Goal: Task Accomplishment & Management: Manage account settings

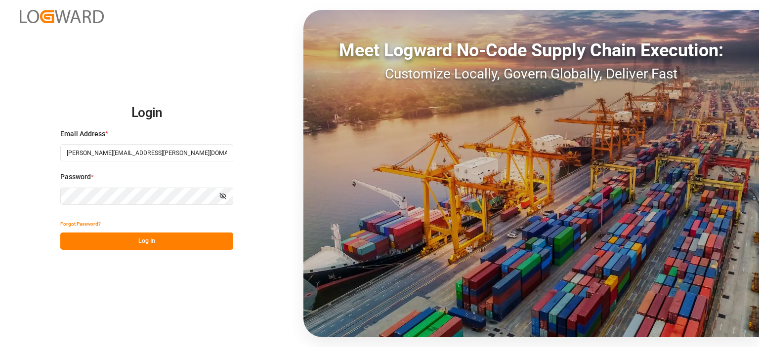
click at [152, 243] on button "Log In" at bounding box center [146, 241] width 173 height 17
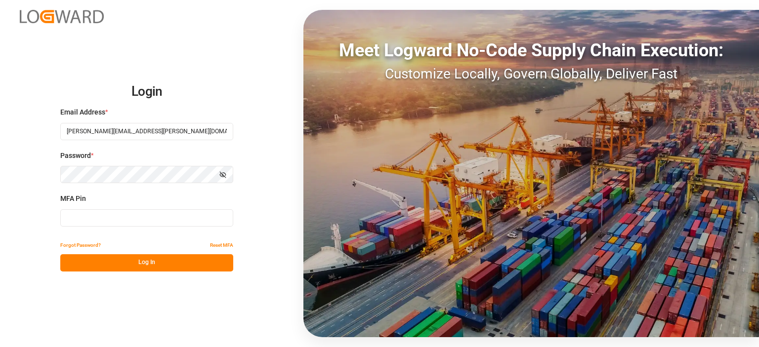
click at [113, 211] on input at bounding box center [146, 218] width 173 height 17
type input "131740"
click at [160, 263] on button "Log In" at bounding box center [146, 262] width 173 height 17
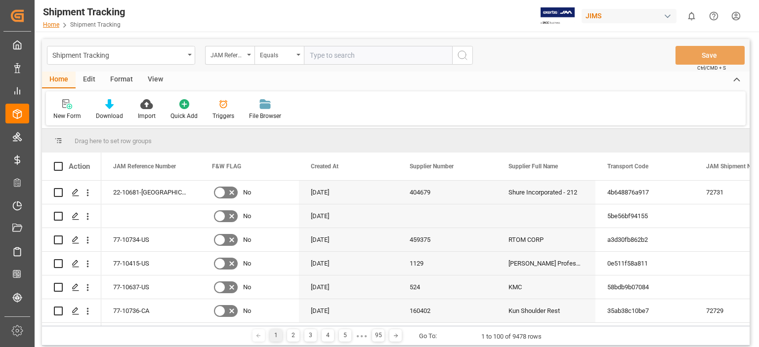
click at [51, 27] on link "Home" at bounding box center [51, 24] width 16 height 7
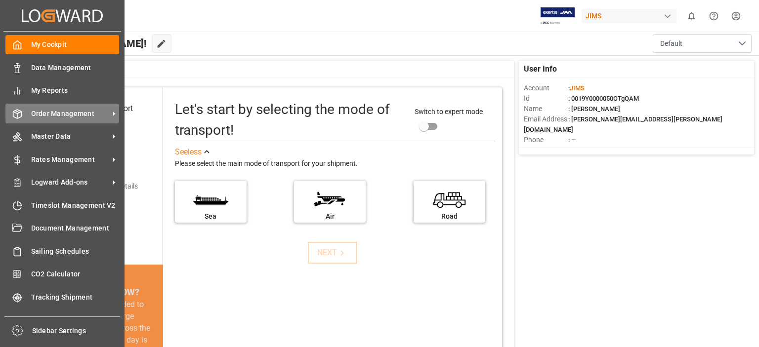
click at [78, 114] on span "Order Management" at bounding box center [70, 114] width 78 height 10
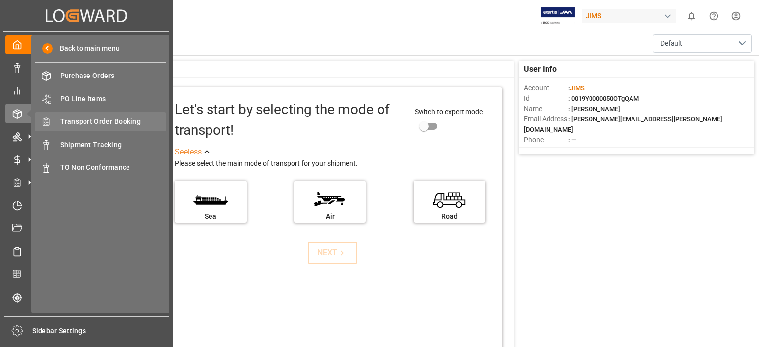
click at [101, 123] on span "Transport Order Booking" at bounding box center [113, 122] width 106 height 10
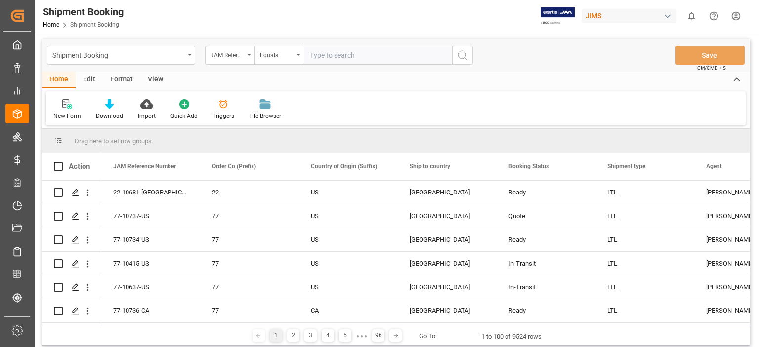
click at [340, 59] on input "text" at bounding box center [378, 55] width 148 height 19
type input "77-10696-us"
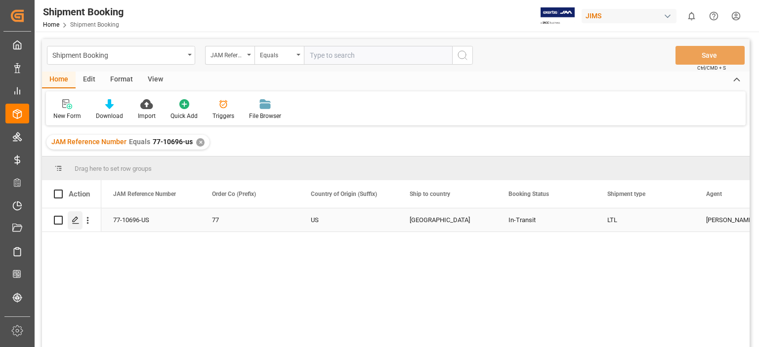
click at [75, 222] on icon "Press SPACE to select this row." at bounding box center [76, 220] width 8 height 8
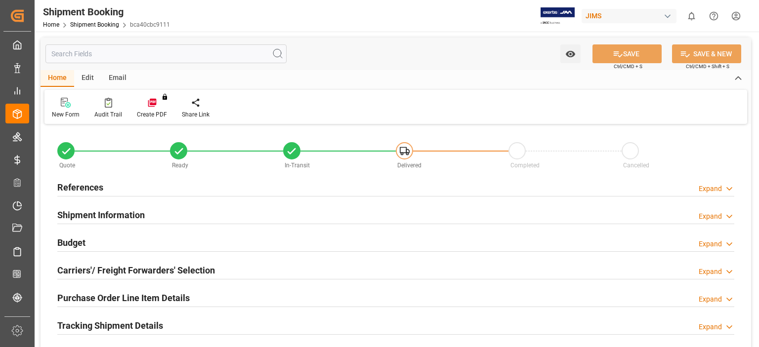
type input "0"
type input "135"
type input "974"
click at [75, 241] on h2 "Budget" at bounding box center [71, 242] width 28 height 13
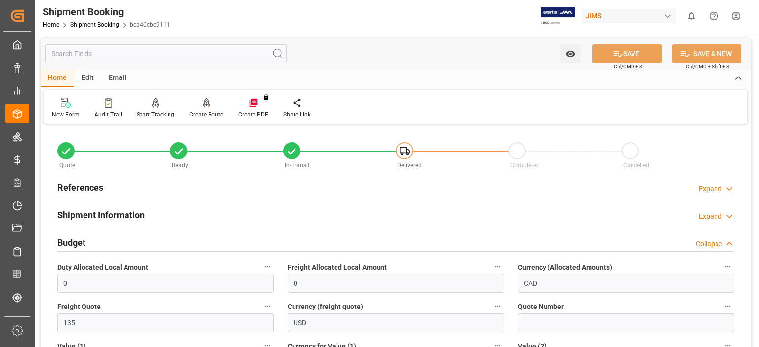
scroll to position [82, 0]
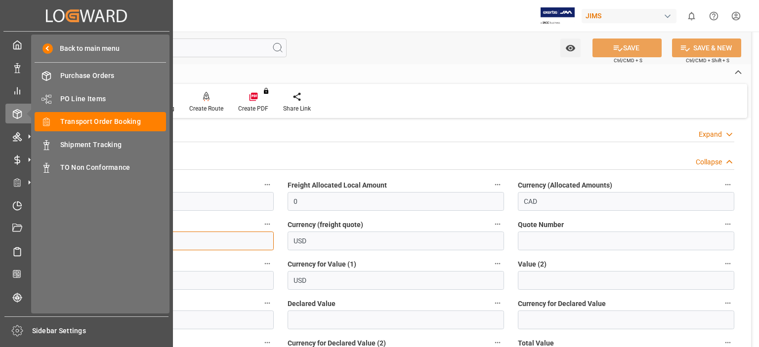
drag, startPoint x: 85, startPoint y: 239, endPoint x: 0, endPoint y: 233, distance: 85.2
click at [0, 233] on div "Created by potrace 1.15, written by Peter Selinger 2001-2017 Created by potrace…" at bounding box center [379, 173] width 759 height 347
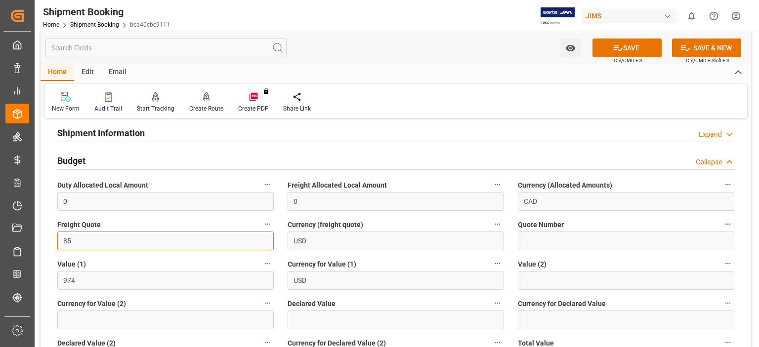
type input "85"
click at [378, 65] on div "Home Edit Email" at bounding box center [396, 72] width 711 height 17
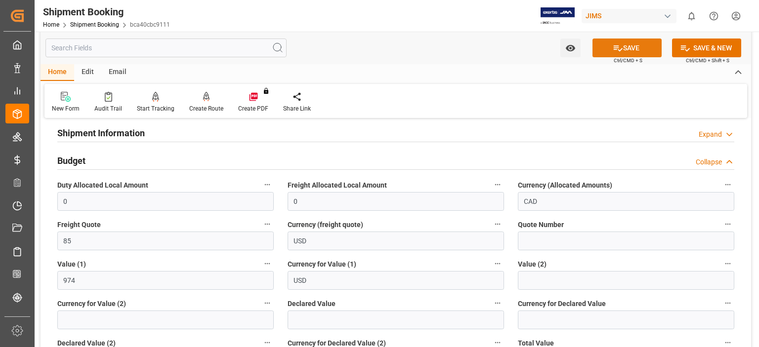
click at [630, 47] on button "SAVE" at bounding box center [627, 48] width 69 height 19
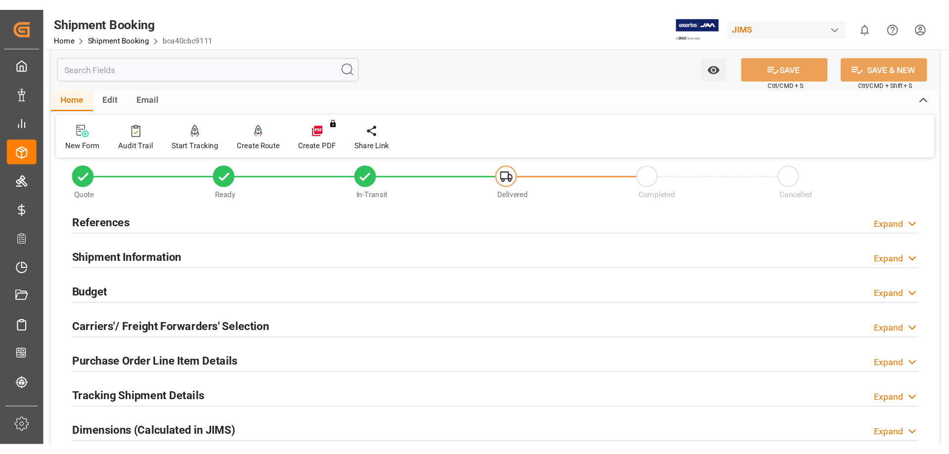
scroll to position [0, 0]
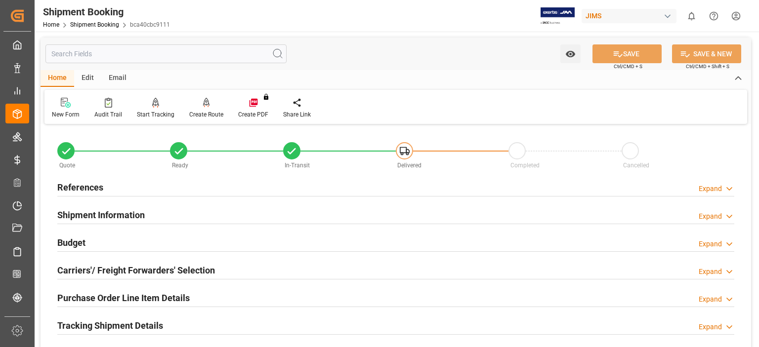
click at [86, 194] on h2 "References" at bounding box center [80, 187] width 46 height 13
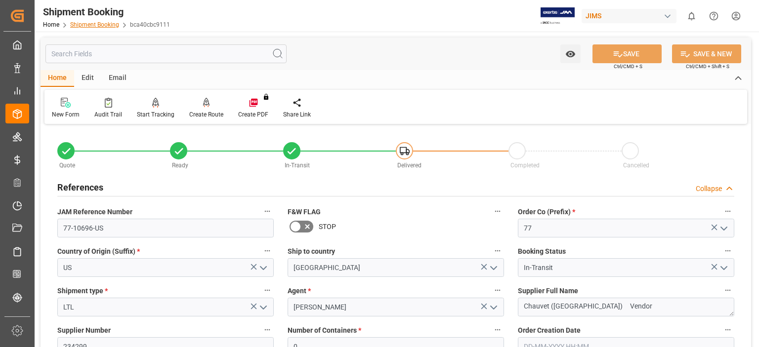
click at [91, 25] on link "Shipment Booking" at bounding box center [94, 24] width 49 height 7
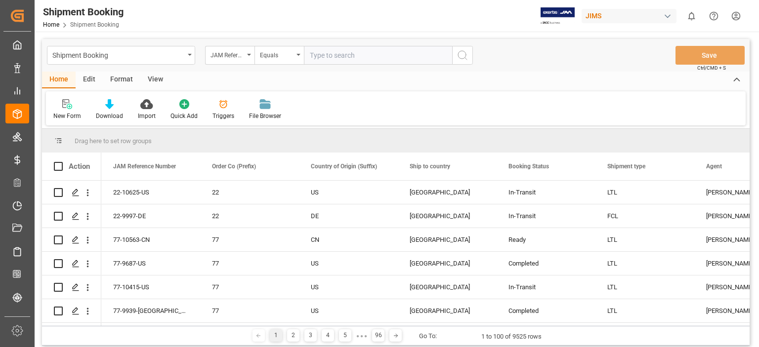
click at [332, 61] on input "text" at bounding box center [378, 55] width 148 height 19
type input "77-10637-us"
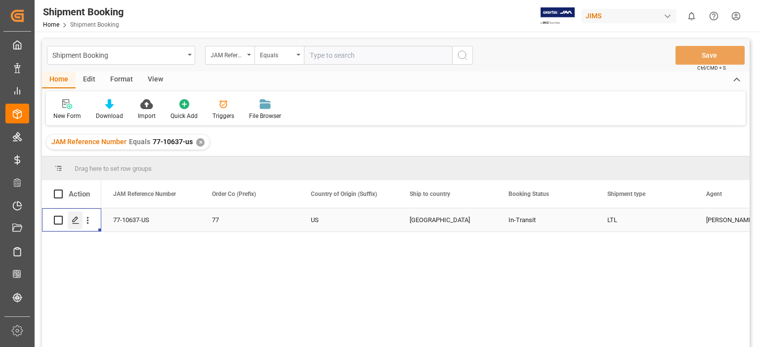
click at [72, 219] on icon "Press SPACE to select this row." at bounding box center [76, 220] width 8 height 8
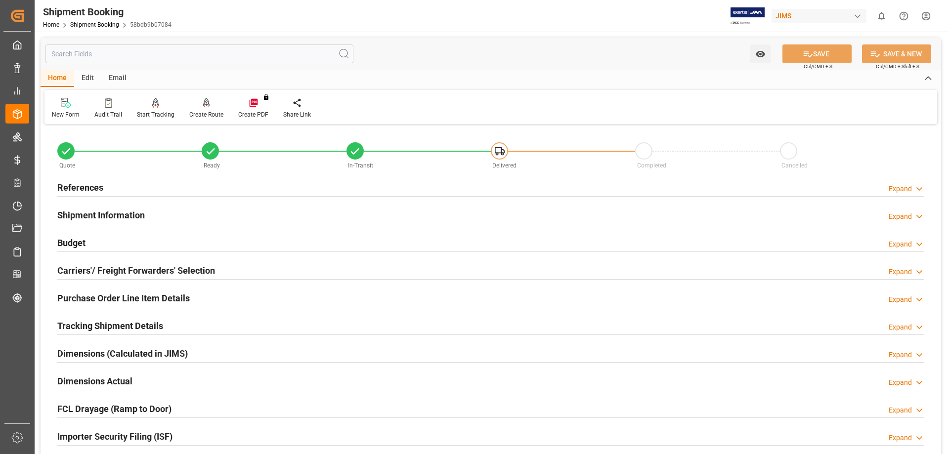
click at [88, 187] on h2 "References" at bounding box center [80, 187] width 46 height 13
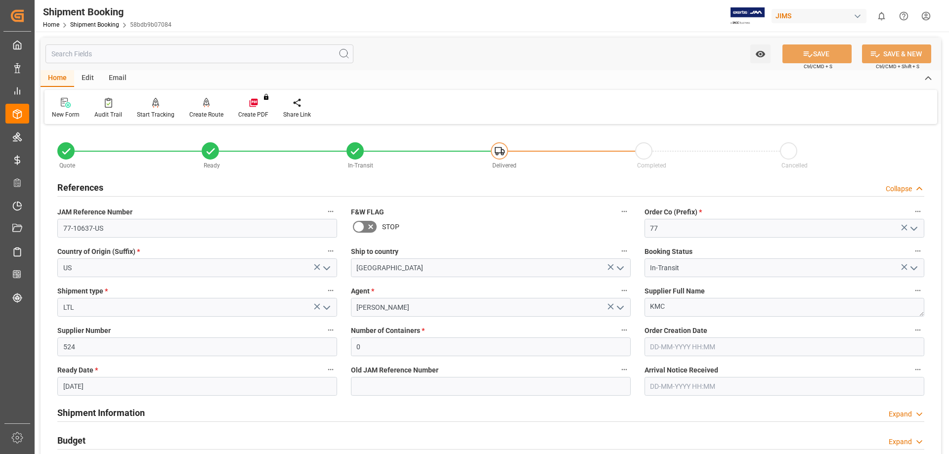
click at [90, 184] on h2 "References" at bounding box center [80, 187] width 46 height 13
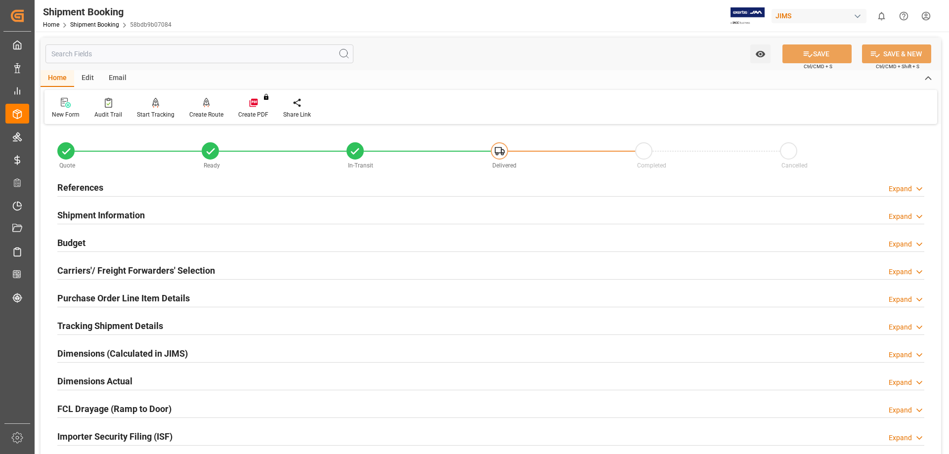
click at [80, 270] on h2 "Carriers'/ Freight Forwarders' Selection" at bounding box center [136, 270] width 158 height 13
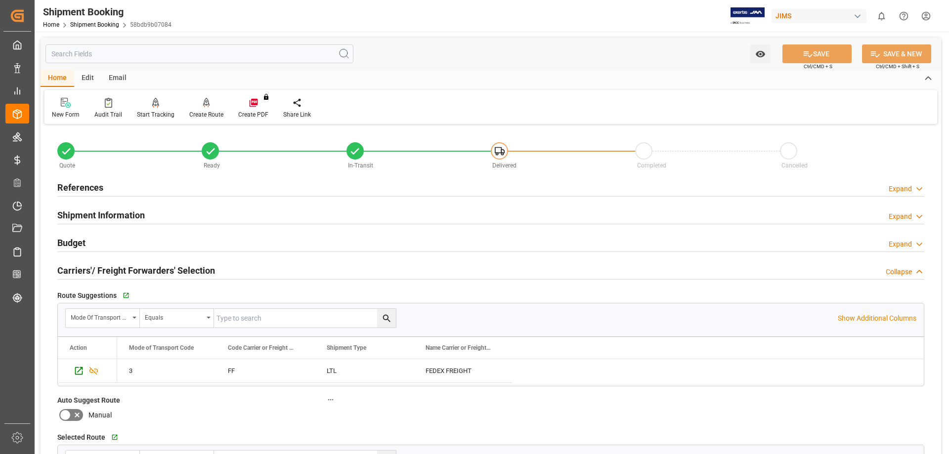
click at [78, 241] on h2 "Budget" at bounding box center [71, 242] width 28 height 13
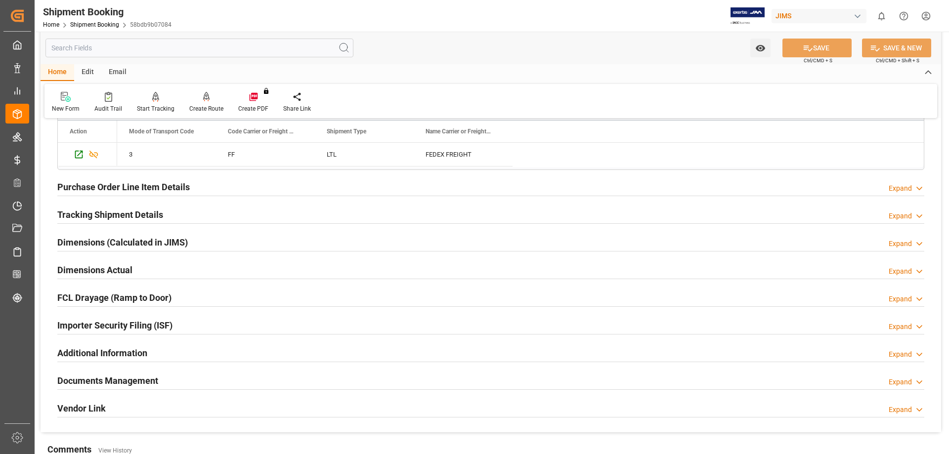
scroll to position [577, 0]
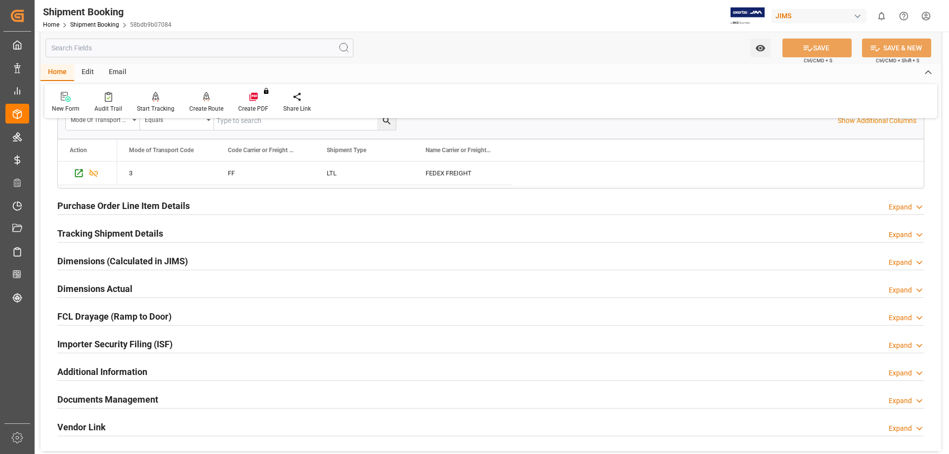
click at [108, 235] on h2 "Tracking Shipment Details" at bounding box center [110, 233] width 106 height 13
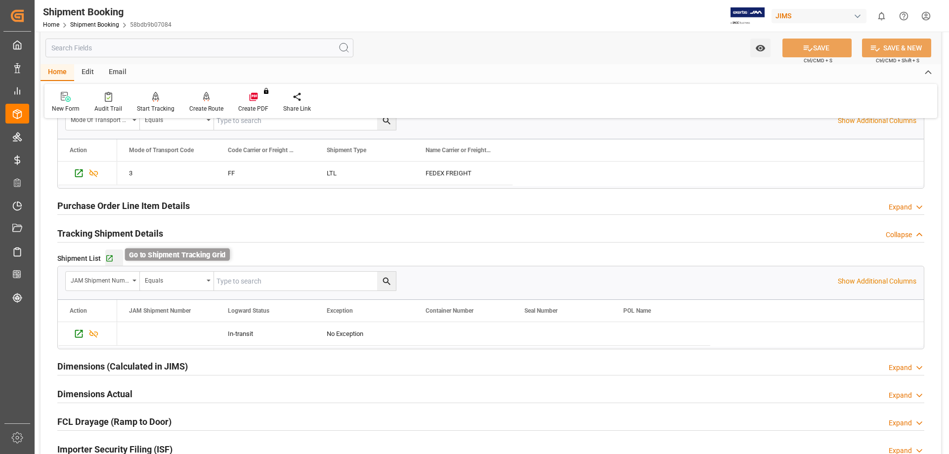
click at [108, 258] on icon "button" at bounding box center [109, 258] width 6 height 6
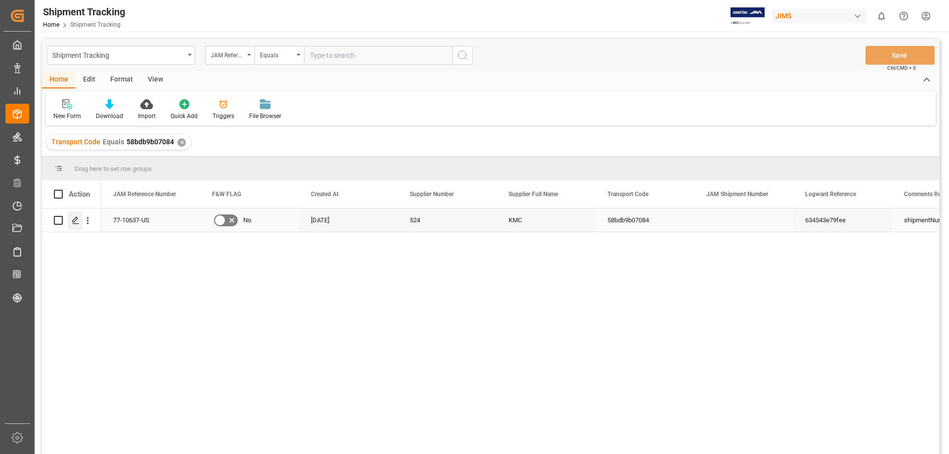
click at [73, 223] on icon "Press SPACE to select this row." at bounding box center [76, 220] width 8 height 8
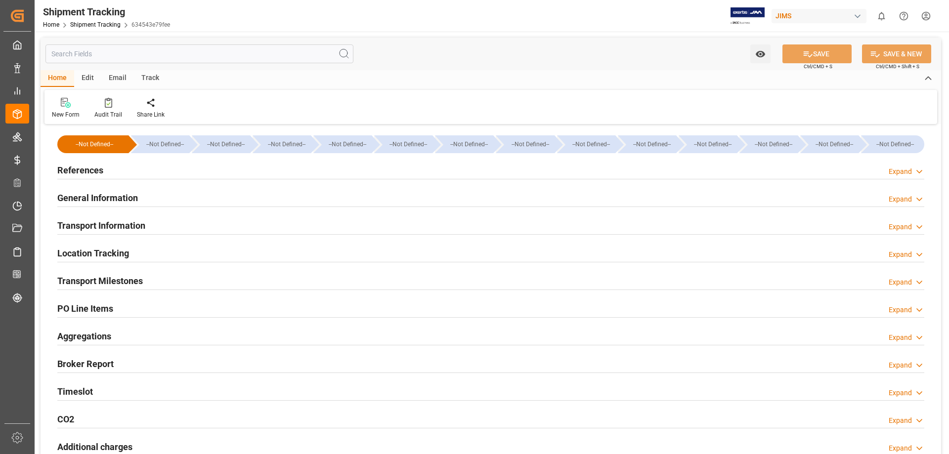
type input "19329.3328"
type input "22-08-2025 00:00"
type input "25-08-2025 00:00"
type input "28-08-2025 00:00"
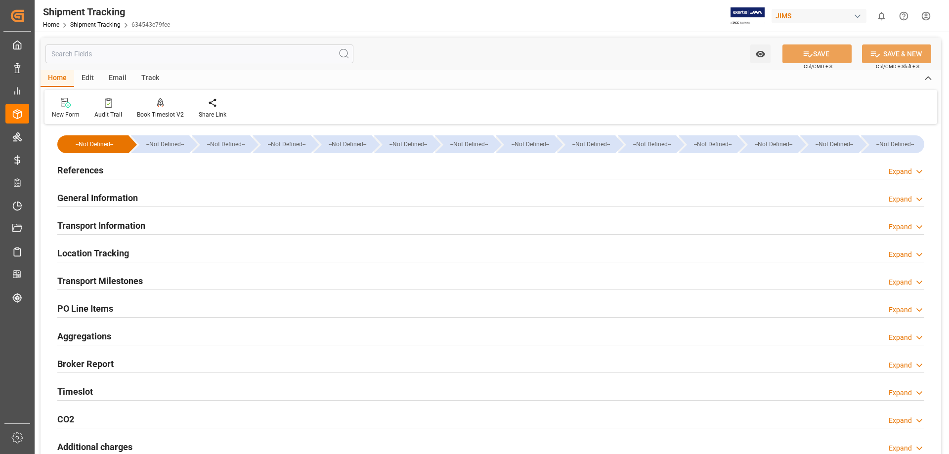
click at [107, 278] on h2 "Transport Milestones" at bounding box center [99, 280] width 85 height 13
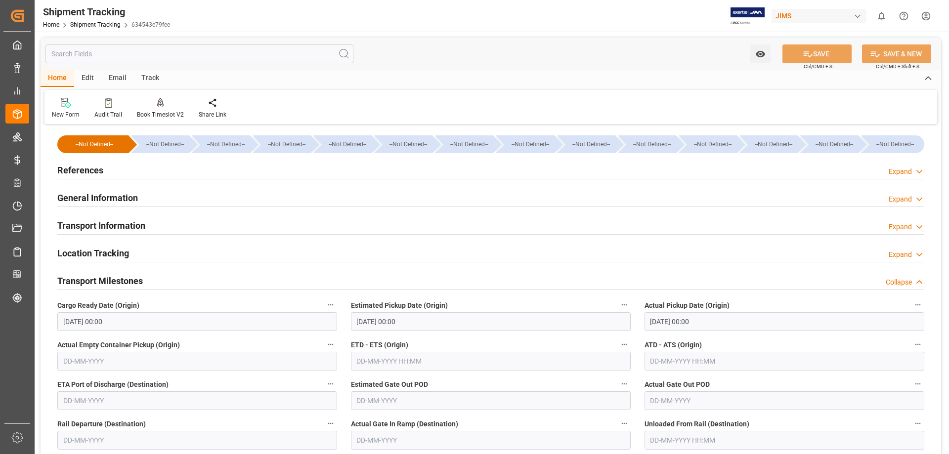
click at [103, 227] on h2 "Transport Information" at bounding box center [101, 225] width 88 height 13
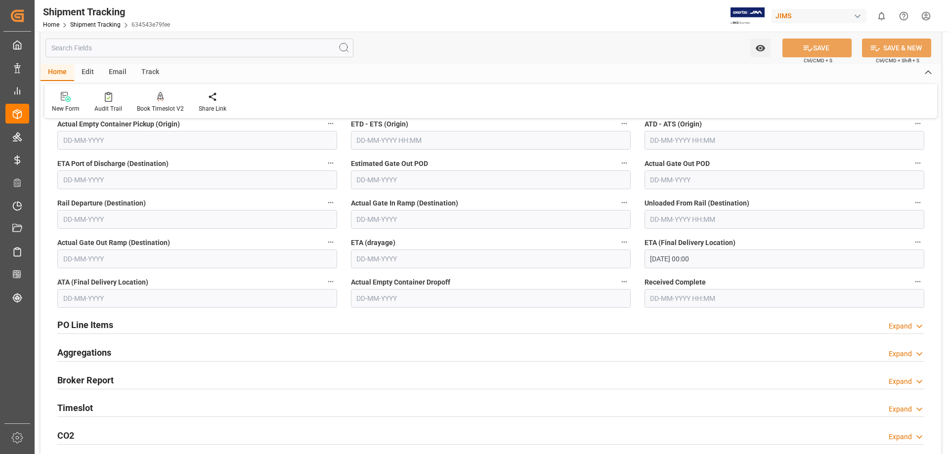
scroll to position [659, 0]
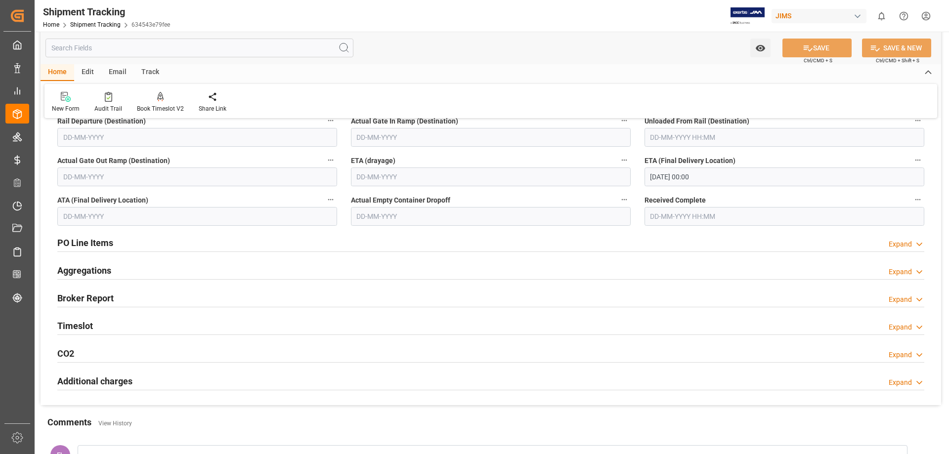
click at [106, 247] on h2 "PO Line Items" at bounding box center [85, 242] width 56 height 13
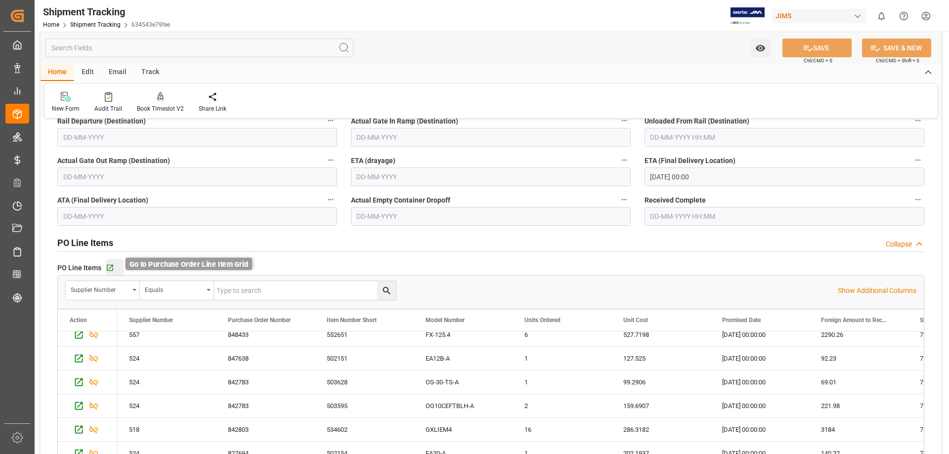
click at [111, 266] on icon "button" at bounding box center [110, 268] width 6 height 6
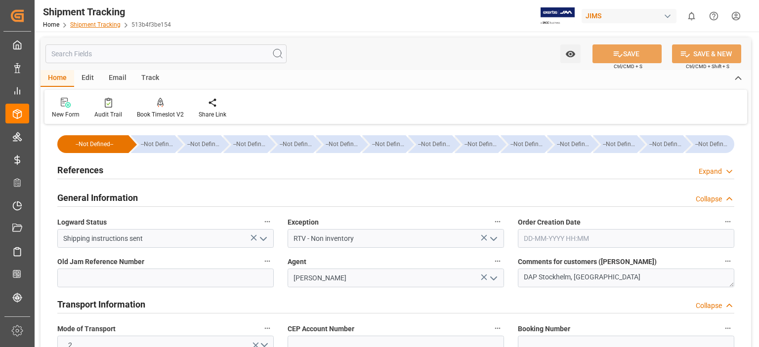
click at [83, 25] on link "Shipment Tracking" at bounding box center [95, 24] width 50 height 7
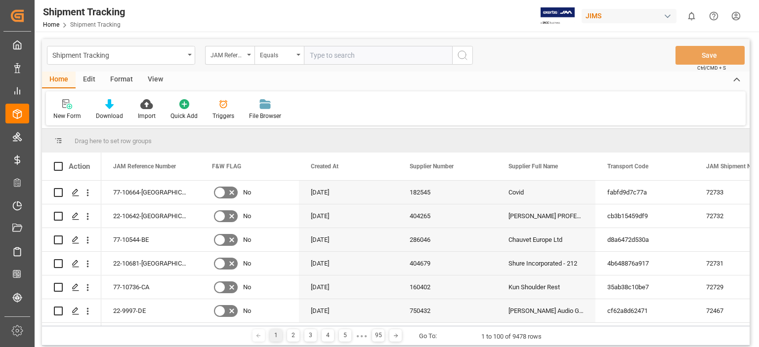
click at [352, 57] on input "text" at bounding box center [378, 55] width 148 height 19
type input "77-10696-US"
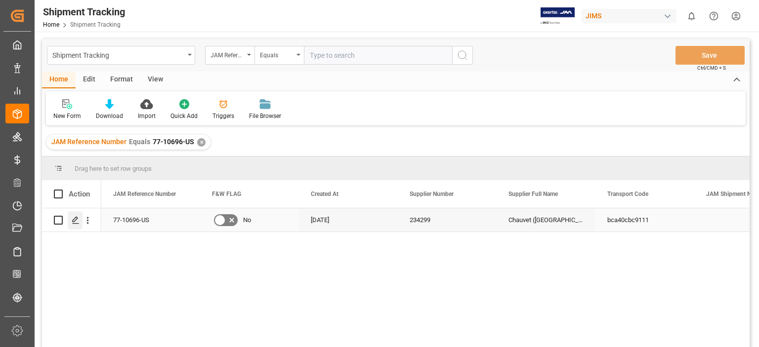
click at [71, 222] on div "Press SPACE to select this row." at bounding box center [75, 221] width 15 height 18
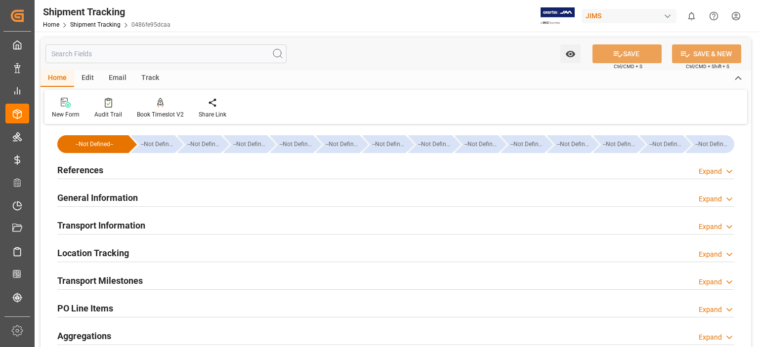
type input "22-08-2025"
click at [94, 166] on h2 "References" at bounding box center [80, 170] width 46 height 13
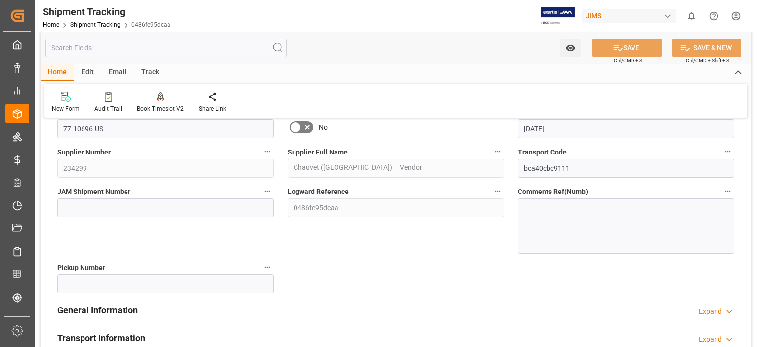
scroll to position [165, 0]
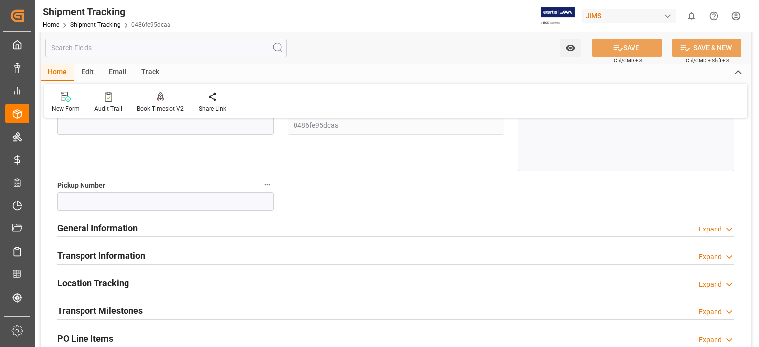
click at [97, 227] on h2 "General Information" at bounding box center [97, 227] width 81 height 13
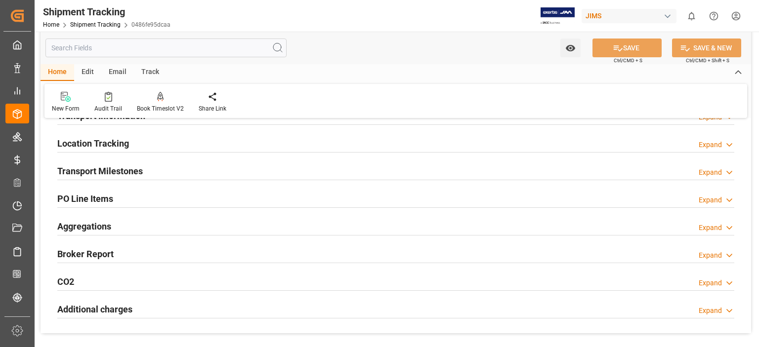
scroll to position [412, 0]
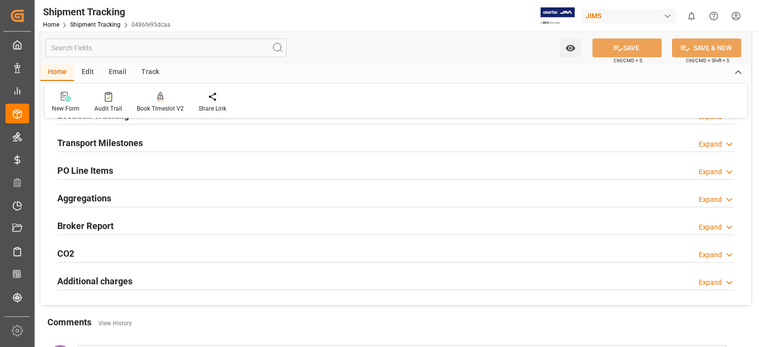
click at [105, 144] on h2 "Transport Milestones" at bounding box center [99, 142] width 85 height 13
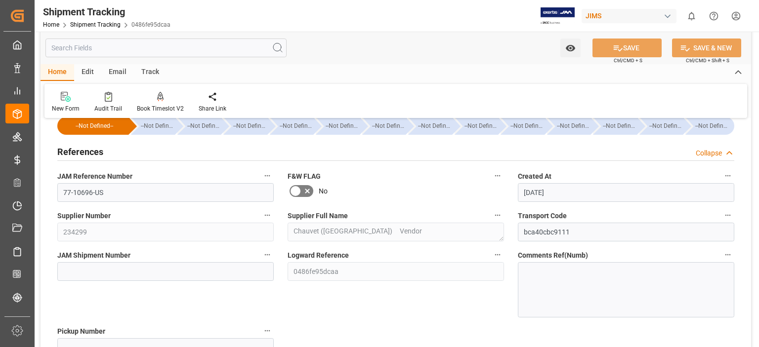
scroll to position [0, 0]
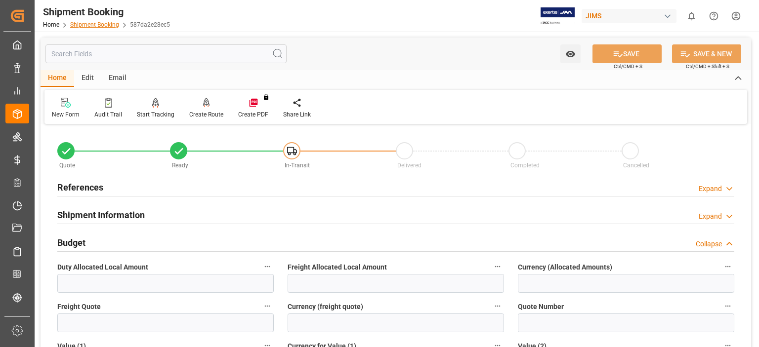
click at [93, 25] on link "Shipment Booking" at bounding box center [94, 24] width 49 height 7
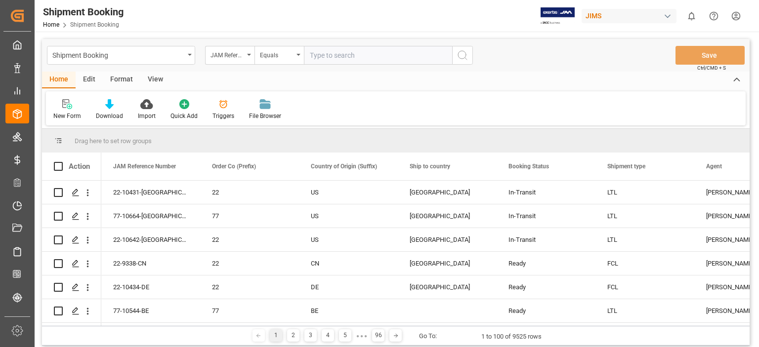
click at [340, 57] on input "text" at bounding box center [378, 55] width 148 height 19
type input "77-10696-US"
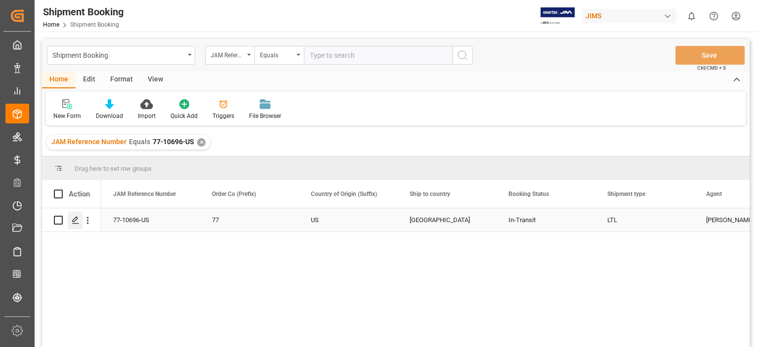
click at [74, 219] on polygon "Press SPACE to select this row." at bounding box center [75, 219] width 5 height 5
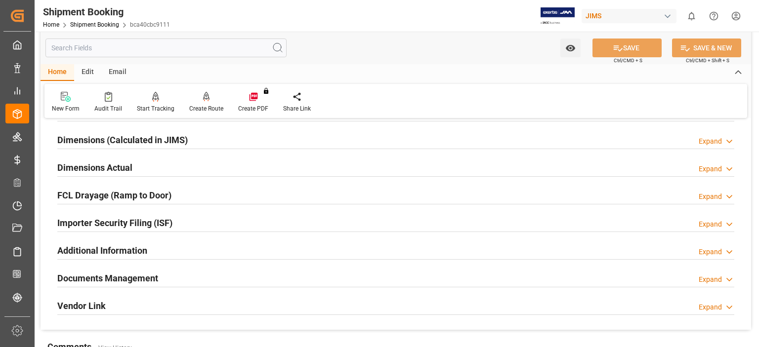
scroll to position [247, 0]
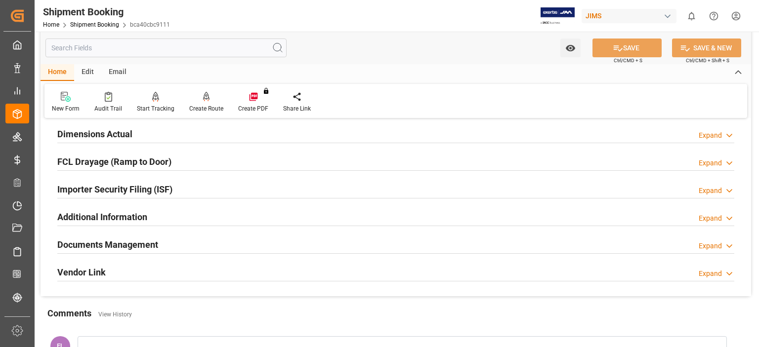
click at [147, 246] on h2 "Documents Management" at bounding box center [107, 244] width 101 height 13
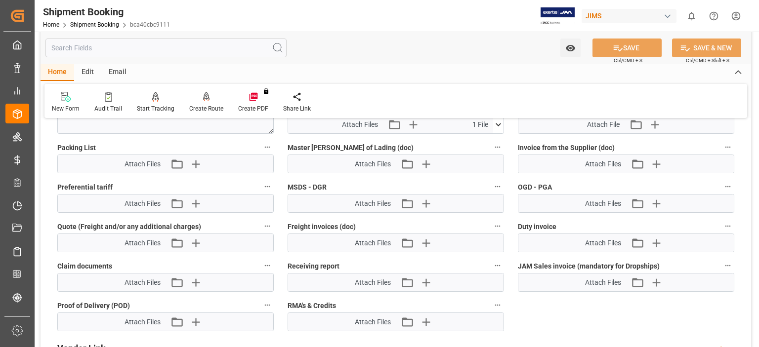
scroll to position [576, 0]
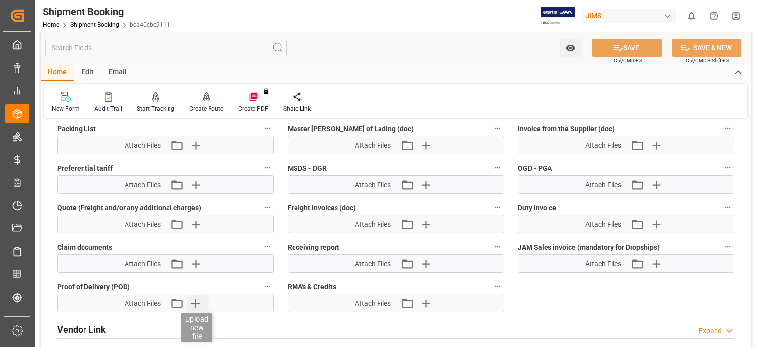
click at [191, 303] on icon "button" at bounding box center [196, 304] width 16 height 16
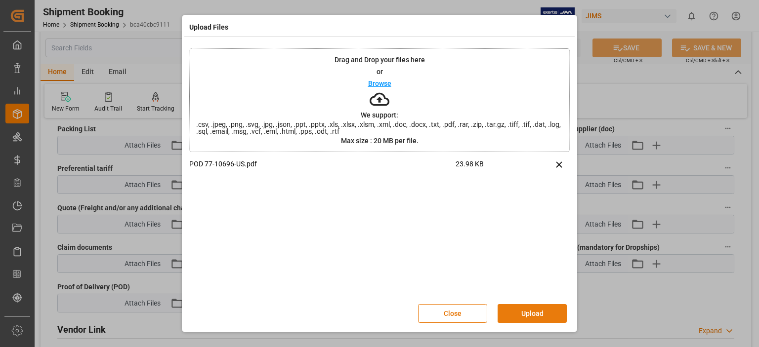
click at [525, 312] on button "Upload" at bounding box center [532, 313] width 69 height 19
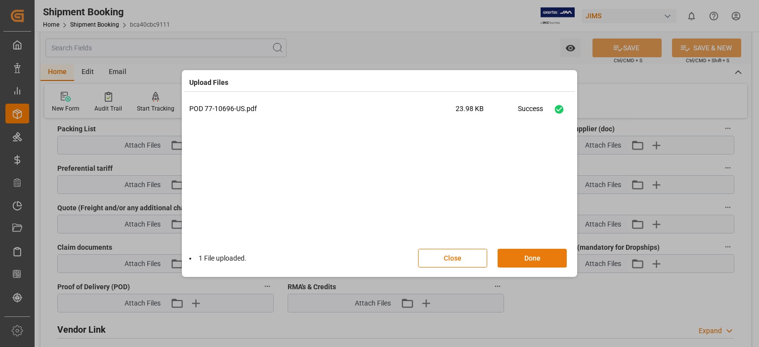
click at [528, 260] on button "Done" at bounding box center [532, 258] width 69 height 19
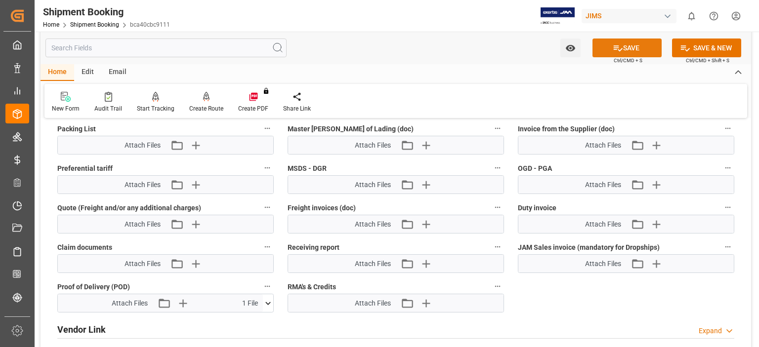
click at [627, 44] on button "SAVE" at bounding box center [627, 48] width 69 height 19
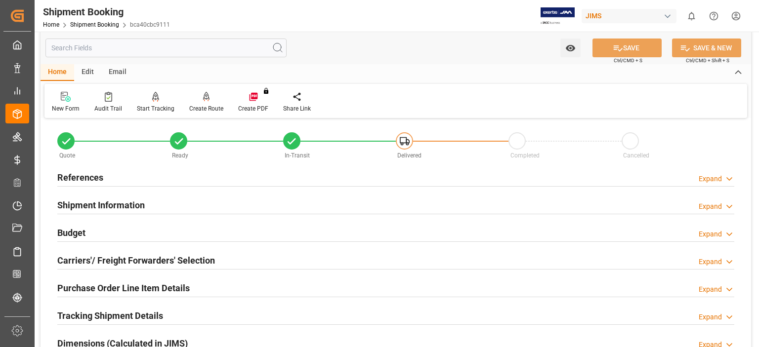
scroll to position [0, 0]
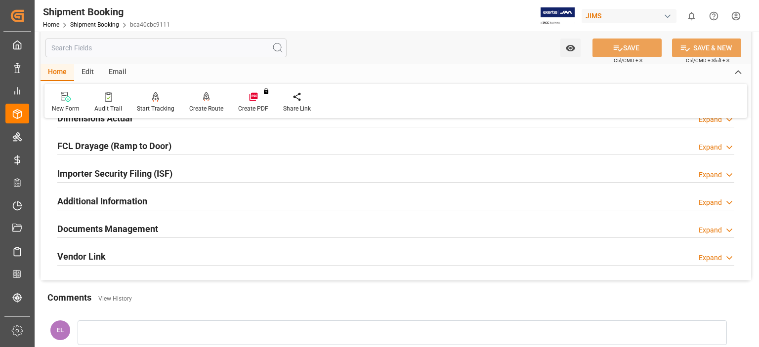
scroll to position [247, 0]
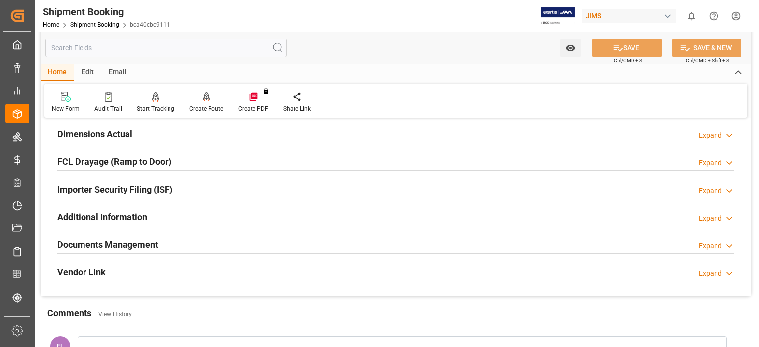
click at [134, 249] on h2 "Documents Management" at bounding box center [107, 244] width 101 height 13
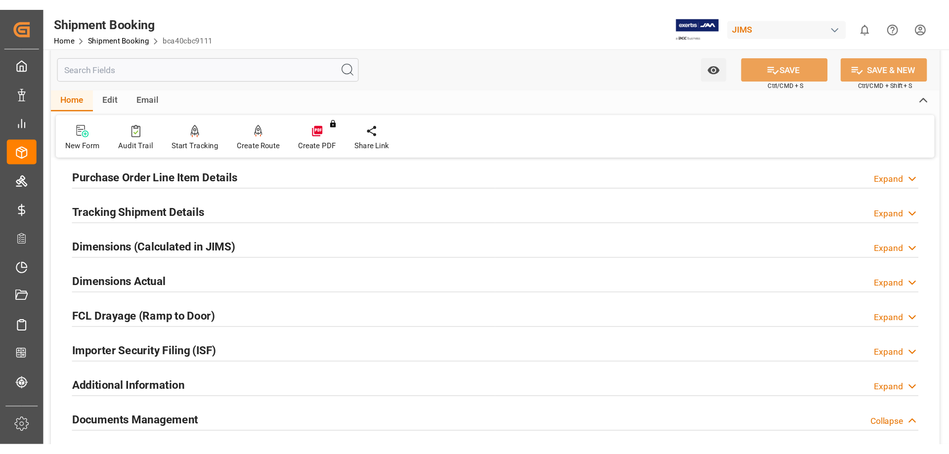
scroll to position [0, 0]
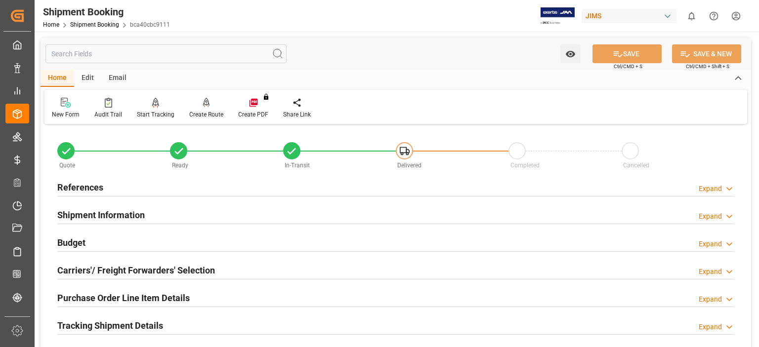
click at [79, 179] on div "References" at bounding box center [80, 186] width 46 height 19
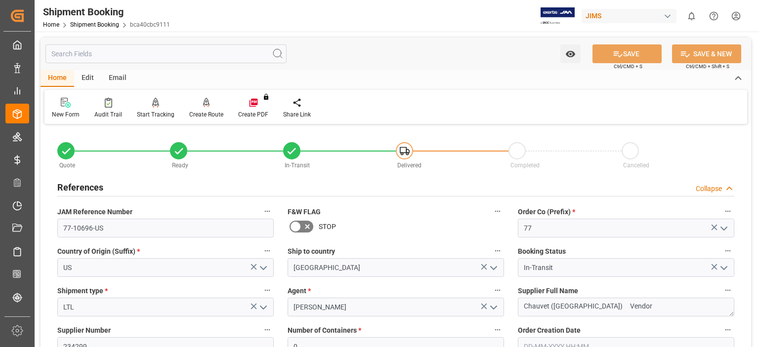
click at [80, 185] on h2 "References" at bounding box center [80, 187] width 46 height 13
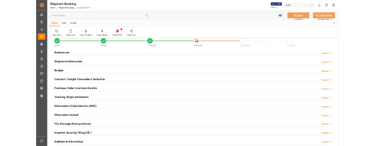
scroll to position [15, 0]
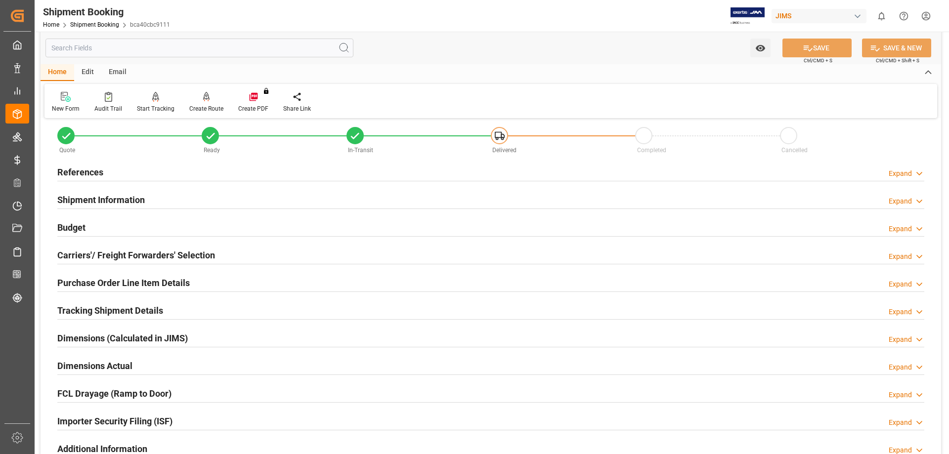
click at [72, 228] on h2 "Budget" at bounding box center [71, 227] width 28 height 13
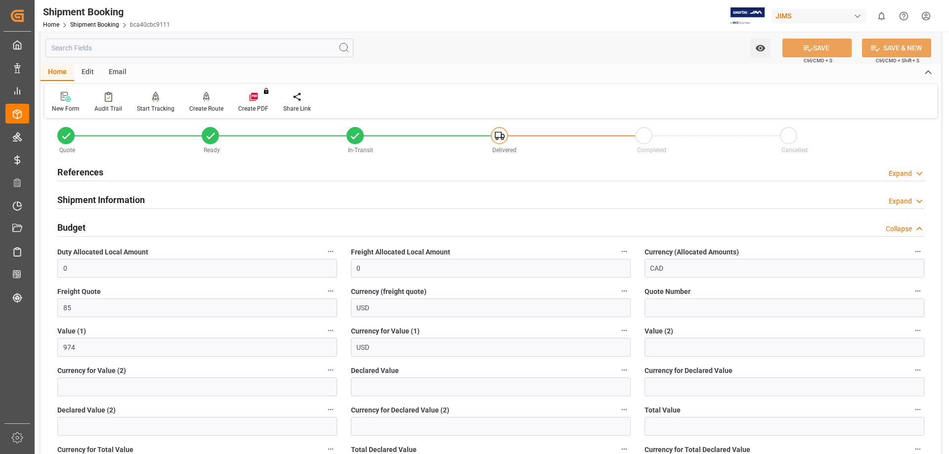
click at [72, 228] on h2 "Budget" at bounding box center [71, 227] width 28 height 13
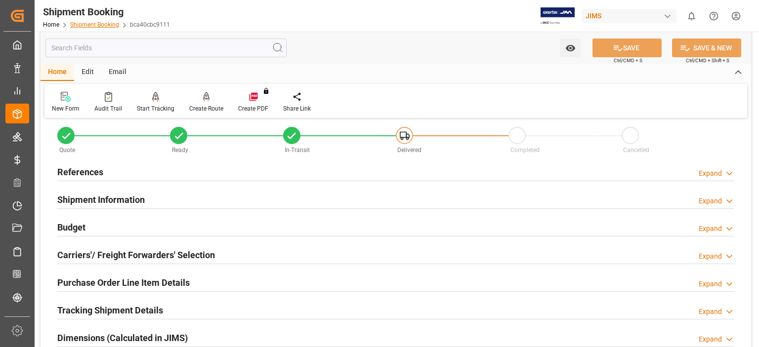
click at [97, 25] on link "Shipment Booking" at bounding box center [94, 24] width 49 height 7
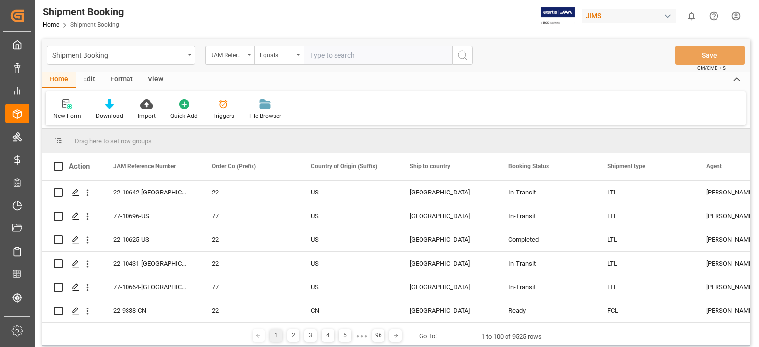
click at [330, 53] on input "text" at bounding box center [378, 55] width 148 height 19
type input "77-10435-US"
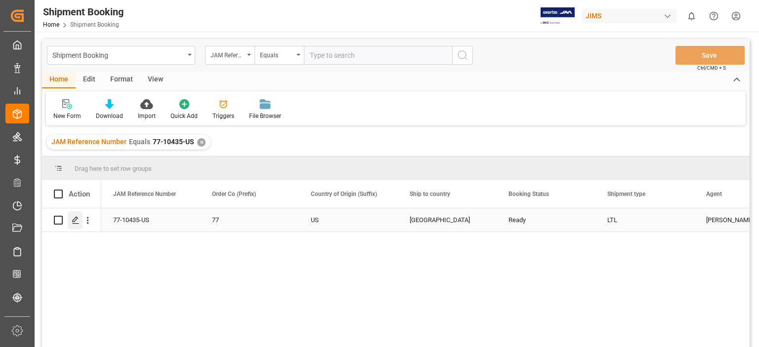
click at [73, 223] on icon "Press SPACE to select this row." at bounding box center [76, 220] width 8 height 8
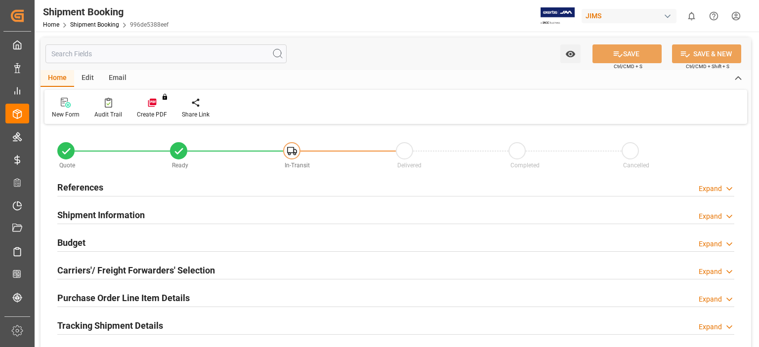
type input "0"
type input "06-08-2025"
click at [85, 188] on h2 "References" at bounding box center [80, 187] width 46 height 13
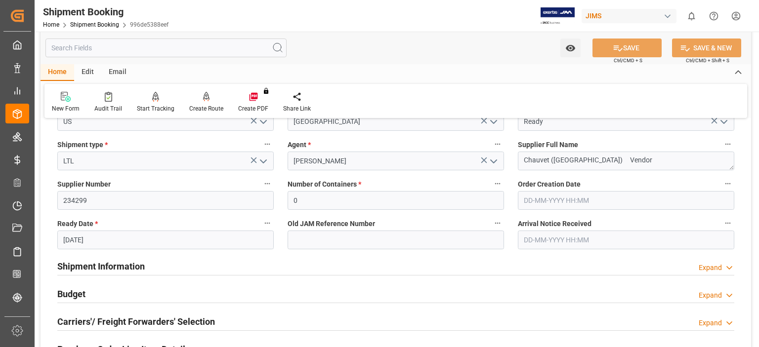
scroll to position [165, 0]
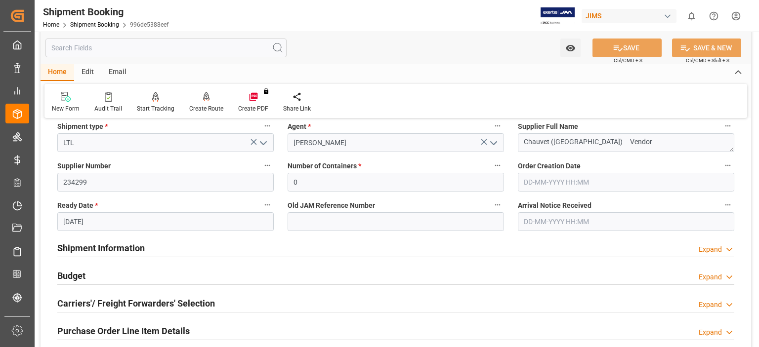
click at [94, 252] on h2 "Shipment Information" at bounding box center [100, 248] width 87 height 13
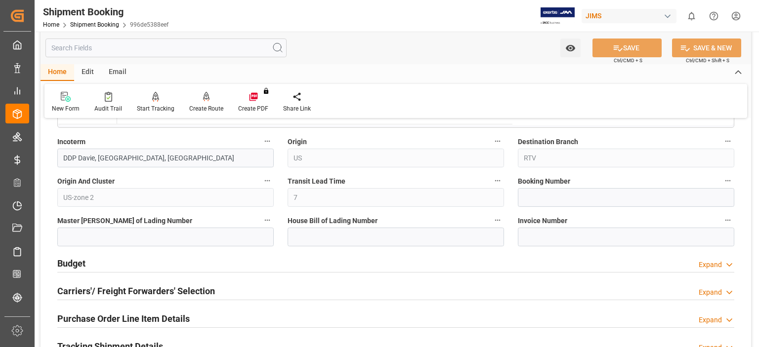
scroll to position [659, 0]
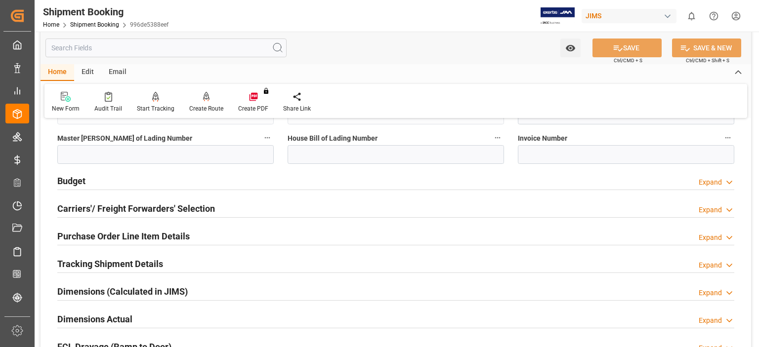
click at [77, 179] on h2 "Budget" at bounding box center [71, 180] width 28 height 13
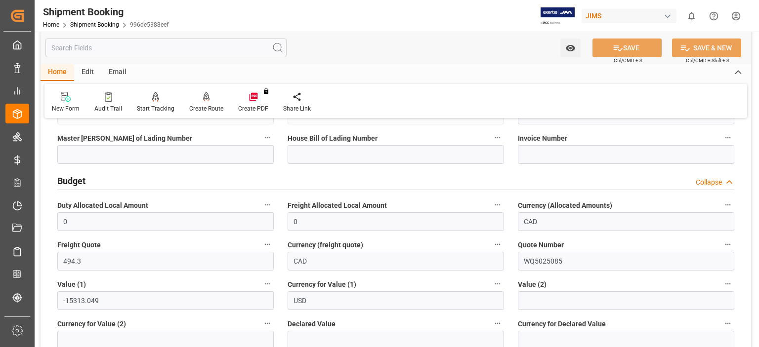
click at [77, 179] on h2 "Budget" at bounding box center [71, 180] width 28 height 13
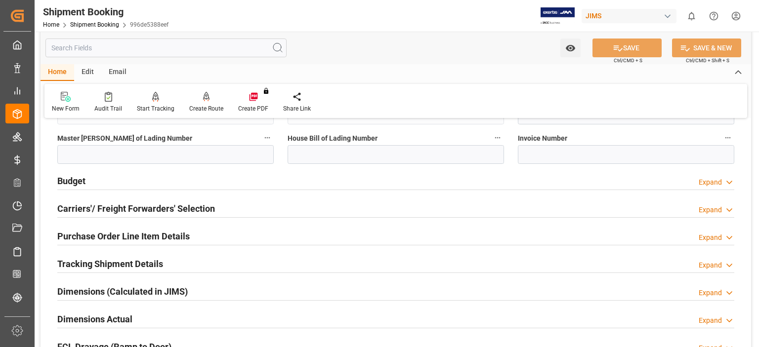
click at [105, 209] on h2 "Carriers'/ Freight Forwarders' Selection" at bounding box center [136, 208] width 158 height 13
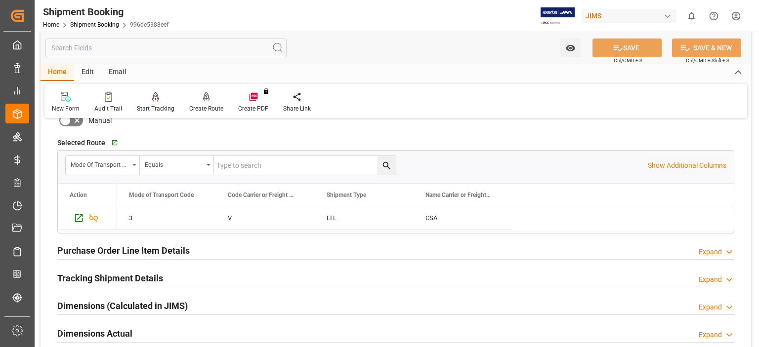
scroll to position [906, 0]
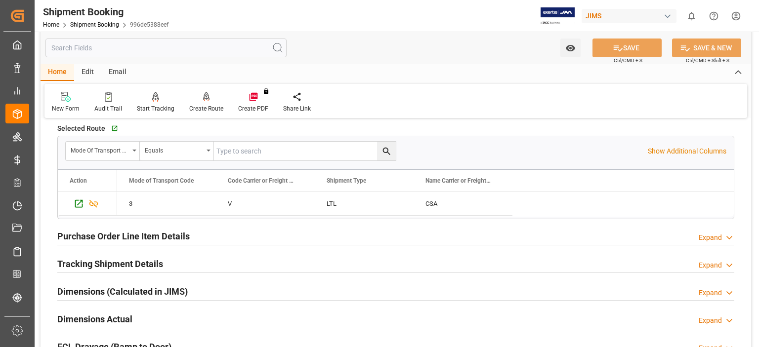
click at [109, 236] on h2 "Purchase Order Line Item Details" at bounding box center [123, 236] width 132 height 13
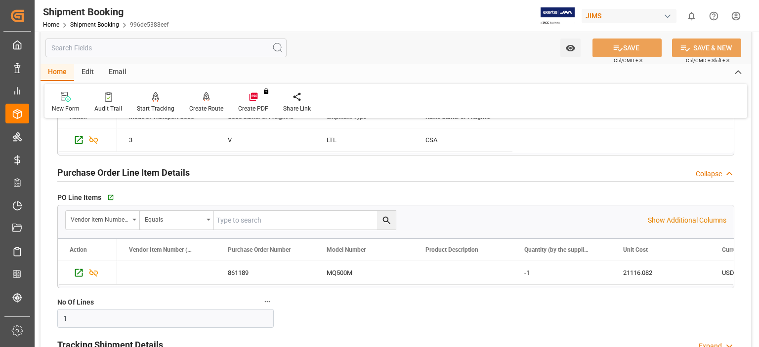
scroll to position [988, 0]
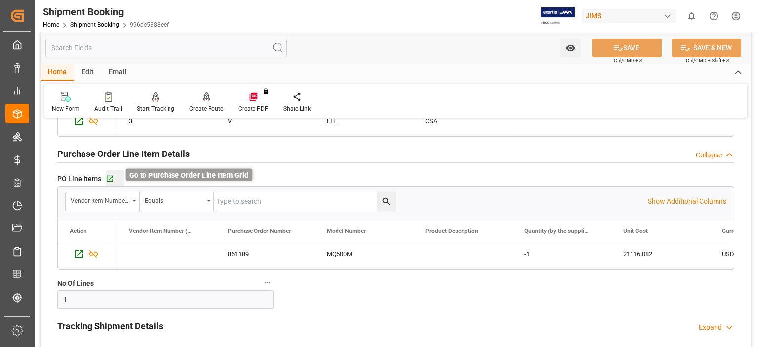
click at [110, 176] on icon "button" at bounding box center [110, 179] width 6 height 6
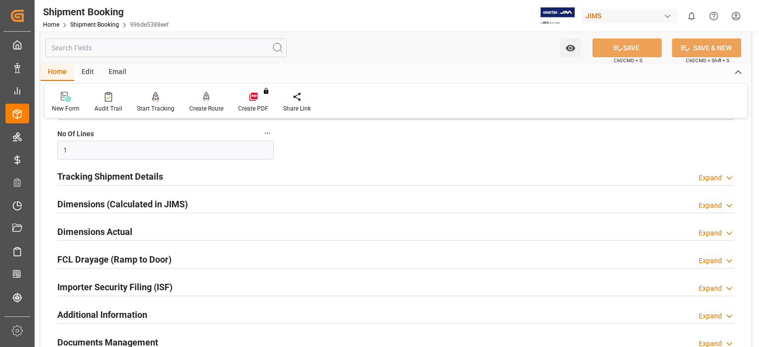
scroll to position [1153, 0]
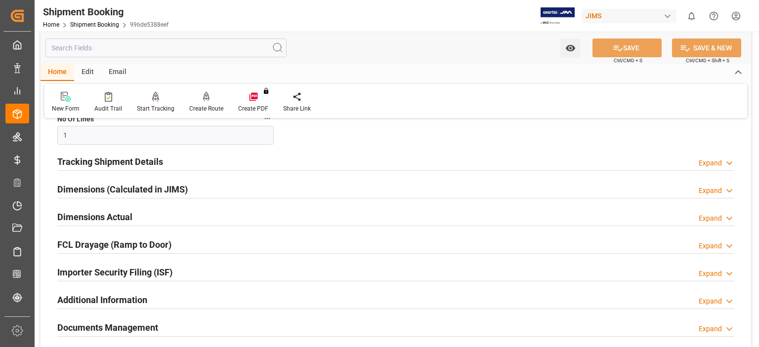
click at [101, 160] on h2 "Tracking Shipment Details" at bounding box center [110, 161] width 106 height 13
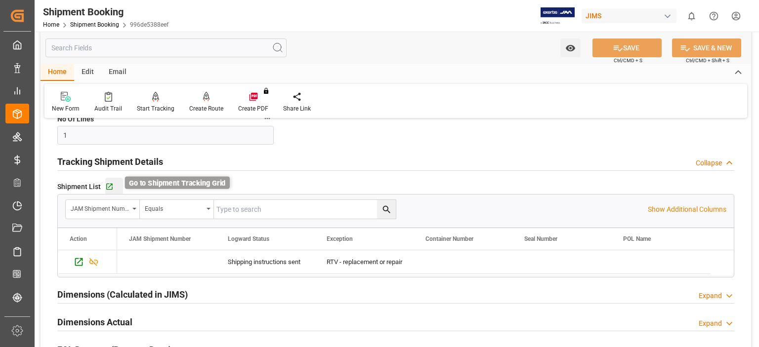
click at [109, 184] on icon "button" at bounding box center [109, 187] width 8 height 8
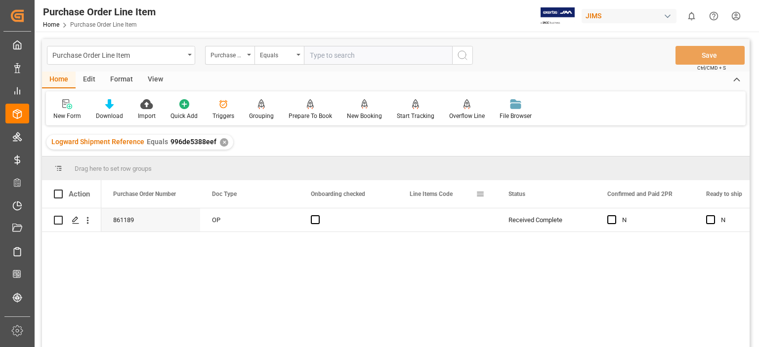
click at [474, 194] on div "Line Items Code" at bounding box center [443, 194] width 66 height 28
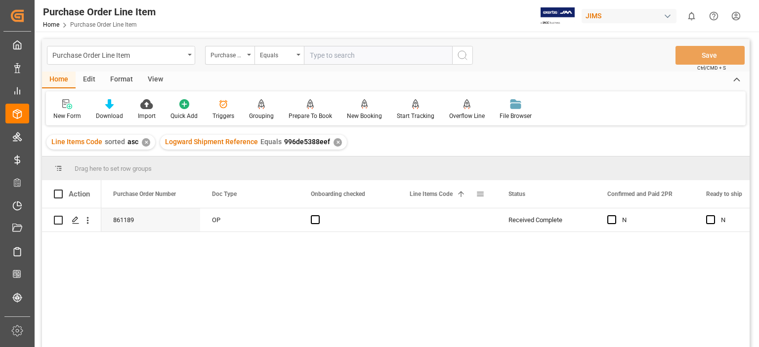
click at [479, 193] on span at bounding box center [480, 194] width 9 height 9
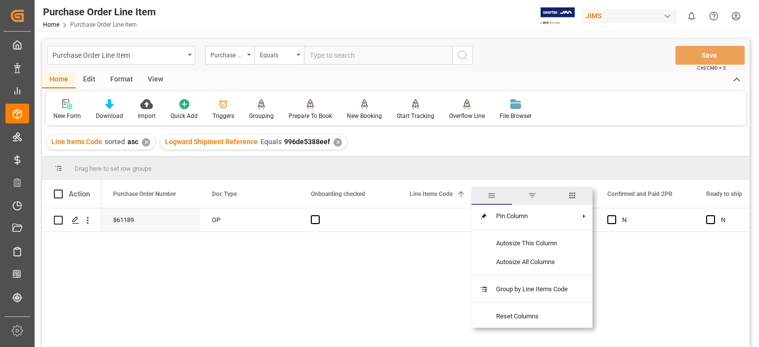
click at [578, 193] on span "columns" at bounding box center [572, 196] width 41 height 18
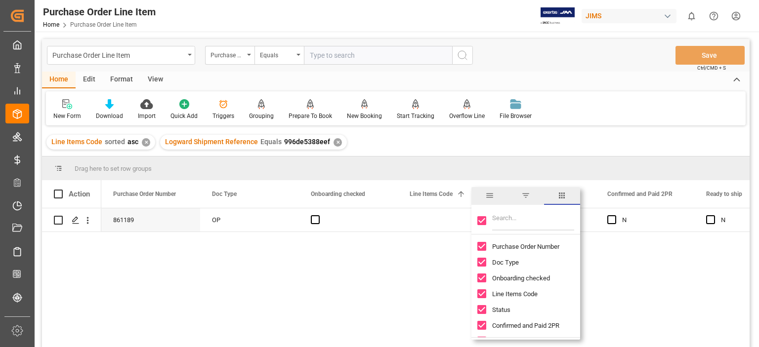
click at [486, 219] on div at bounding box center [525, 221] width 109 height 28
click at [509, 224] on input "Filter Columns Input" at bounding box center [533, 221] width 82 height 20
click at [481, 221] on input "Toggle Select All Columns" at bounding box center [481, 220] width 9 height 9
checkbox input "false"
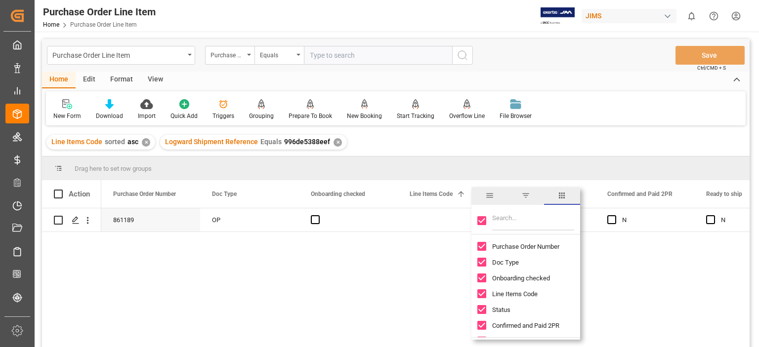
checkbox input "false"
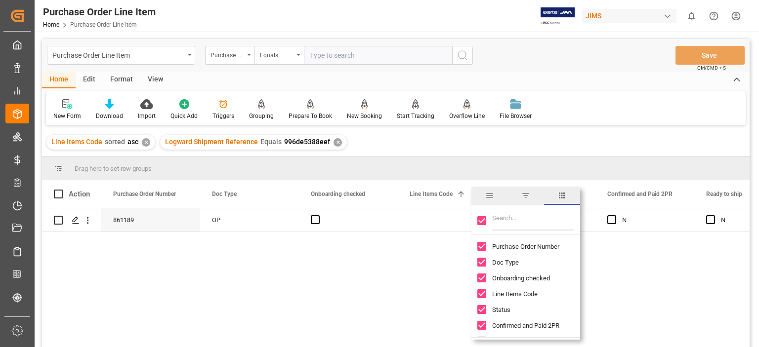
checkbox input "false"
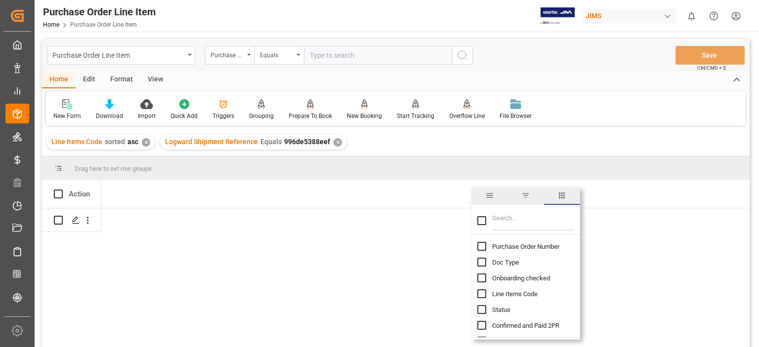
click at [504, 223] on input "Filter Columns Input" at bounding box center [533, 221] width 82 height 20
type input "incoterm"
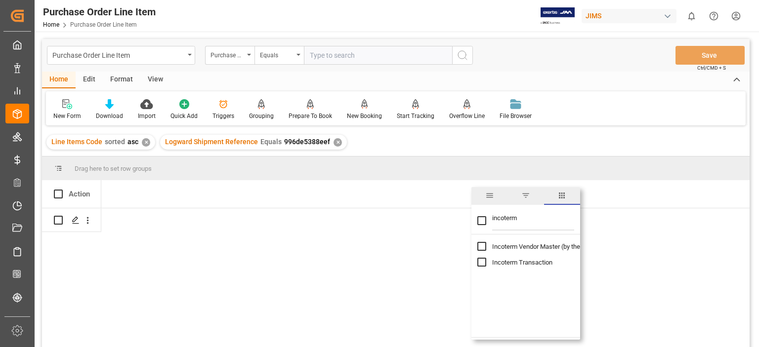
click at [482, 220] on input "Toggle Select All Columns" at bounding box center [481, 220] width 9 height 9
checkbox input "true"
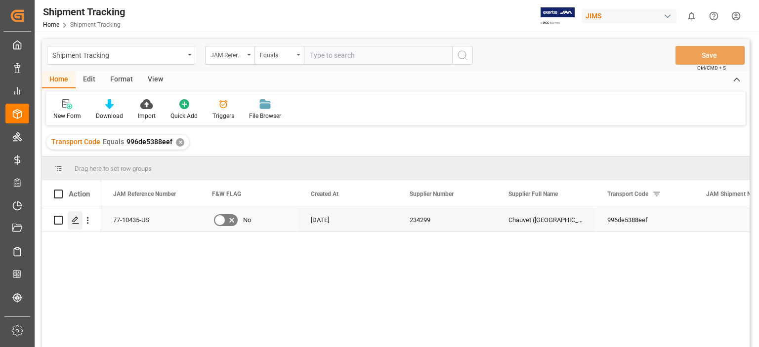
click at [72, 221] on icon "Press SPACE to select this row." at bounding box center [76, 220] width 8 height 8
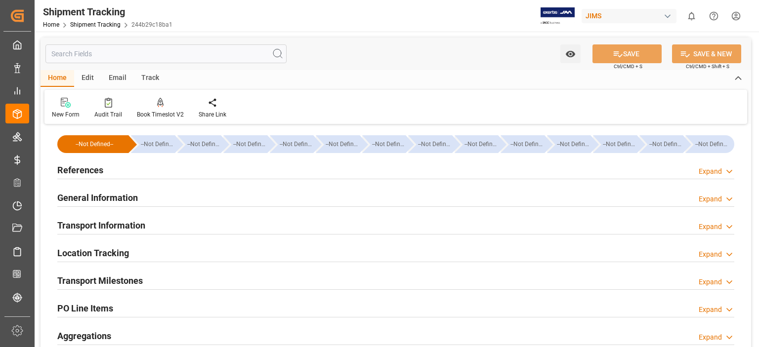
type input "[DATE]"
click at [82, 172] on h2 "References" at bounding box center [80, 170] width 46 height 13
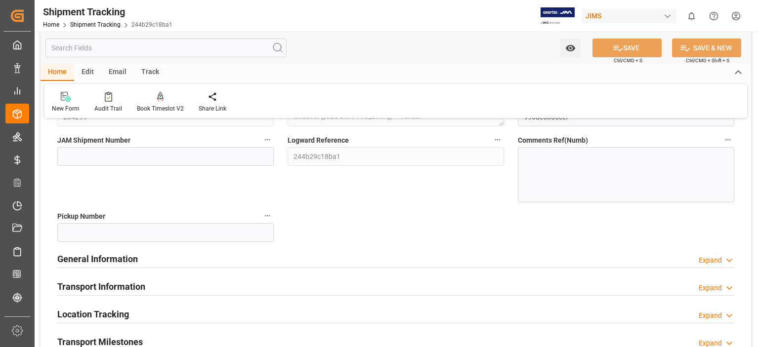
scroll to position [165, 0]
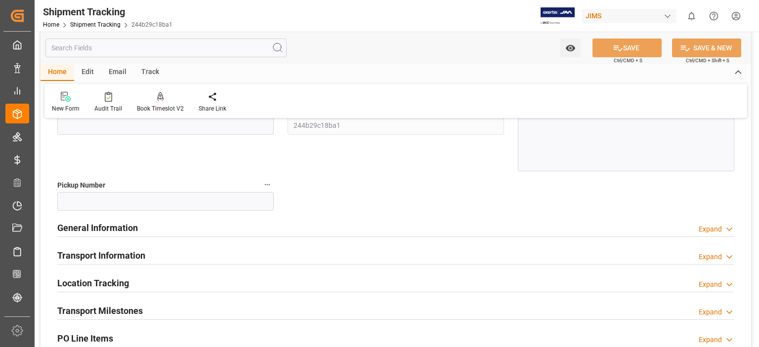
click at [102, 227] on h2 "General Information" at bounding box center [97, 227] width 81 height 13
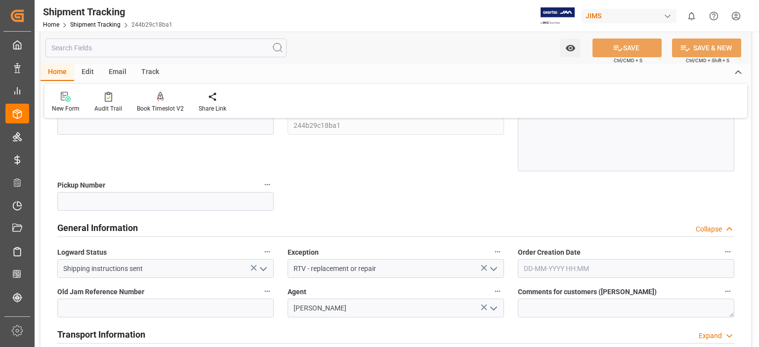
scroll to position [247, 0]
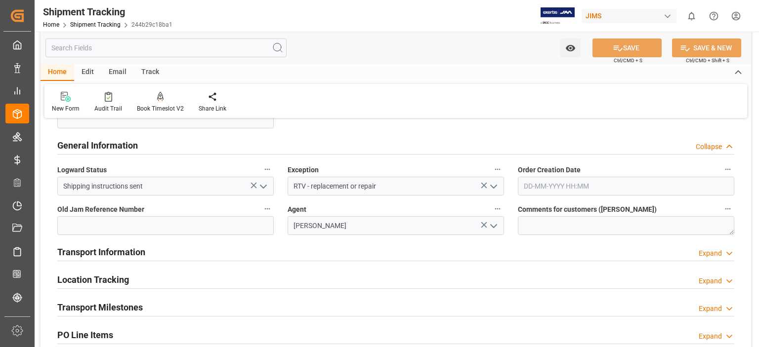
click at [121, 256] on h2 "Transport Information" at bounding box center [101, 252] width 88 height 13
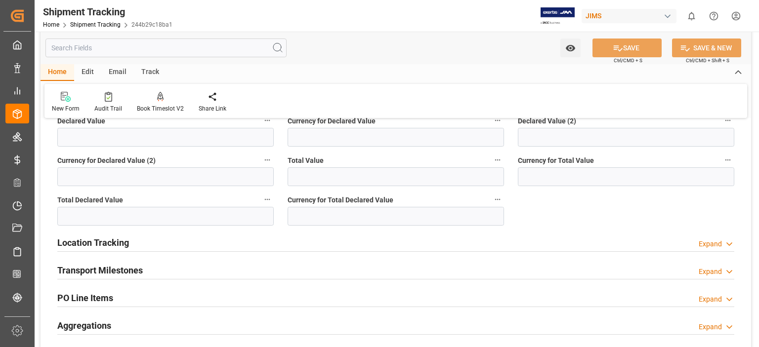
scroll to position [659, 0]
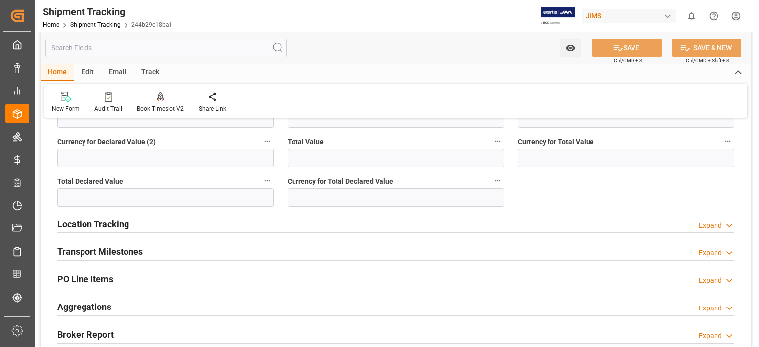
click at [114, 254] on h2 "Transport Milestones" at bounding box center [99, 251] width 85 height 13
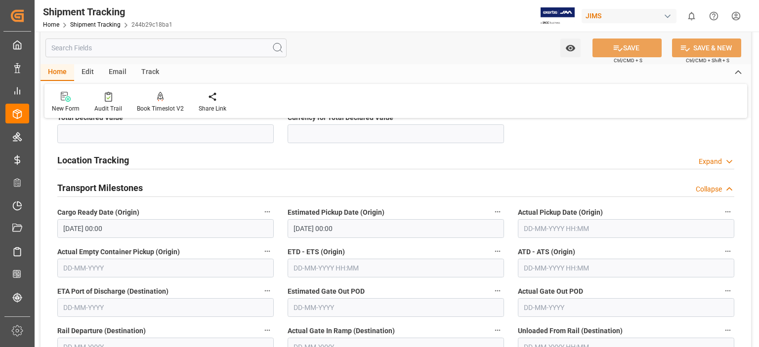
scroll to position [741, 0]
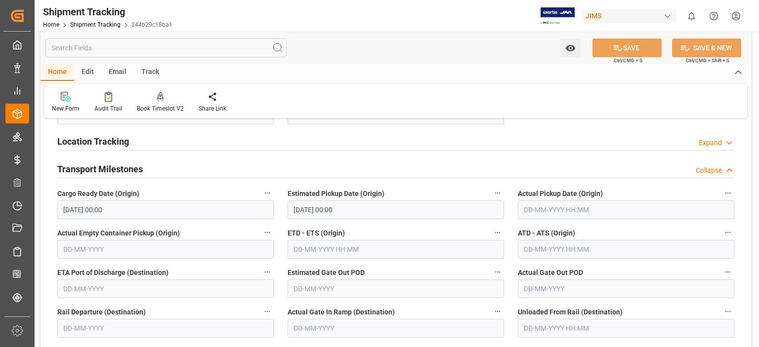
click at [544, 208] on input "text" at bounding box center [626, 210] width 216 height 19
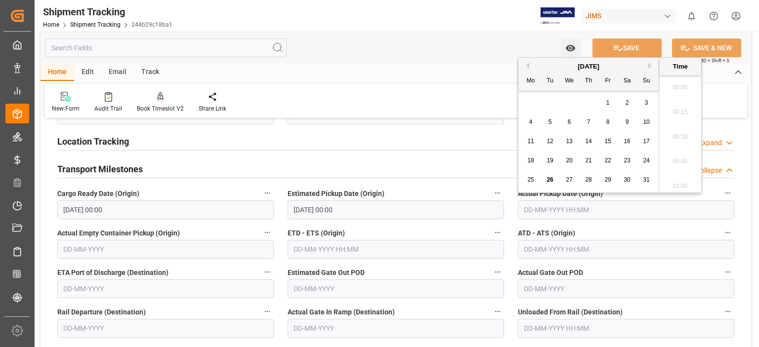
scroll to position [1485, 0]
click at [569, 143] on span "13" at bounding box center [569, 141] width 6 height 7
type input "13-08-2025 00:00"
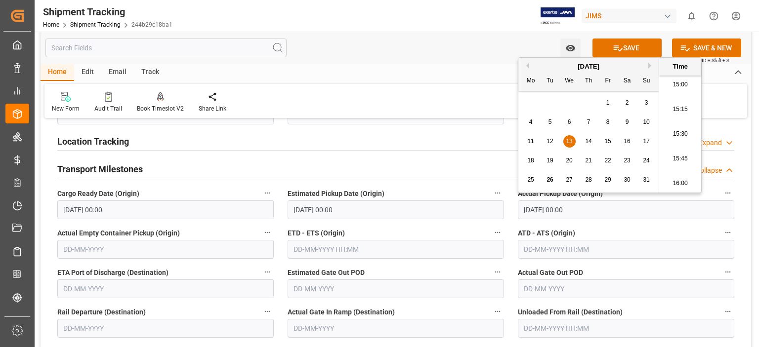
click at [435, 142] on div "Location Tracking Expand" at bounding box center [395, 140] width 677 height 19
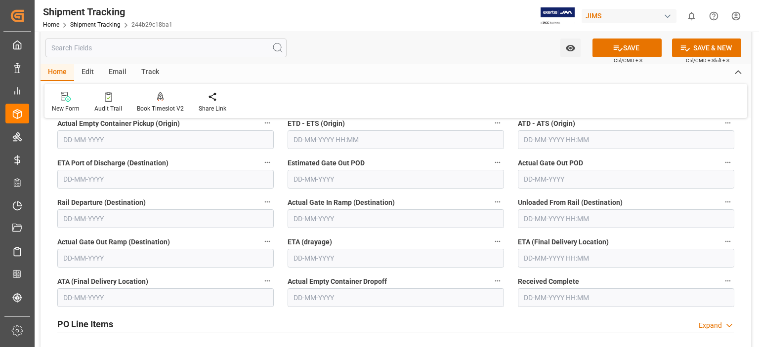
scroll to position [988, 0]
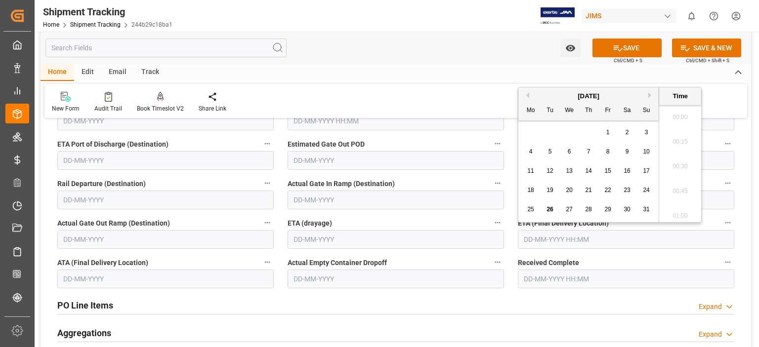
click at [544, 244] on input "text" at bounding box center [626, 239] width 216 height 19
click at [567, 192] on span "20" at bounding box center [569, 190] width 6 height 7
type input "20-08-2025 00:00"
click at [109, 279] on input "text" at bounding box center [165, 279] width 216 height 19
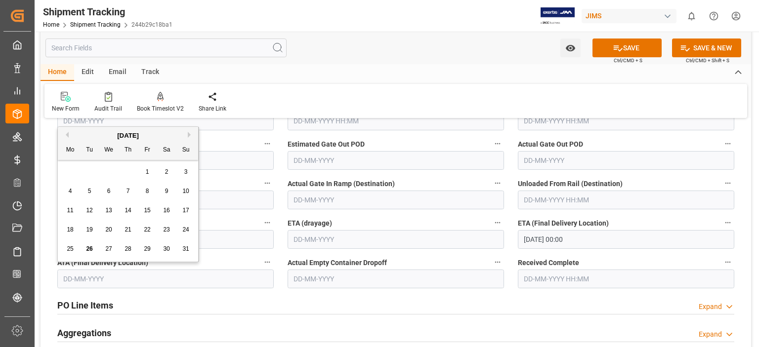
click at [109, 232] on span "20" at bounding box center [108, 229] width 6 height 7
type input "20-08-2025"
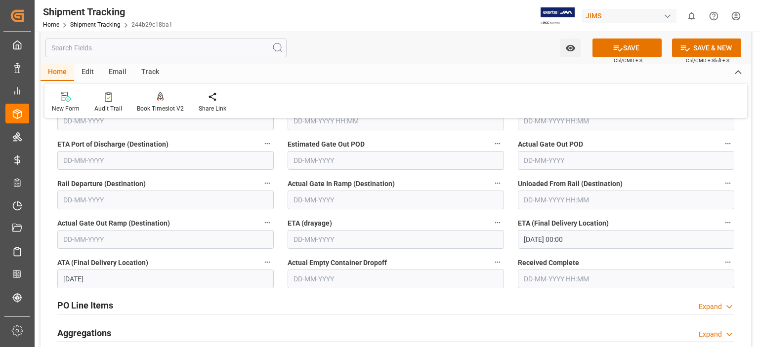
click at [360, 314] on div "PO Line Items Expand" at bounding box center [395, 306] width 691 height 28
click at [625, 45] on button "SAVE" at bounding box center [627, 48] width 69 height 19
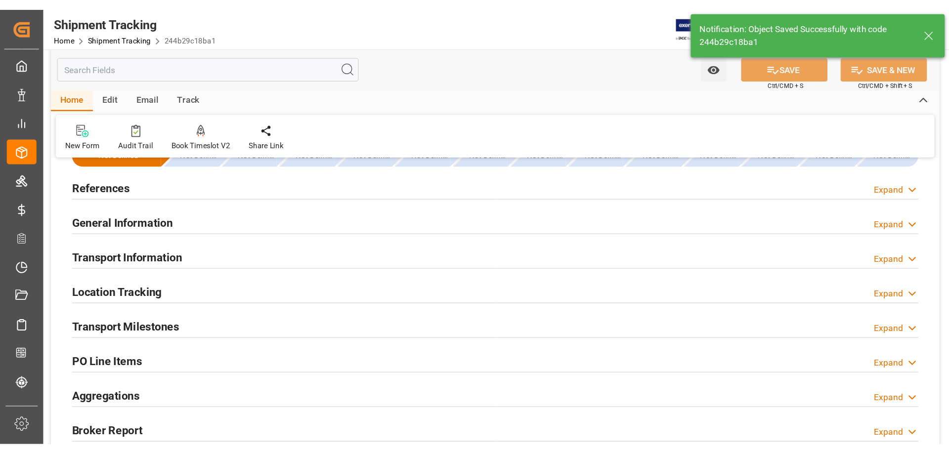
scroll to position [0, 0]
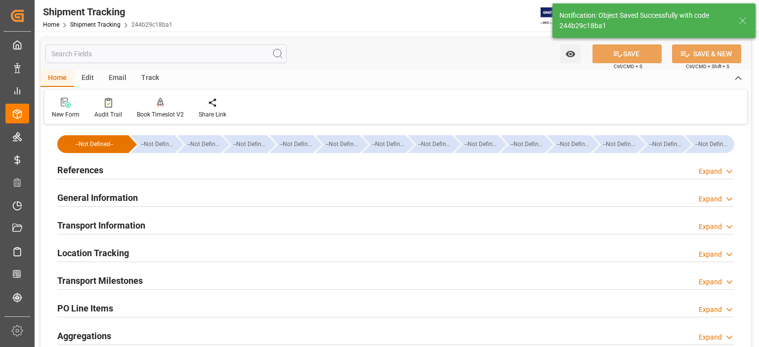
click at [82, 166] on h2 "References" at bounding box center [80, 170] width 46 height 13
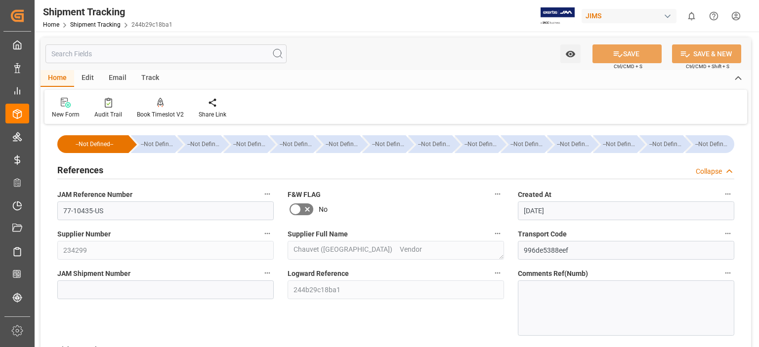
click at [82, 166] on h2 "References" at bounding box center [80, 170] width 46 height 13
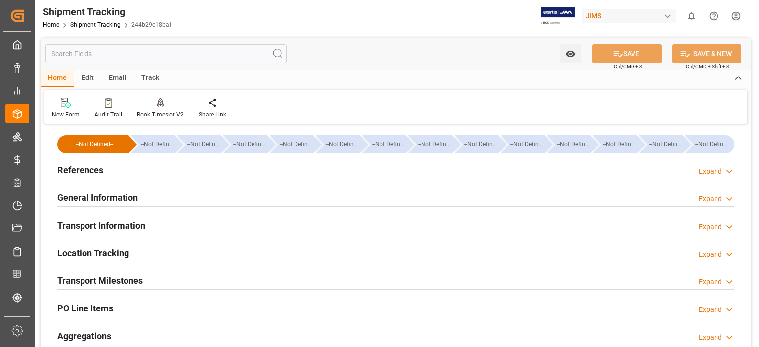
click at [97, 195] on h2 "General Information" at bounding box center [97, 197] width 81 height 13
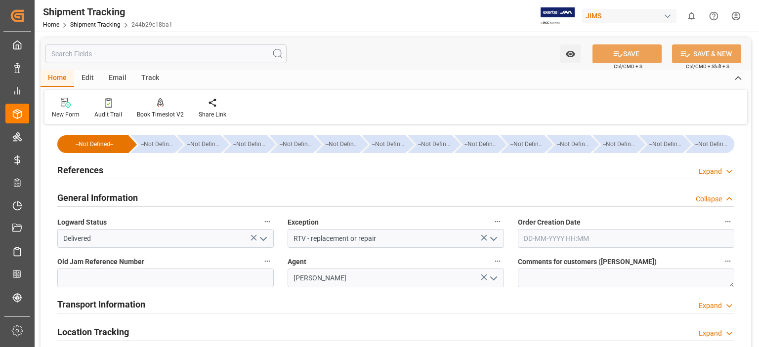
click at [98, 193] on h2 "General Information" at bounding box center [97, 197] width 81 height 13
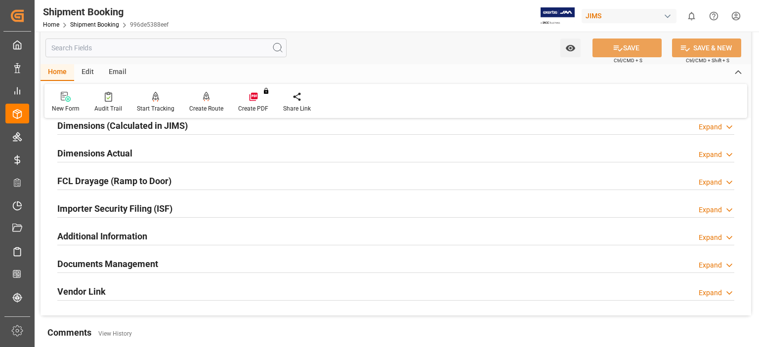
scroll to position [247, 0]
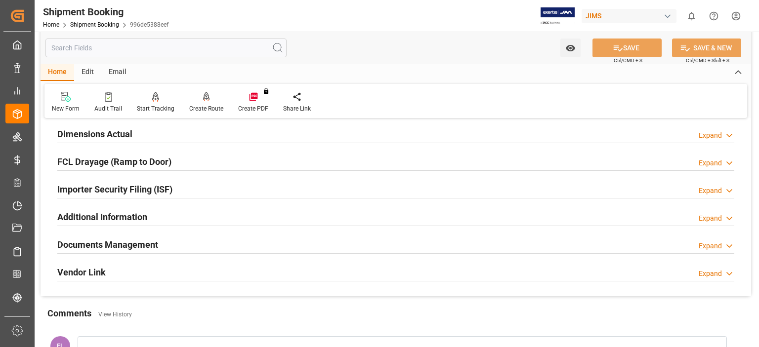
click at [141, 241] on h2 "Documents Management" at bounding box center [107, 244] width 101 height 13
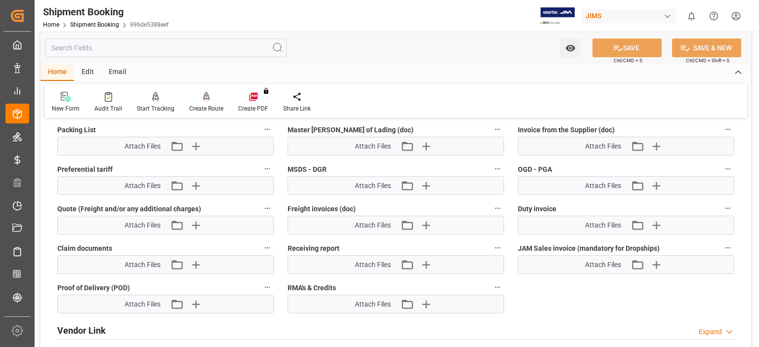
scroll to position [576, 0]
click at [198, 299] on icon "button" at bounding box center [196, 304] width 16 height 16
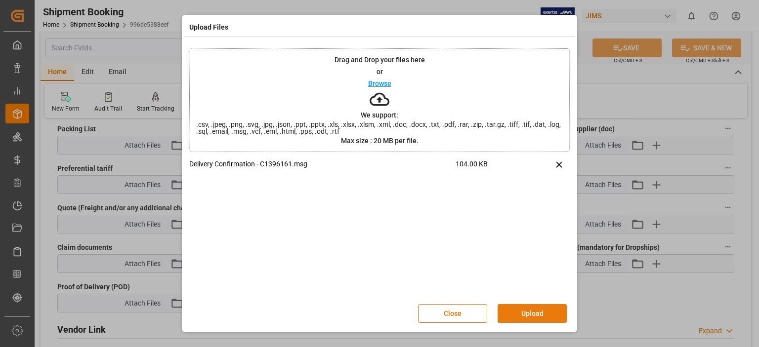
click at [525, 313] on button "Upload" at bounding box center [532, 313] width 69 height 19
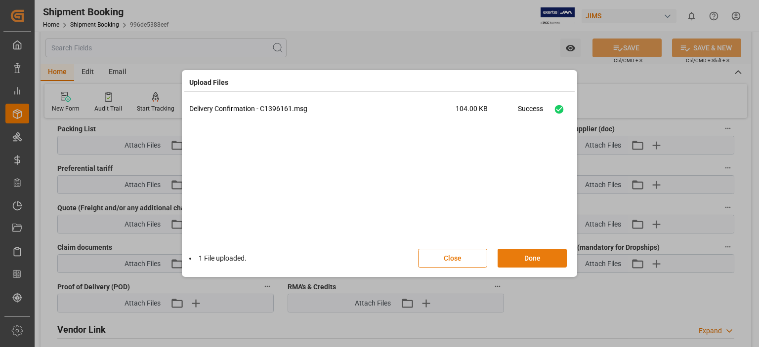
click at [528, 256] on button "Done" at bounding box center [532, 258] width 69 height 19
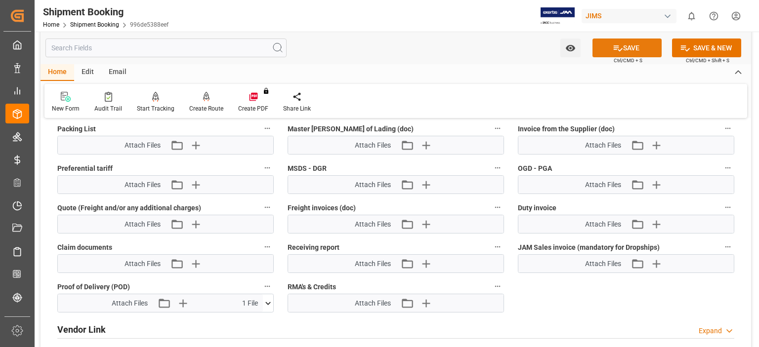
click at [627, 49] on button "SAVE" at bounding box center [627, 48] width 69 height 19
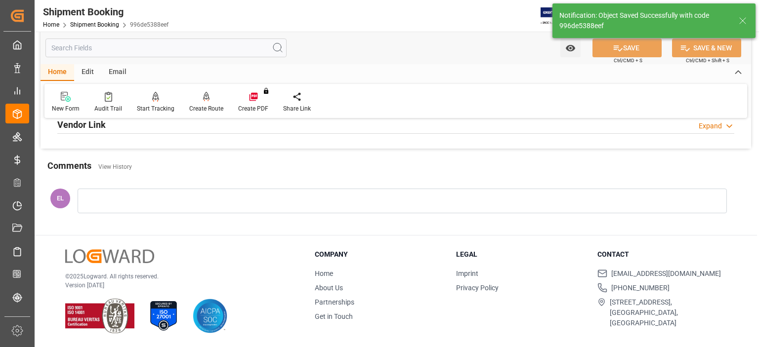
scroll to position [192, 0]
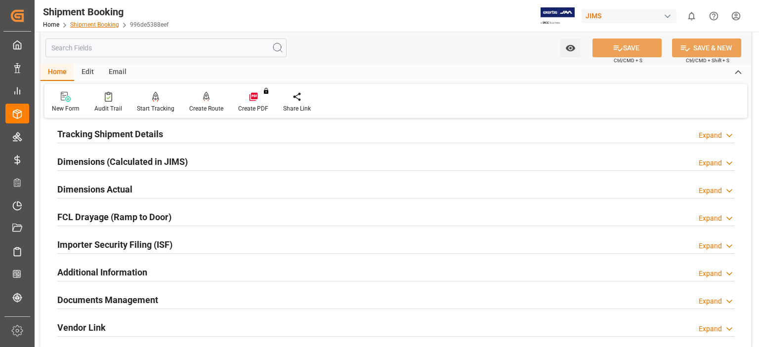
click at [101, 25] on link "Shipment Booking" at bounding box center [94, 24] width 49 height 7
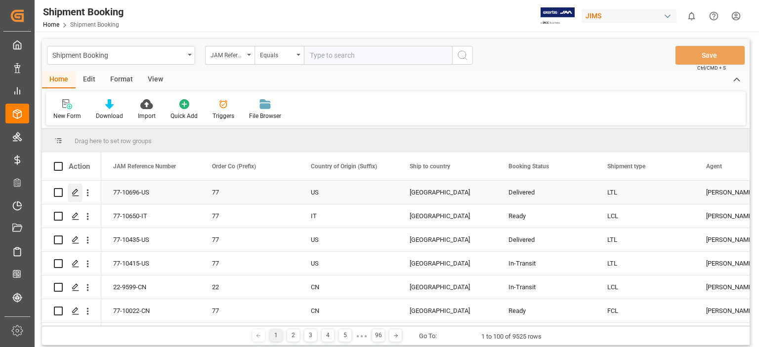
click at [78, 193] on icon "Press SPACE to select this row." at bounding box center [76, 193] width 8 height 8
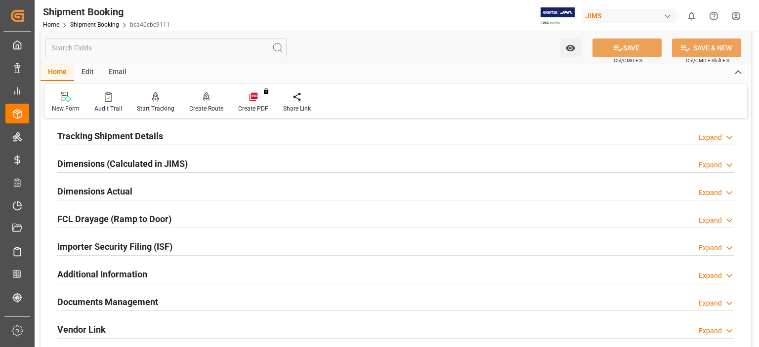
scroll to position [165, 0]
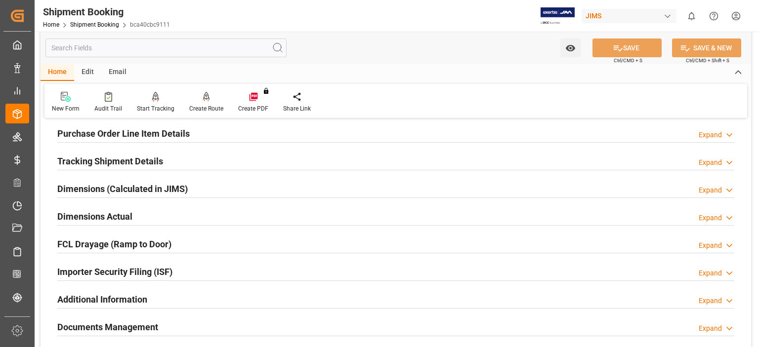
click at [103, 161] on h2 "Tracking Shipment Details" at bounding box center [110, 161] width 106 height 13
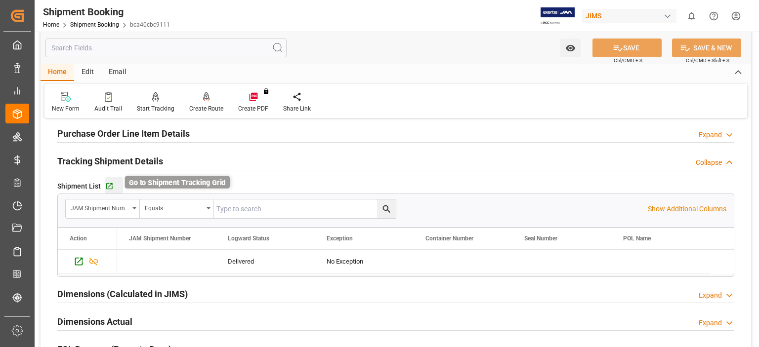
click at [110, 184] on icon "button" at bounding box center [109, 186] width 6 height 6
click at [94, 25] on link "Shipment Booking" at bounding box center [94, 24] width 49 height 7
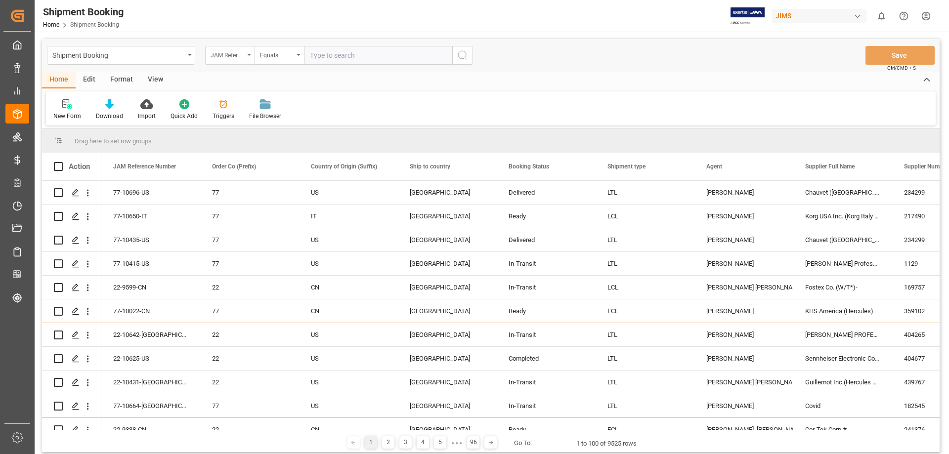
click at [248, 52] on div "JAM Reference Number" at bounding box center [229, 55] width 49 height 19
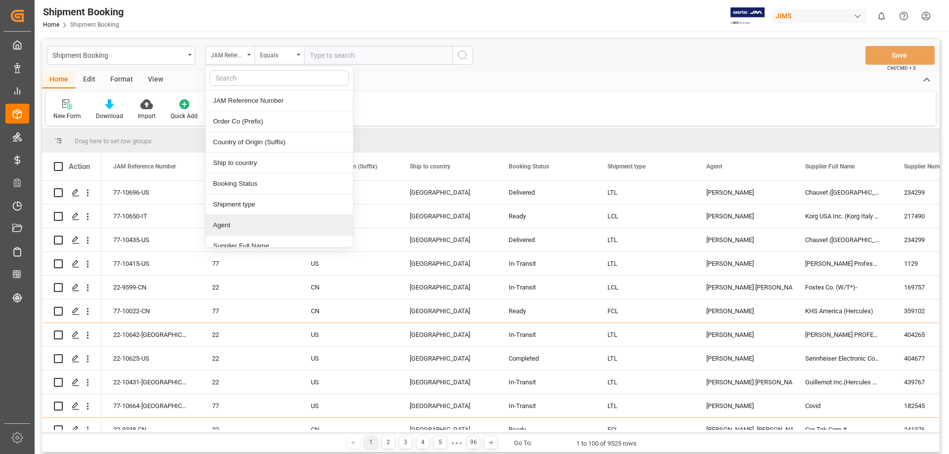
click at [253, 226] on div "Agent" at bounding box center [279, 225] width 147 height 21
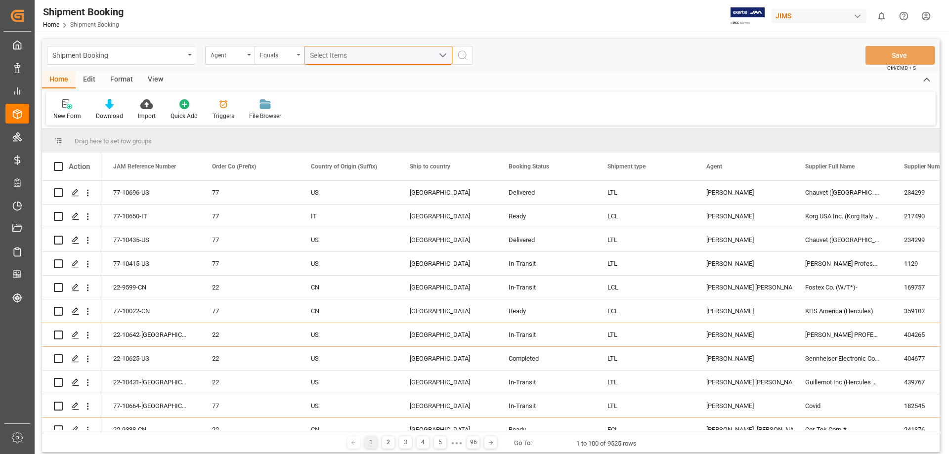
click at [447, 50] on button "Select Items" at bounding box center [378, 55] width 148 height 19
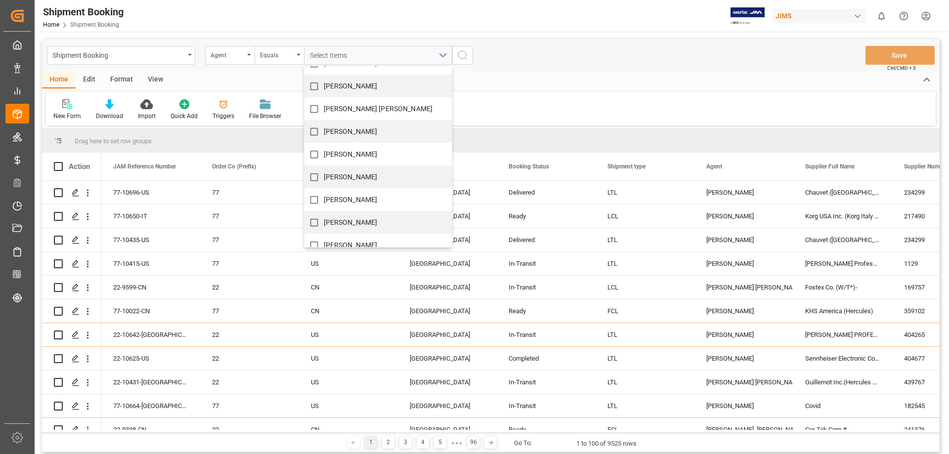
scroll to position [83, 0]
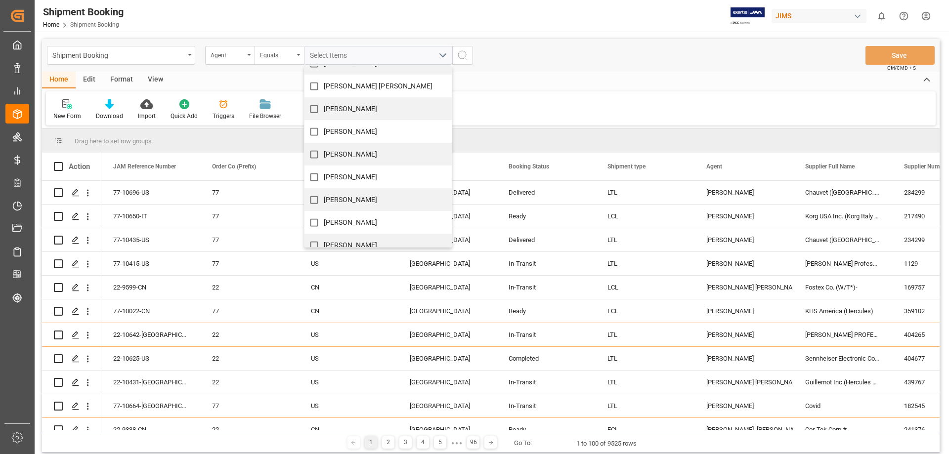
click at [347, 177] on span "[PERSON_NAME]" at bounding box center [351, 177] width 54 height 8
click at [324, 177] on input "[PERSON_NAME]" at bounding box center [313, 177] width 19 height 19
checkbox input "true"
click at [466, 54] on icon "search button" at bounding box center [463, 55] width 12 height 12
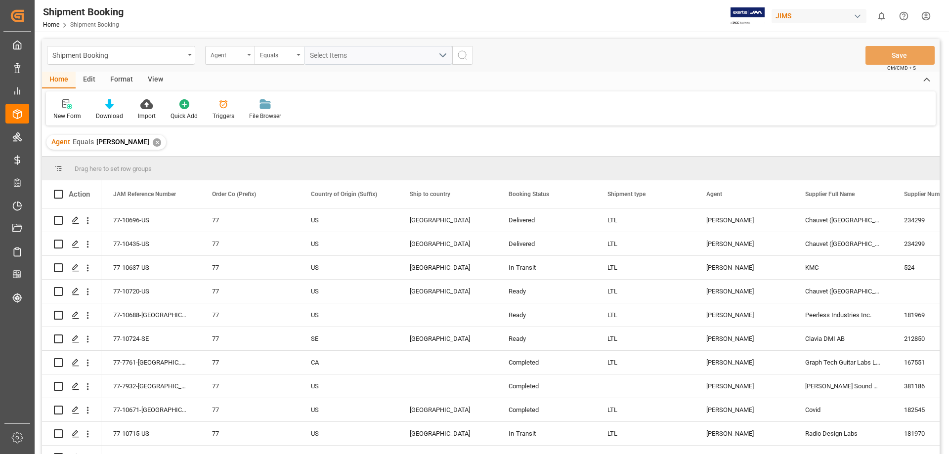
click at [249, 56] on div "Agent" at bounding box center [229, 55] width 49 height 19
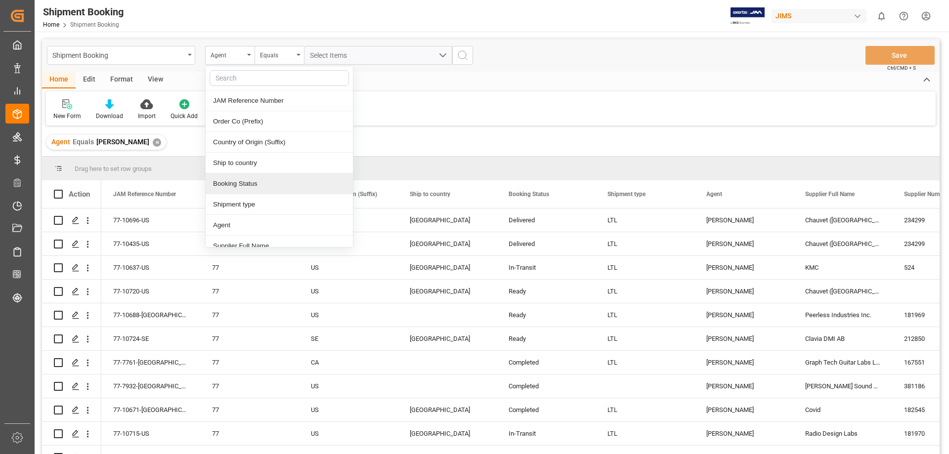
click at [258, 185] on div "Booking Status" at bounding box center [279, 183] width 147 height 21
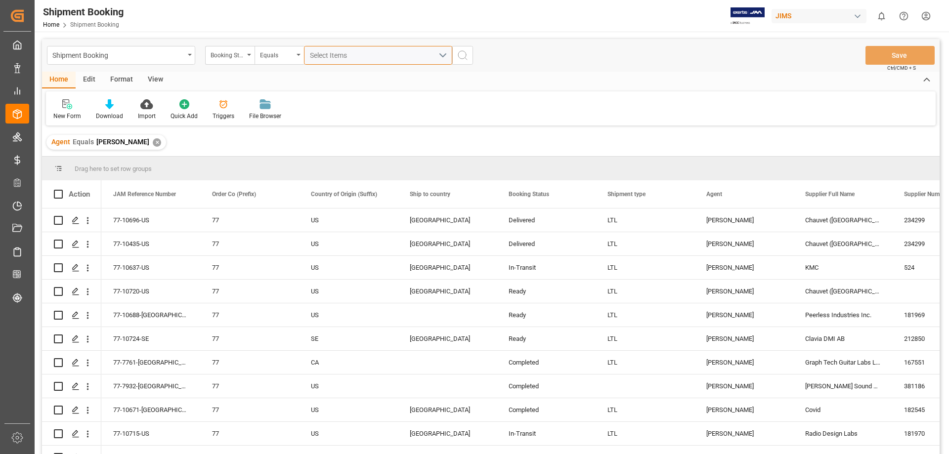
click at [441, 55] on button "Select Items" at bounding box center [378, 55] width 148 height 19
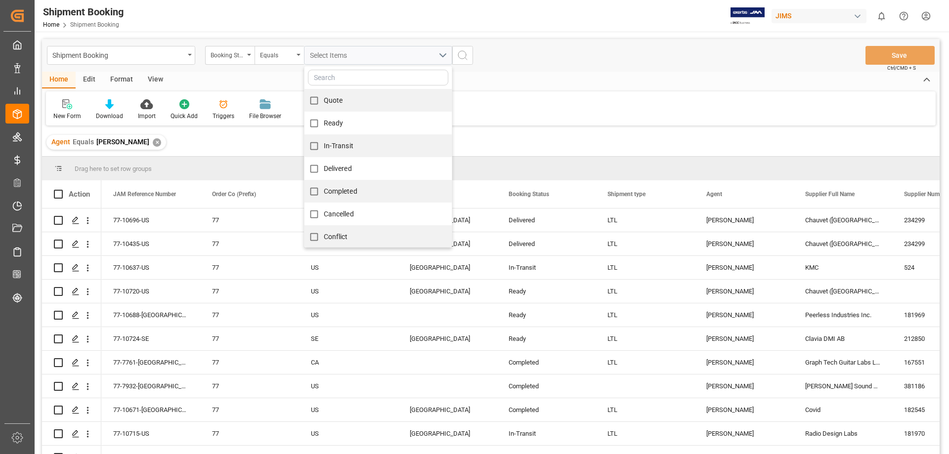
click at [333, 123] on span "Ready" at bounding box center [334, 123] width 20 height 8
click at [324, 123] on input "Ready" at bounding box center [313, 123] width 19 height 19
checkbox input "true"
click at [466, 58] on line "search button" at bounding box center [466, 59] width 2 height 2
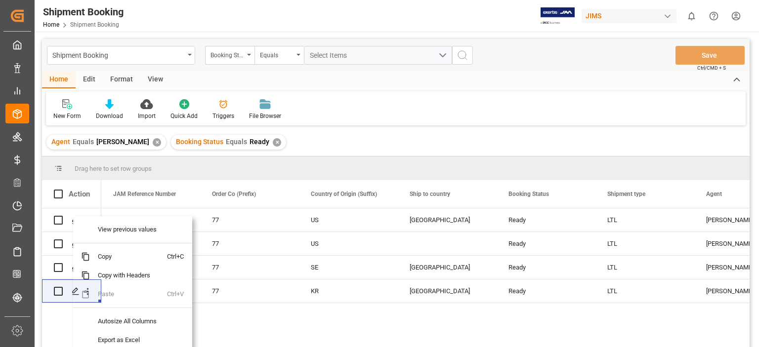
click at [253, 339] on div "77-10720-US 77 US Canada Ready LTL Emily Liu Chauvet (USA) 77-10688-US 77 US Re…" at bounding box center [425, 281] width 648 height 145
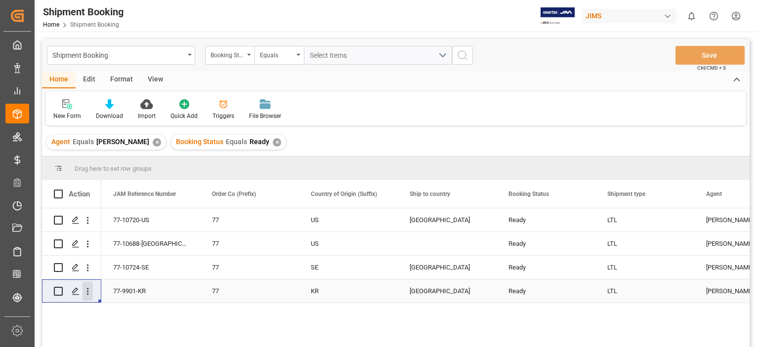
click at [88, 290] on icon "open menu" at bounding box center [88, 292] width 10 height 10
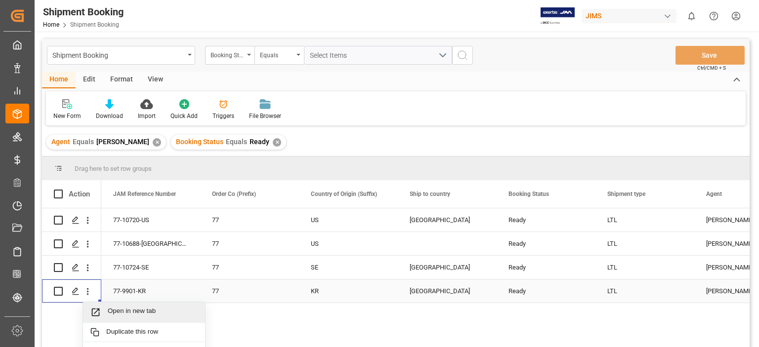
click at [126, 312] on span "Open in new tab" at bounding box center [153, 312] width 90 height 10
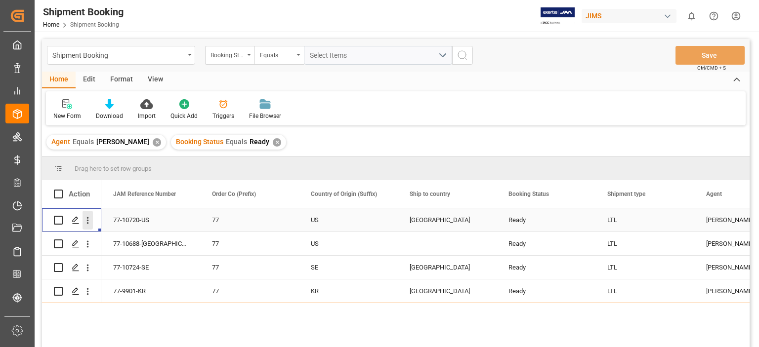
click at [86, 219] on icon "open menu" at bounding box center [88, 220] width 10 height 10
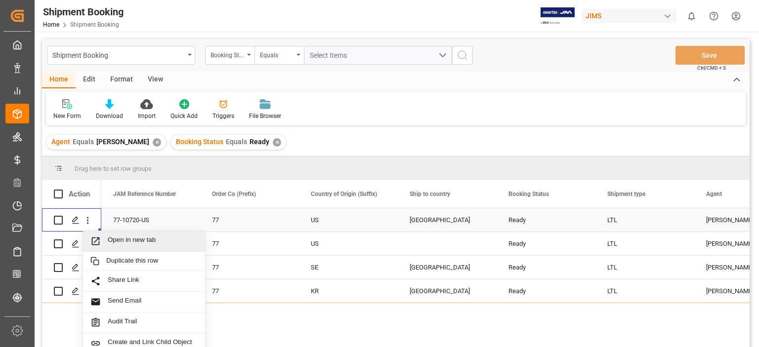
click at [128, 240] on span "Open in new tab" at bounding box center [153, 241] width 90 height 10
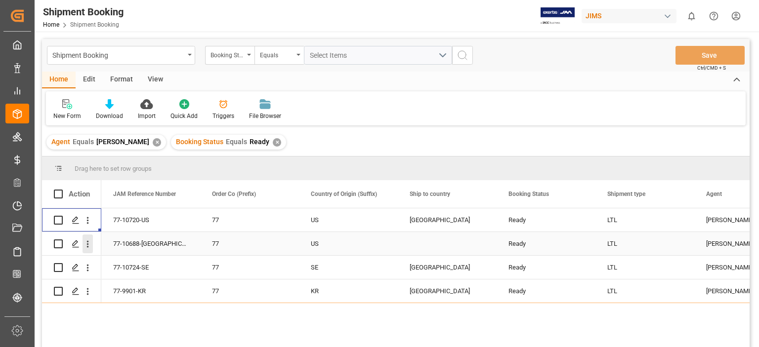
click at [87, 246] on icon "open menu" at bounding box center [88, 244] width 10 height 10
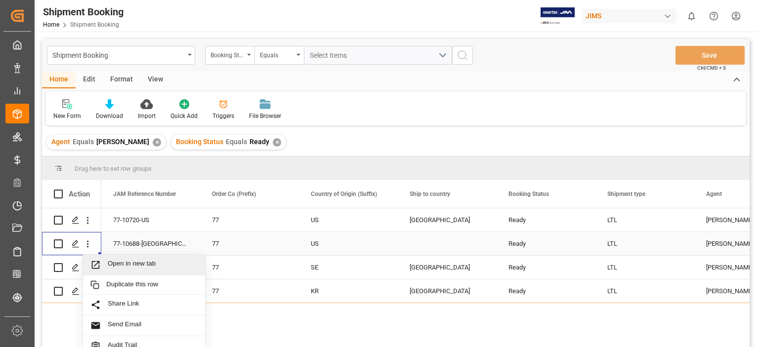
click at [123, 265] on span "Open in new tab" at bounding box center [153, 265] width 90 height 10
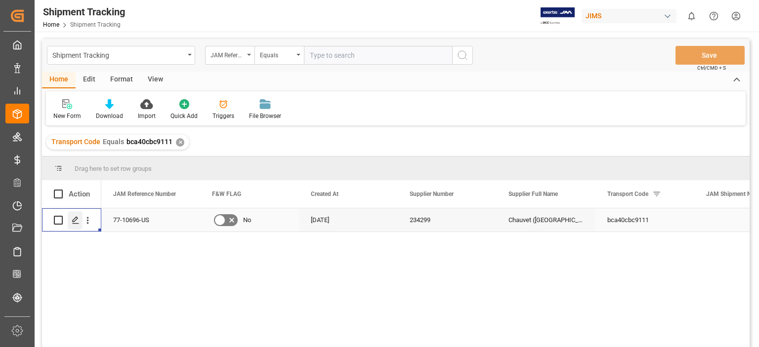
click at [76, 221] on icon "Press SPACE to select this row." at bounding box center [76, 220] width 8 height 8
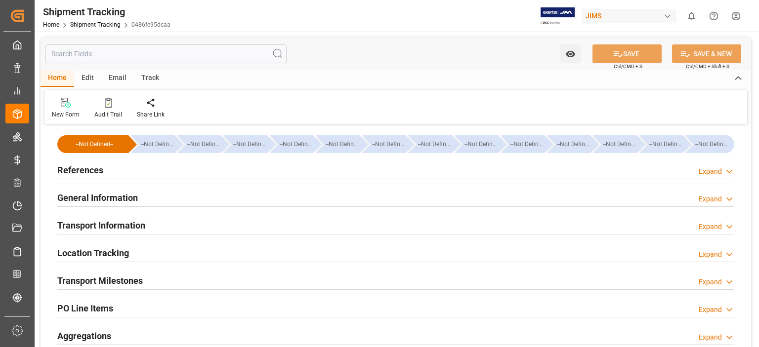
type input "[DATE] 00:00"
type input "[DATE]"
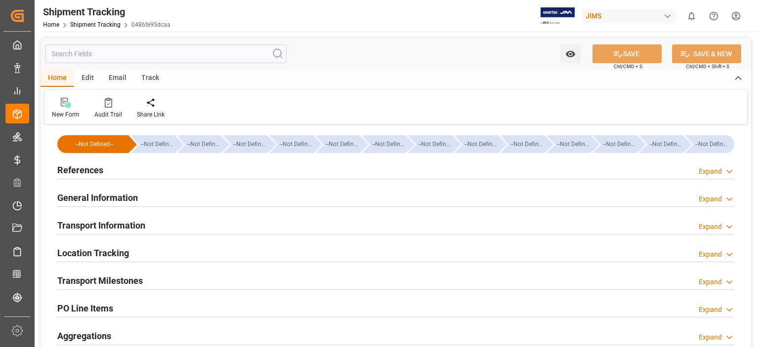
type input "[DATE]"
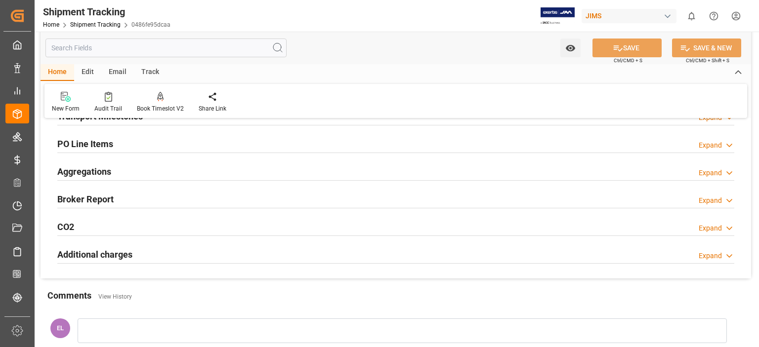
scroll to position [82, 0]
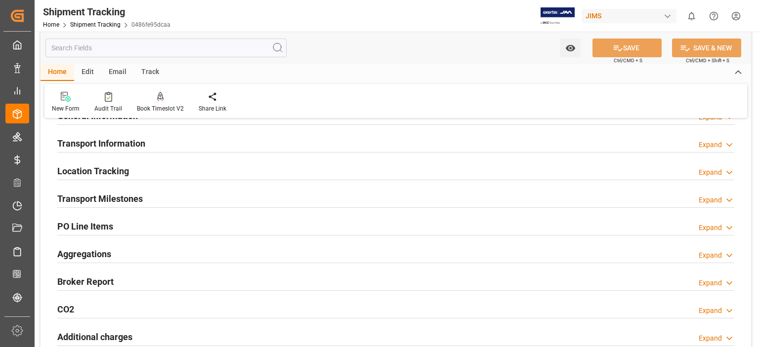
click at [111, 201] on h2 "Transport Milestones" at bounding box center [99, 198] width 85 height 13
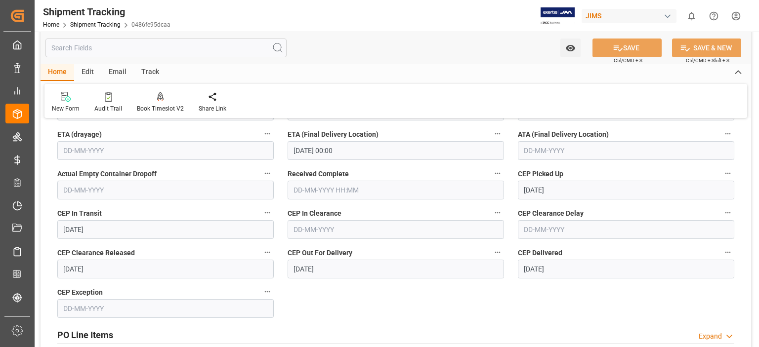
scroll to position [247, 0]
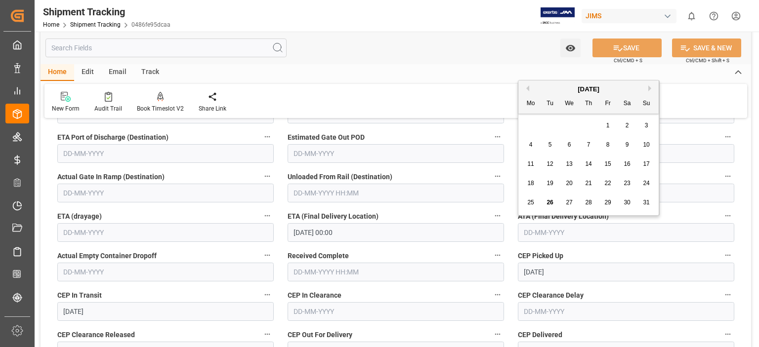
click at [529, 231] on input "text" at bounding box center [626, 232] width 216 height 19
click at [548, 199] on div "26" at bounding box center [550, 203] width 12 height 12
type input "26-08-2025"
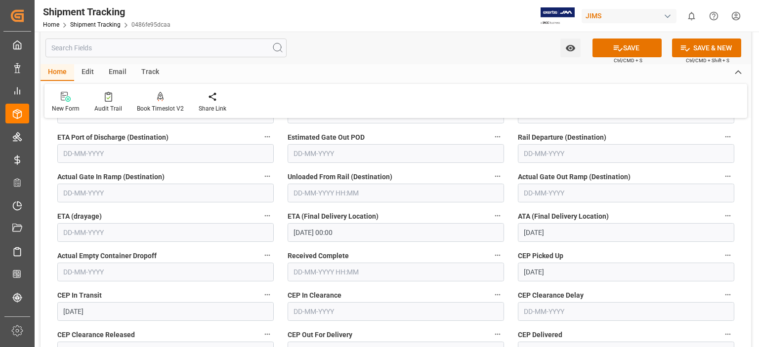
click at [305, 269] on input "text" at bounding box center [396, 272] width 216 height 19
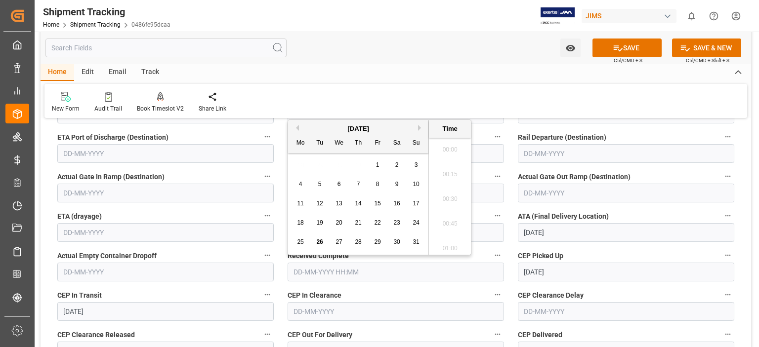
scroll to position [1485, 0]
click at [318, 241] on span "26" at bounding box center [319, 242] width 6 height 7
type input "26-08-2025 00:00"
click at [624, 45] on button "SAVE" at bounding box center [627, 48] width 69 height 19
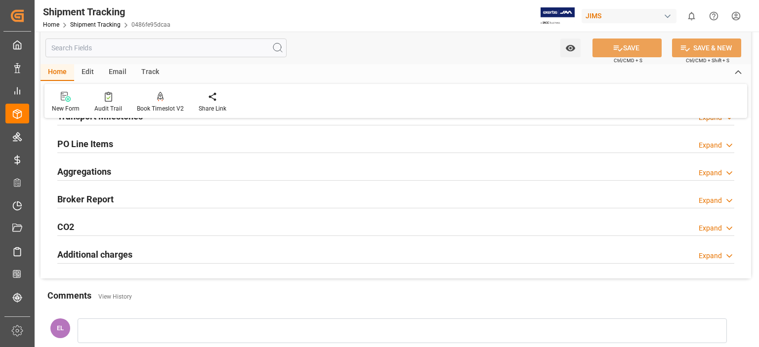
scroll to position [82, 0]
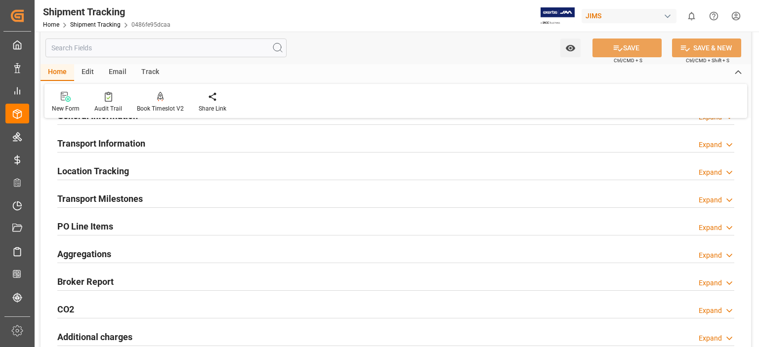
click at [129, 201] on h2 "Transport Milestones" at bounding box center [99, 198] width 85 height 13
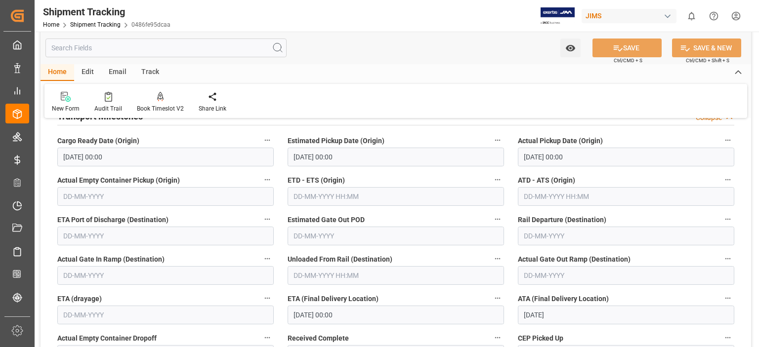
scroll to position [247, 0]
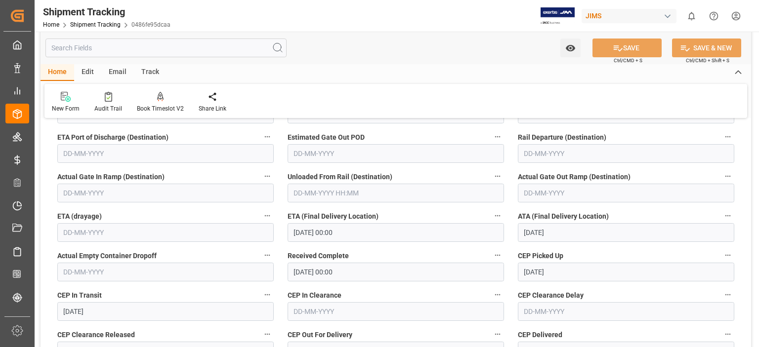
click at [315, 275] on input "26-08-2025 00:00" at bounding box center [396, 272] width 216 height 19
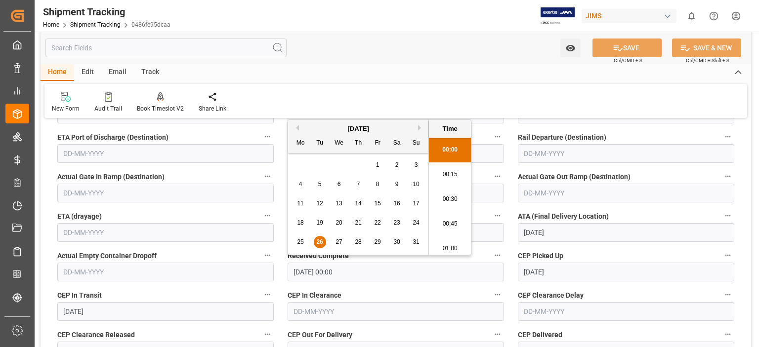
drag, startPoint x: 360, startPoint y: 275, endPoint x: 251, endPoint y: 262, distance: 110.5
click at [251, 262] on div "--Not Defined-- --Not Defined-- --Not Defined-- --Not Defined-- --Not Defined--…" at bounding box center [396, 216] width 711 height 672
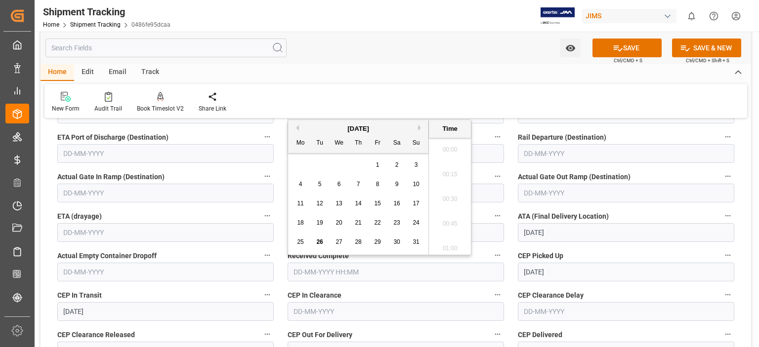
click at [500, 103] on div "New Form Audit Trail Book Timeslot V2 Book a Timeslot for the shipment Share Li…" at bounding box center [395, 101] width 703 height 34
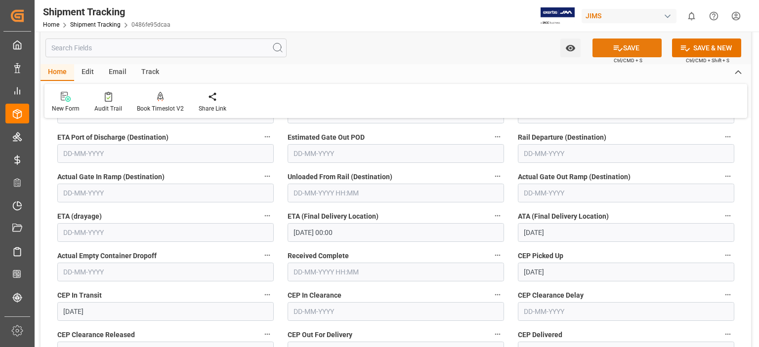
click at [622, 48] on button "SAVE" at bounding box center [627, 48] width 69 height 19
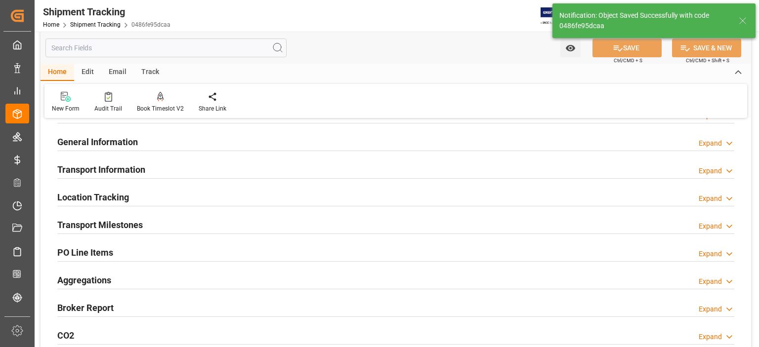
scroll to position [0, 0]
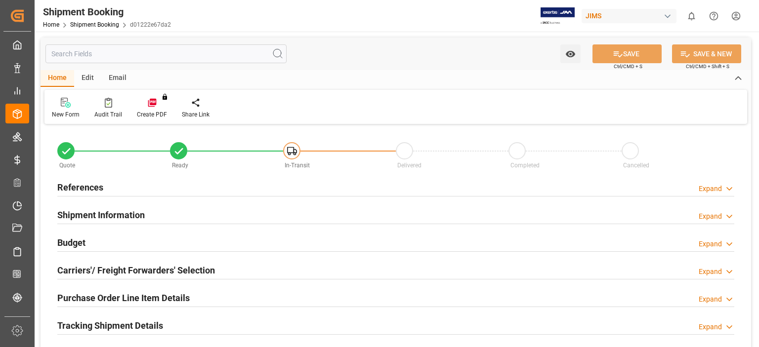
type input "0"
click at [87, 188] on h2 "References" at bounding box center [80, 187] width 46 height 13
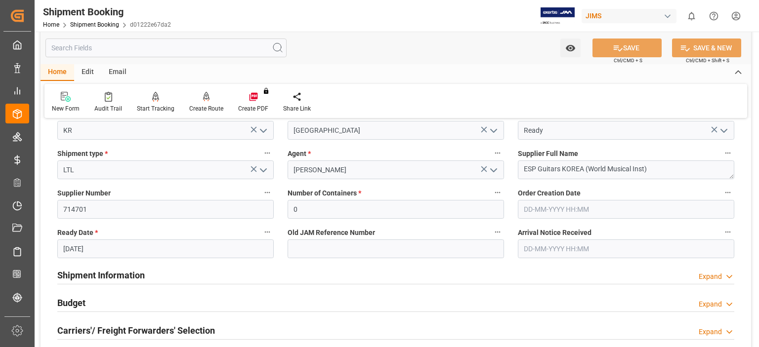
scroll to position [165, 0]
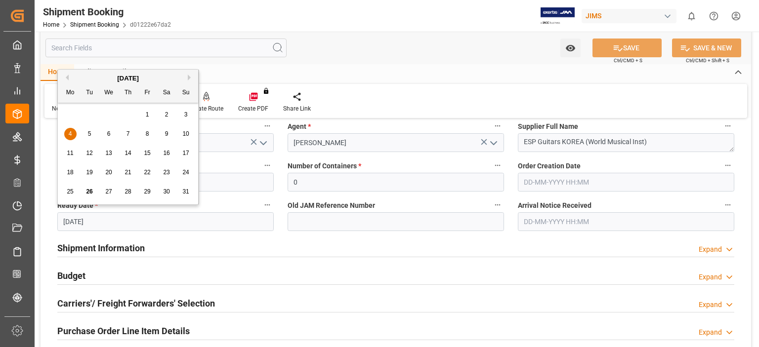
click at [87, 218] on input "[DATE]" at bounding box center [165, 221] width 216 height 19
click at [146, 194] on span "29" at bounding box center [147, 191] width 6 height 7
type input "[DATE]"
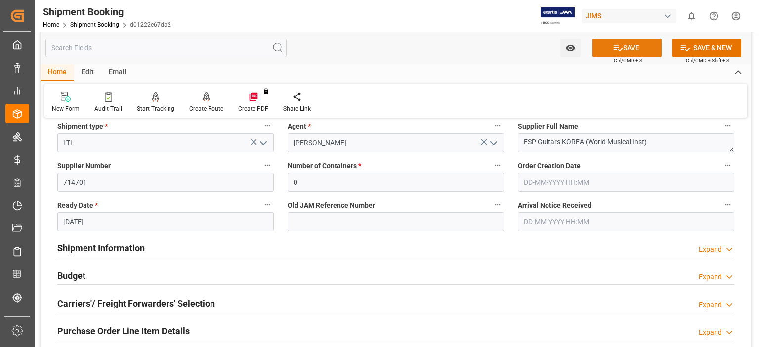
click at [624, 47] on button "SAVE" at bounding box center [627, 48] width 69 height 19
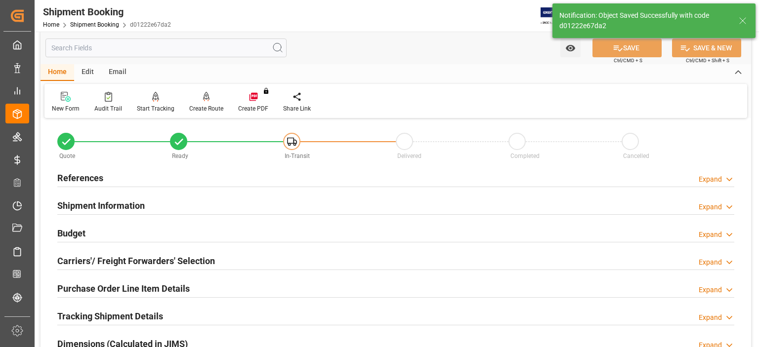
scroll to position [0, 0]
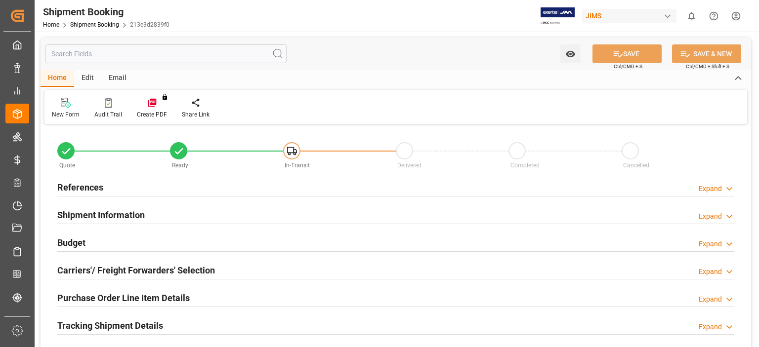
type input "0"
type input "[DATE]"
click at [84, 187] on h2 "References" at bounding box center [80, 187] width 46 height 13
type input "0"
type input "[DATE]"
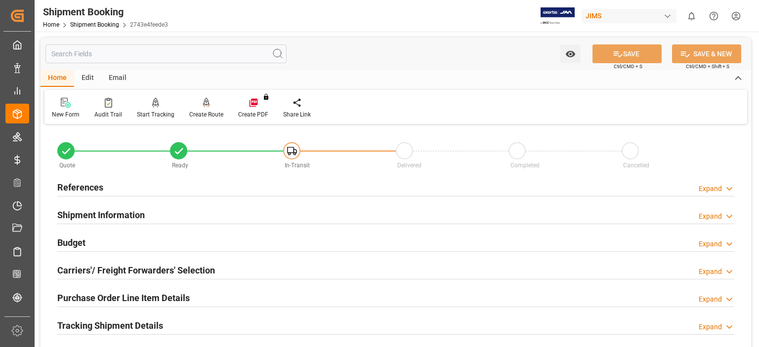
click at [99, 217] on h2 "Shipment Information" at bounding box center [100, 215] width 87 height 13
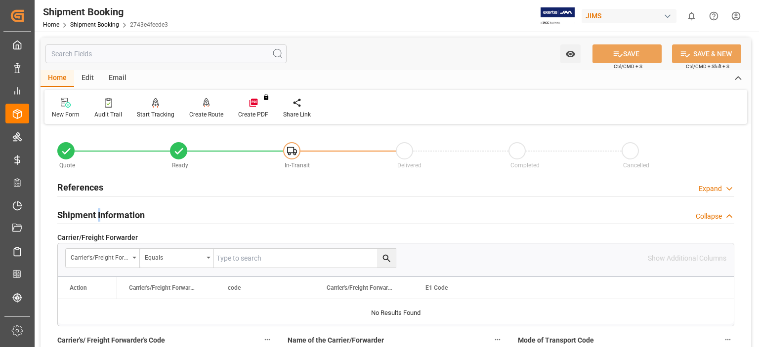
click at [99, 217] on h2 "Shipment Information" at bounding box center [100, 215] width 87 height 13
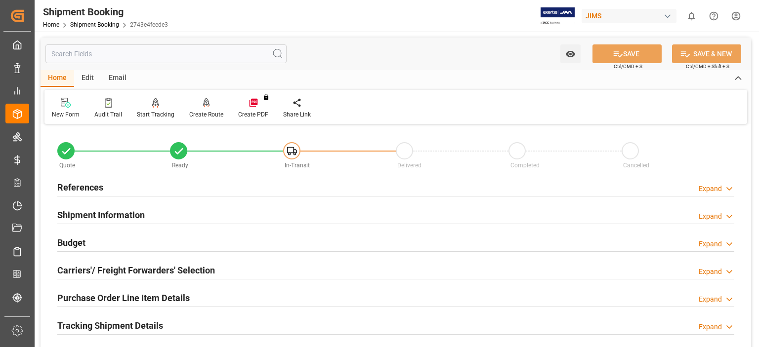
click at [85, 189] on h2 "References" at bounding box center [80, 187] width 46 height 13
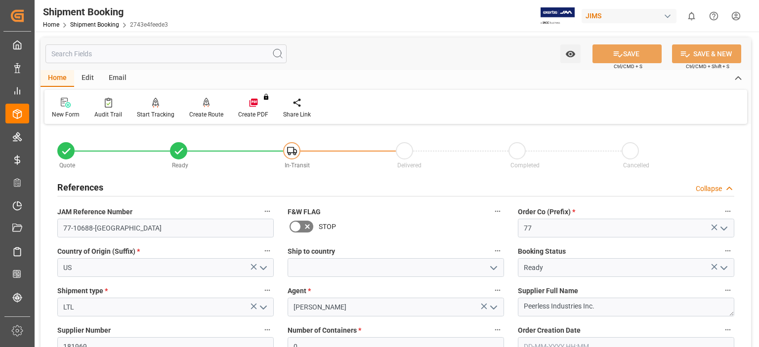
click at [493, 268] on icon "open menu" at bounding box center [494, 268] width 12 height 12
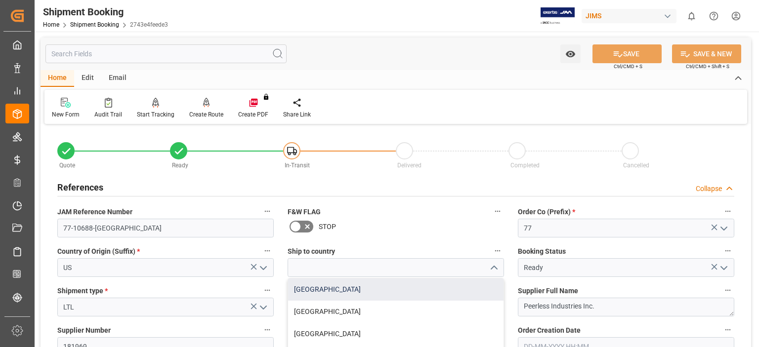
click at [470, 296] on div "[GEOGRAPHIC_DATA]" at bounding box center [395, 290] width 215 height 22
type input "[GEOGRAPHIC_DATA]"
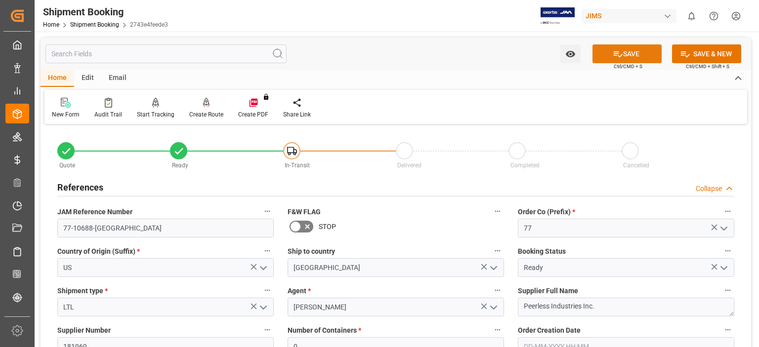
click at [624, 54] on button "SAVE" at bounding box center [627, 53] width 69 height 19
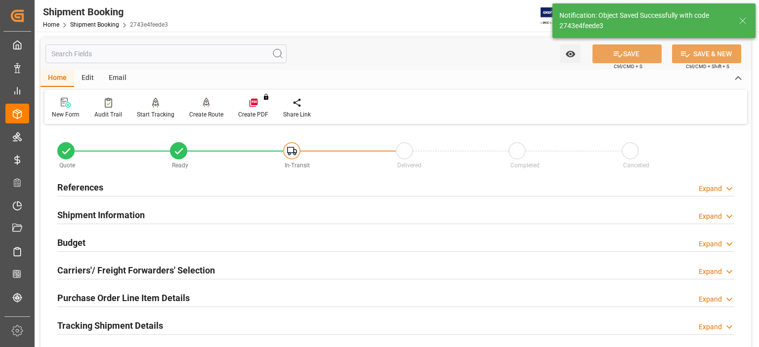
click at [90, 187] on h2 "References" at bounding box center [80, 187] width 46 height 13
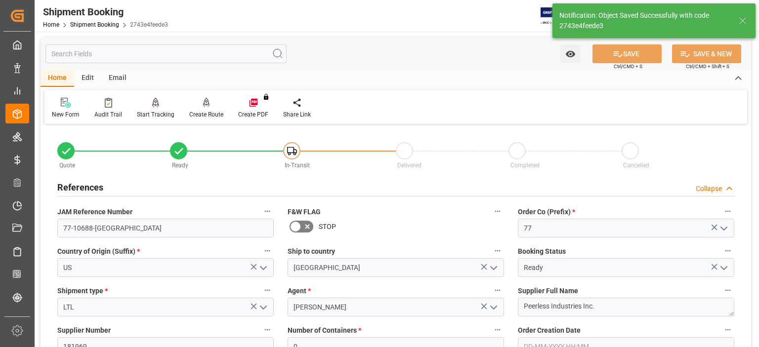
scroll to position [82, 0]
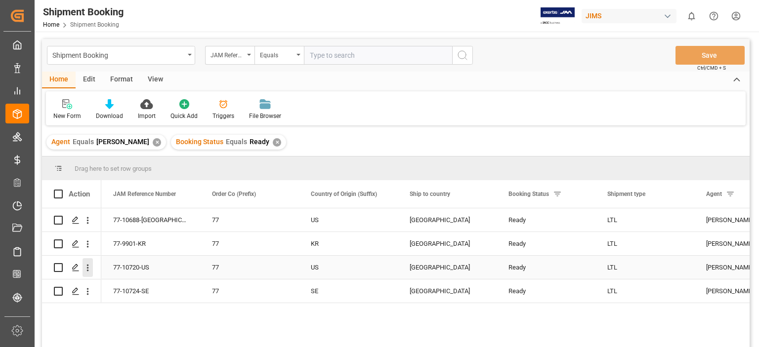
click at [87, 267] on icon "open menu" at bounding box center [88, 268] width 10 height 10
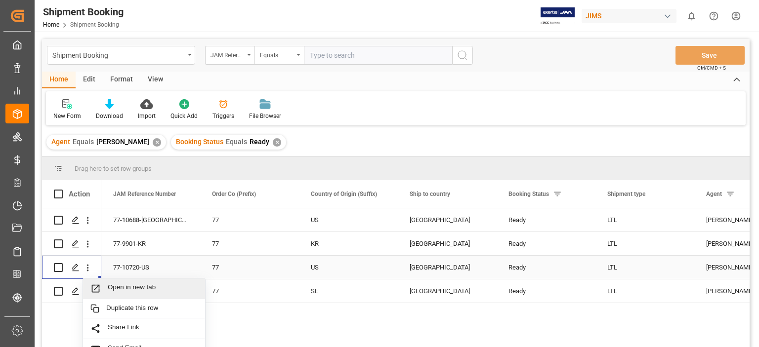
click at [141, 288] on span "Open in new tab" at bounding box center [153, 289] width 90 height 10
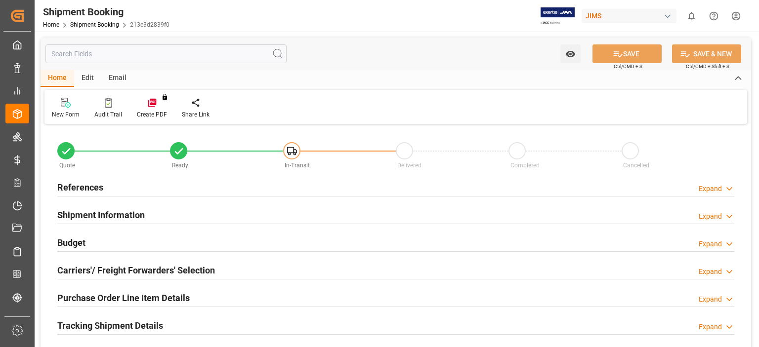
type input "0"
type input "[DATE]"
click at [93, 187] on h2 "References" at bounding box center [80, 187] width 46 height 13
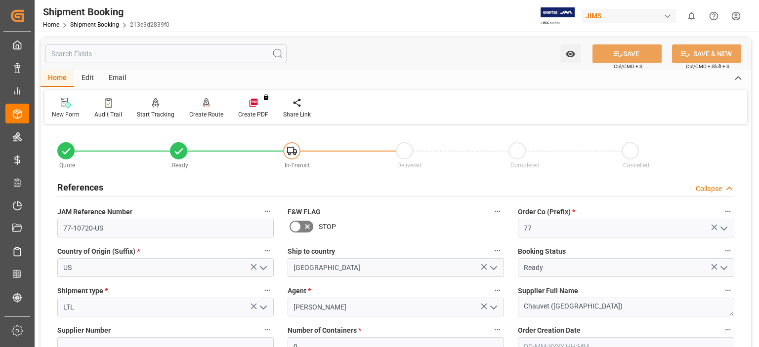
click at [492, 308] on polyline "open menu" at bounding box center [494, 307] width 6 height 3
drag, startPoint x: 364, startPoint y: 307, endPoint x: 183, endPoint y: 304, distance: 180.9
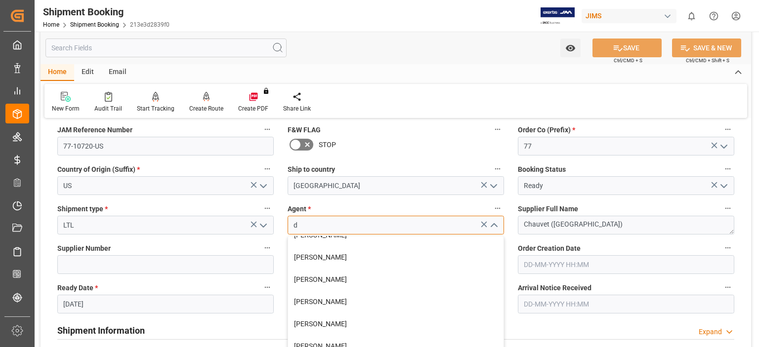
scroll to position [17, 0]
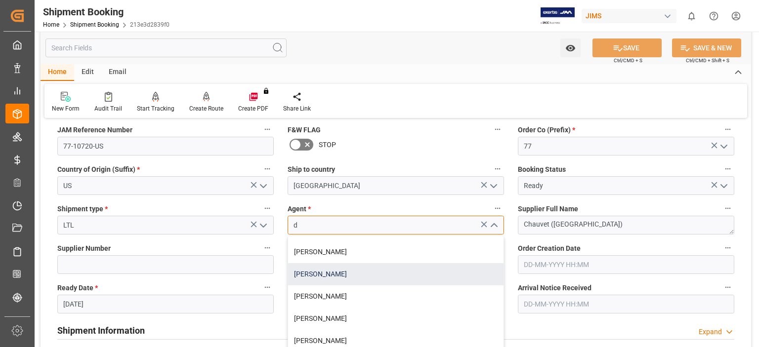
click at [330, 277] on div "Daniel Sokolyk" at bounding box center [395, 274] width 215 height 22
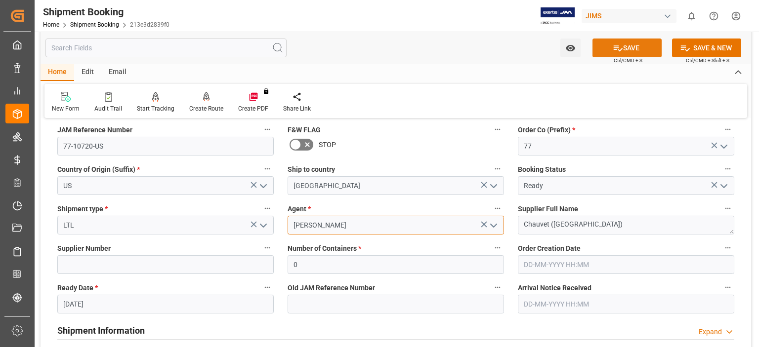
type input "Daniel Sokolyk"
click at [625, 47] on button "SAVE" at bounding box center [627, 48] width 69 height 19
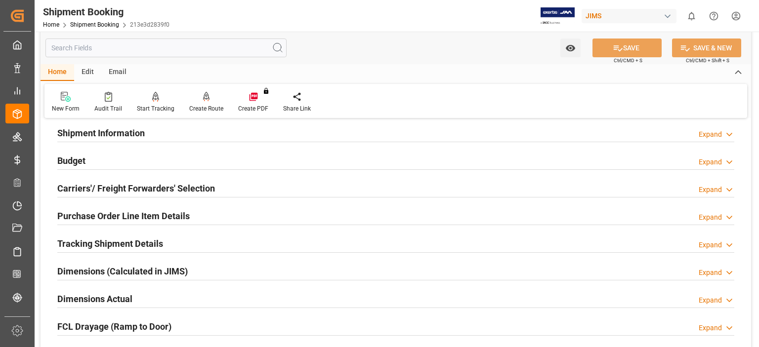
click at [73, 160] on h2 "Budget" at bounding box center [71, 160] width 28 height 13
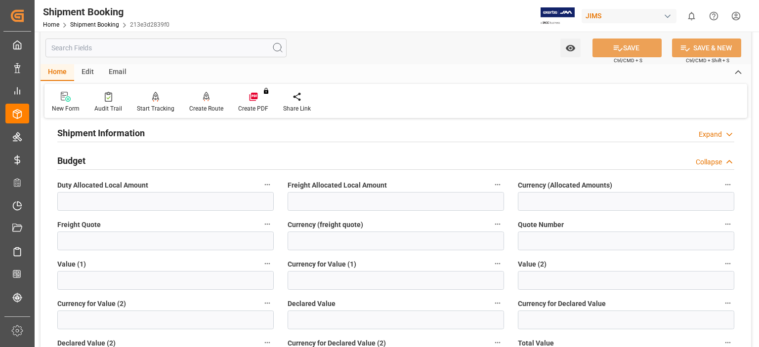
click at [73, 160] on h2 "Budget" at bounding box center [71, 160] width 28 height 13
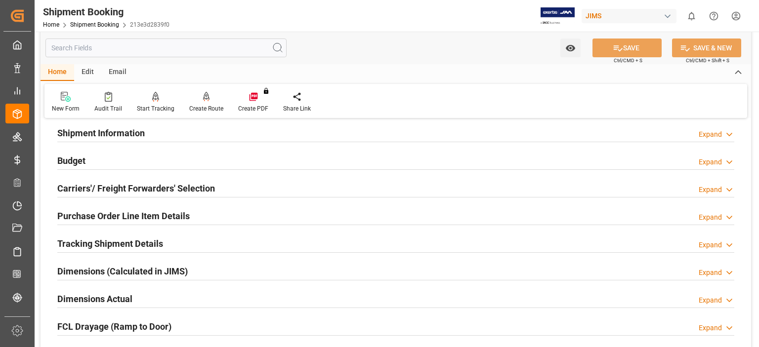
click at [104, 216] on h2 "Purchase Order Line Item Details" at bounding box center [123, 216] width 132 height 13
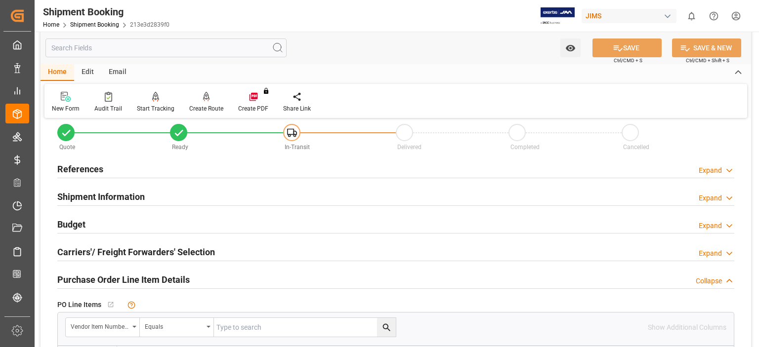
scroll to position [0, 0]
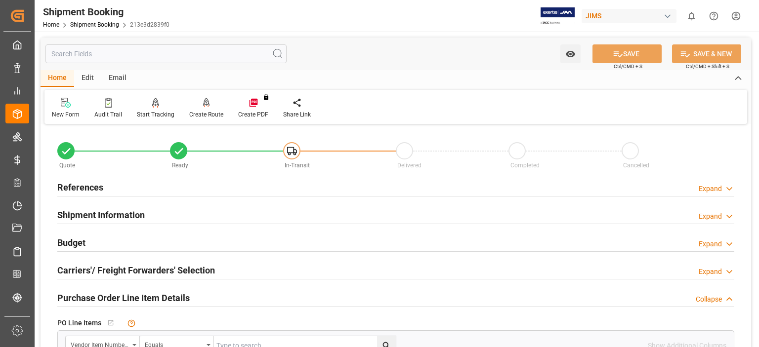
click at [85, 187] on h2 "References" at bounding box center [80, 187] width 46 height 13
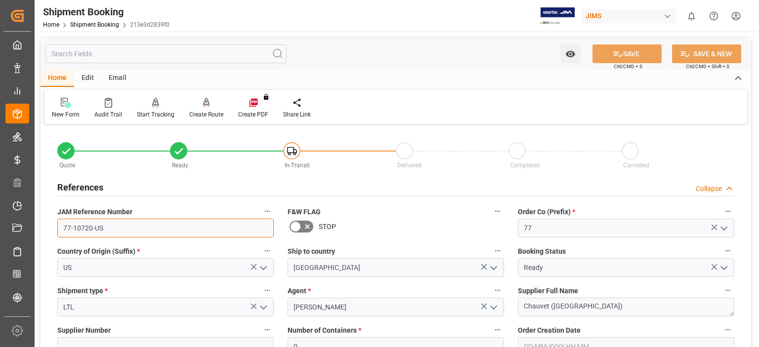
drag, startPoint x: 106, startPoint y: 227, endPoint x: 14, endPoint y: 216, distance: 93.0
click at [17, 223] on div "Created by potrace 1.15, written by Peter Selinger 2001-2017 Created by potrace…" at bounding box center [379, 173] width 759 height 347
click at [445, 174] on div "References Collapse" at bounding box center [395, 188] width 691 height 28
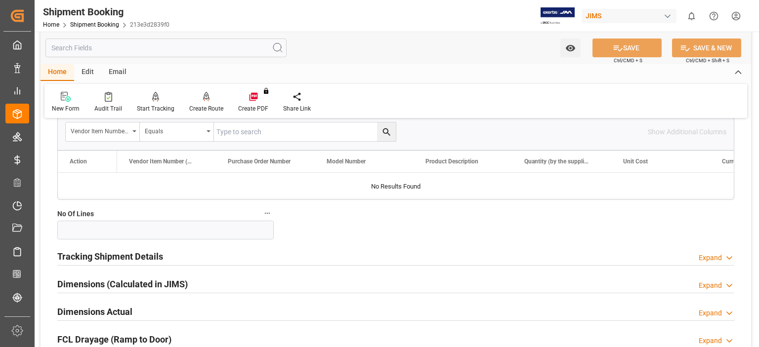
scroll to position [329, 0]
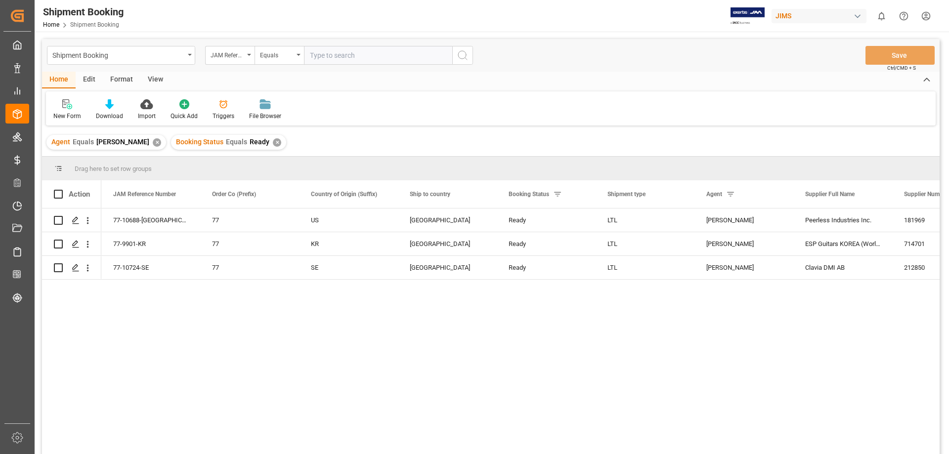
click at [709, 325] on div "77-10688-US 77 US Canada Ready LTL Emily Liu Peerless Industries Inc. 181969 0 …" at bounding box center [520, 335] width 838 height 252
click at [76, 245] on icon "Press SPACE to select this row." at bounding box center [76, 244] width 8 height 8
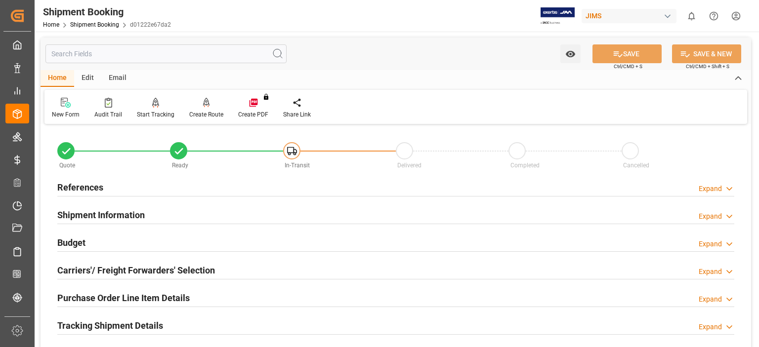
click at [81, 244] on h2 "Budget" at bounding box center [71, 242] width 28 height 13
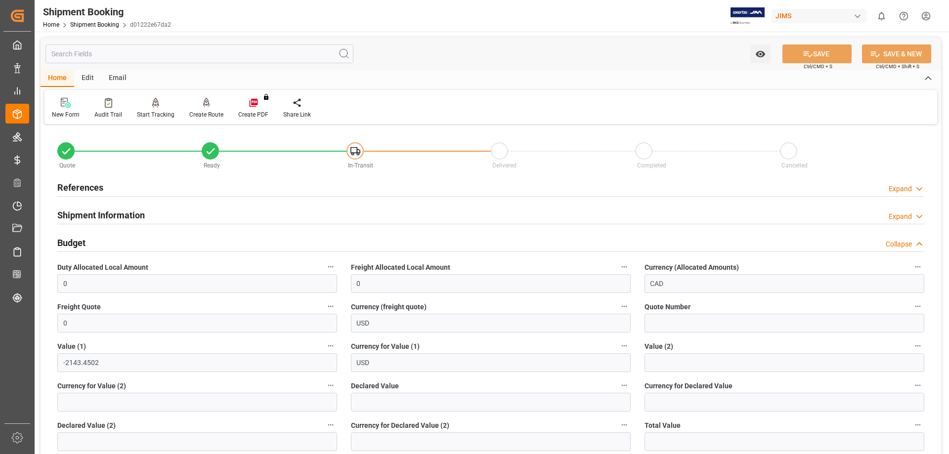
click at [96, 185] on h2 "References" at bounding box center [80, 187] width 46 height 13
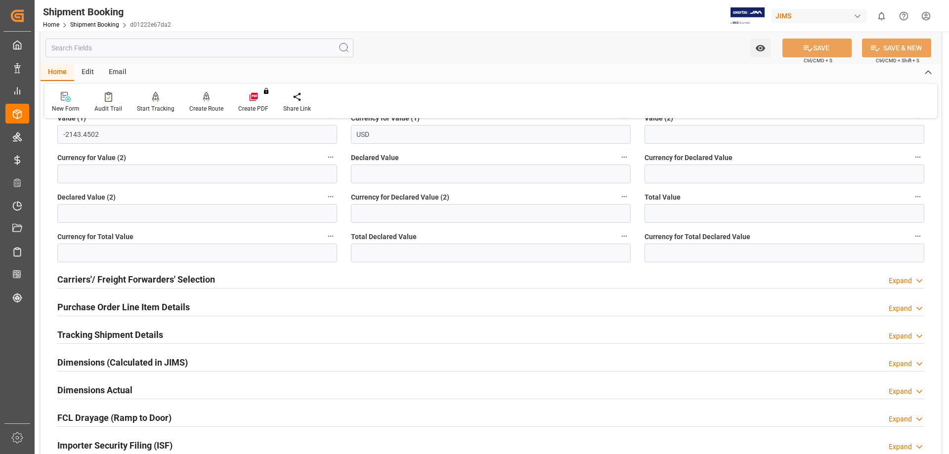
scroll to position [494, 0]
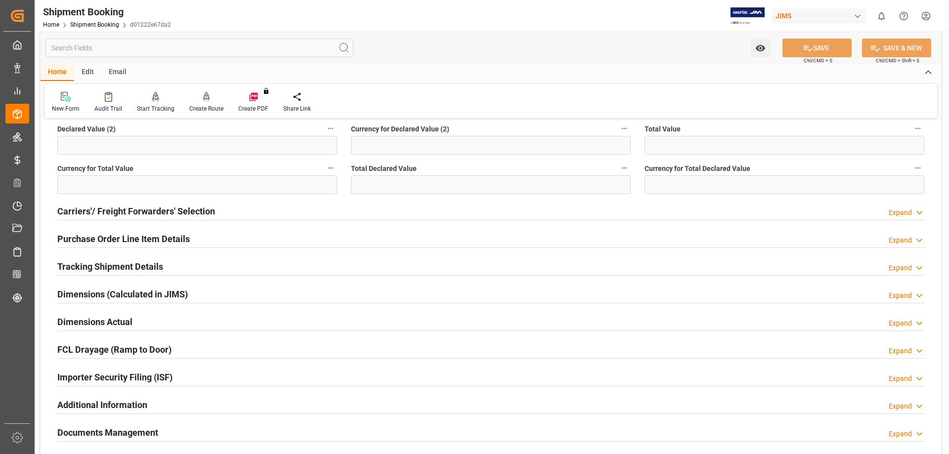
click at [183, 212] on h2 "Carriers'/ Freight Forwarders' Selection" at bounding box center [136, 211] width 158 height 13
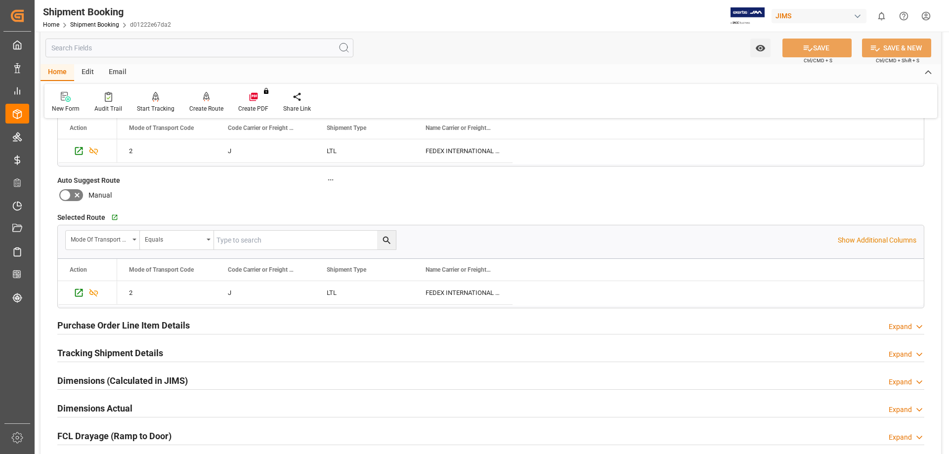
scroll to position [659, 0]
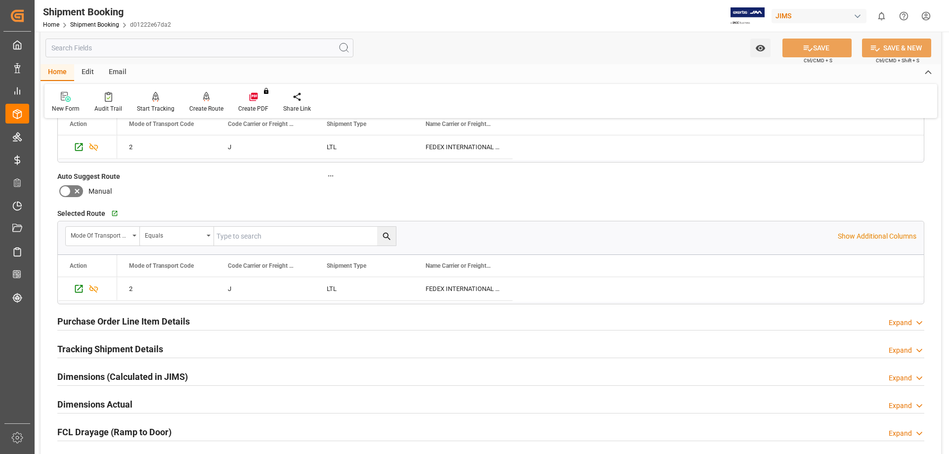
click at [169, 319] on h2 "Purchase Order Line Item Details" at bounding box center [123, 321] width 132 height 13
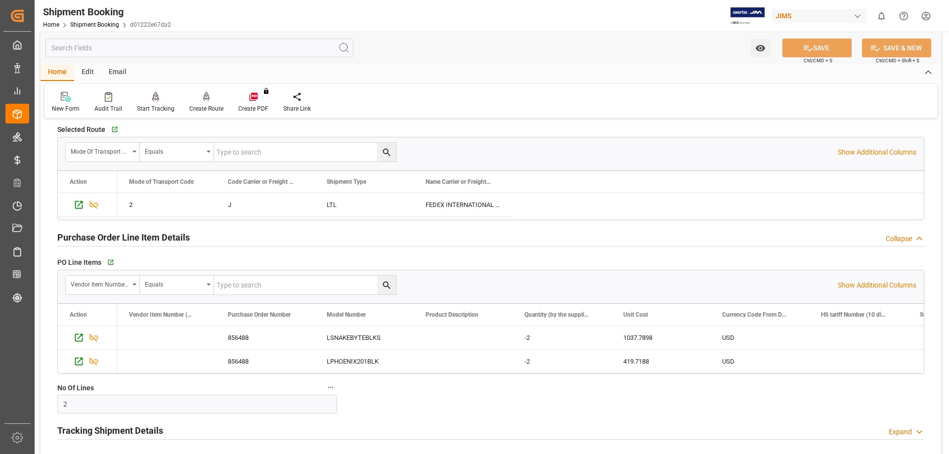
scroll to position [824, 0]
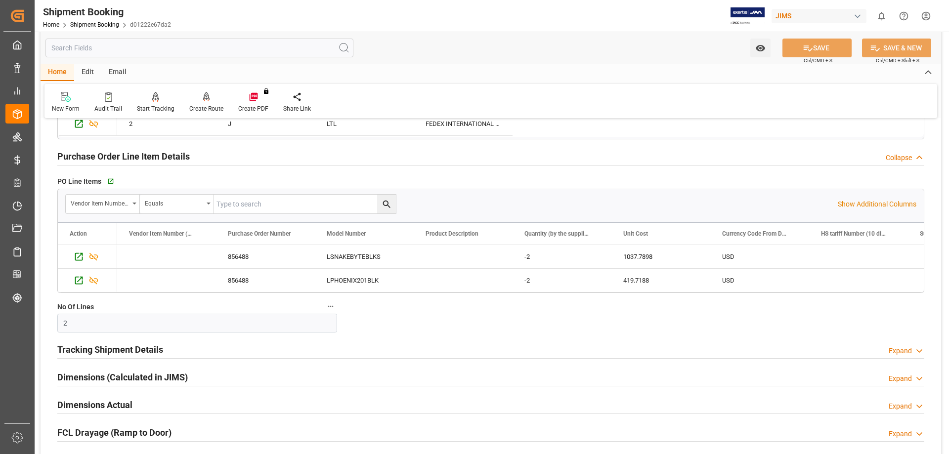
click at [136, 345] on h2 "Tracking Shipment Details" at bounding box center [110, 349] width 106 height 13
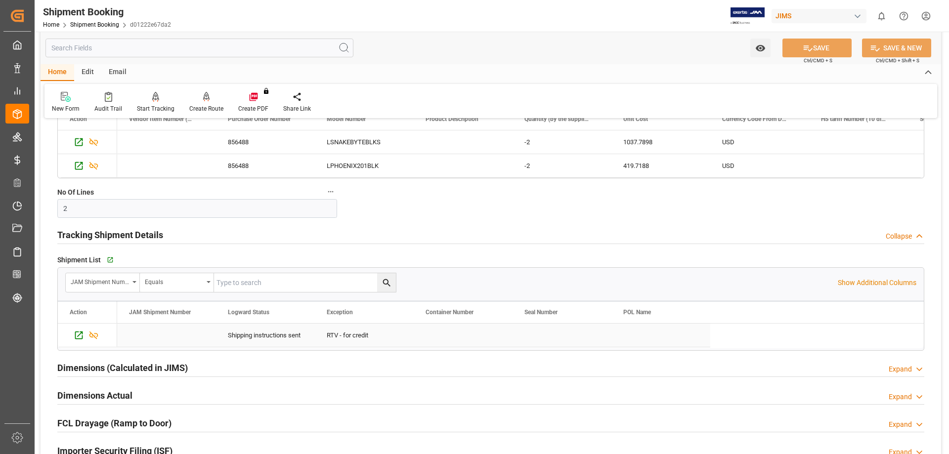
scroll to position [988, 0]
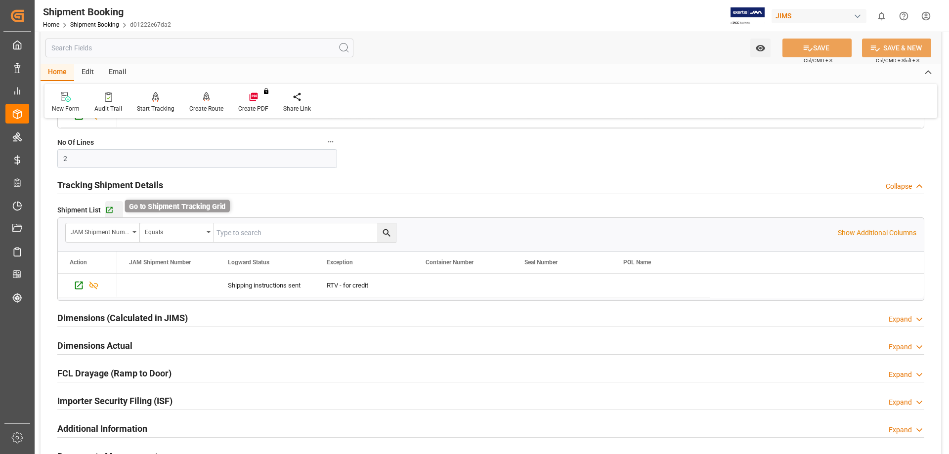
click at [107, 210] on icon "button" at bounding box center [109, 210] width 8 height 8
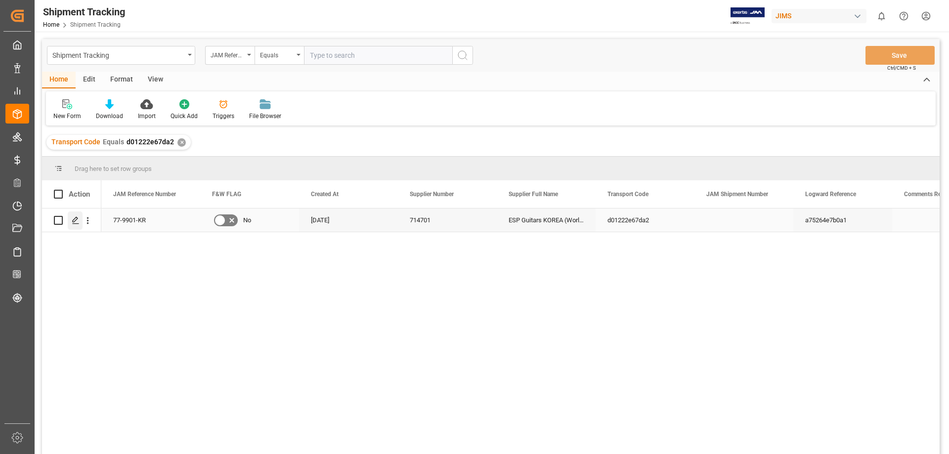
click at [74, 223] on icon "Press SPACE to select this row." at bounding box center [76, 220] width 8 height 8
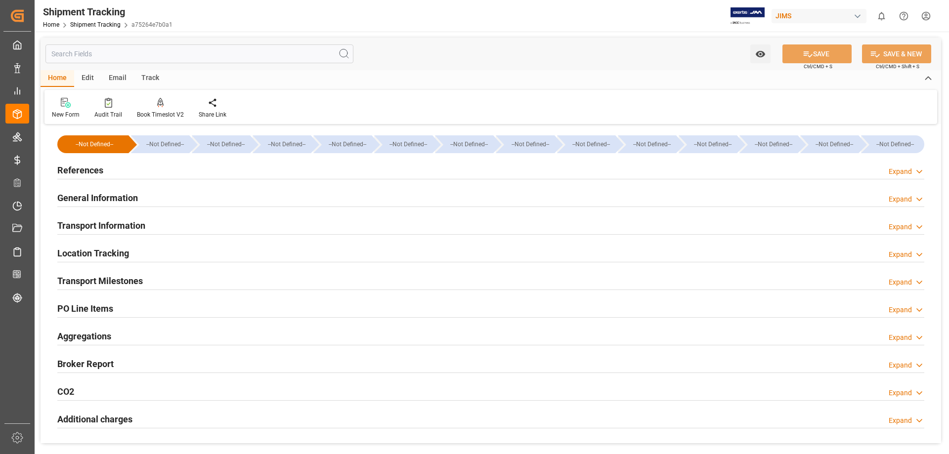
type input "[DATE]"
click at [87, 193] on h2 "General Information" at bounding box center [97, 197] width 81 height 13
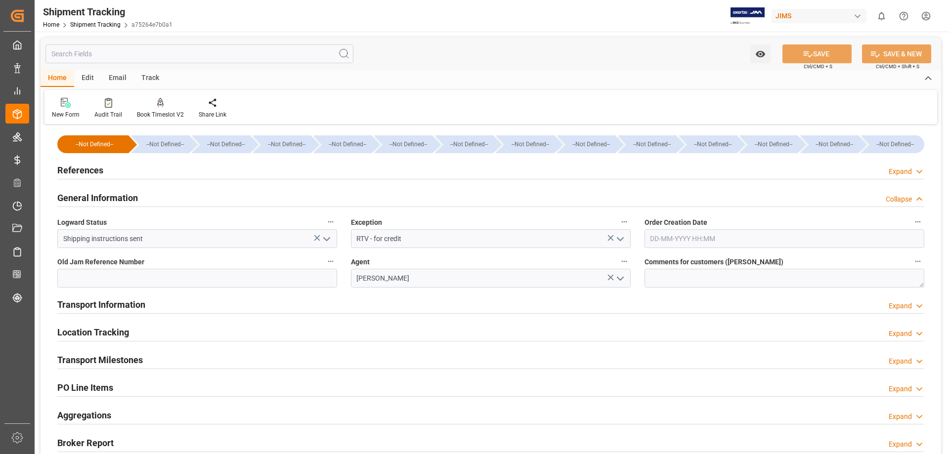
click at [81, 165] on h2 "References" at bounding box center [80, 170] width 46 height 13
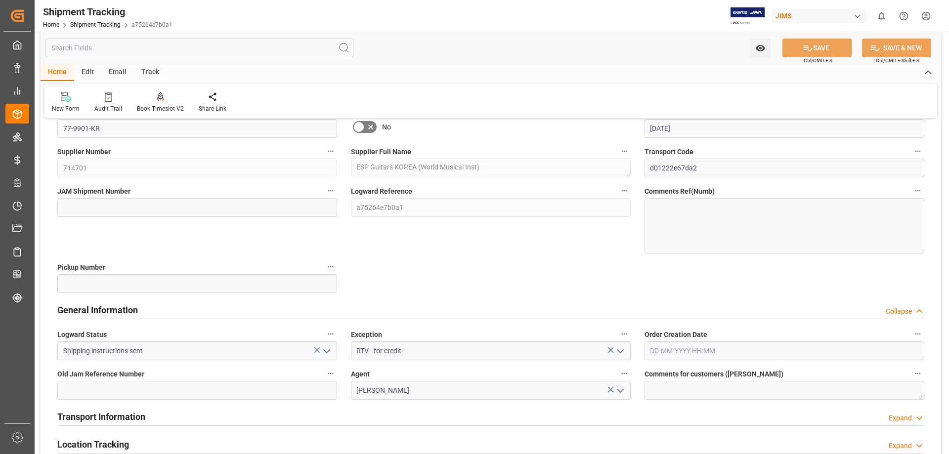
scroll to position [165, 0]
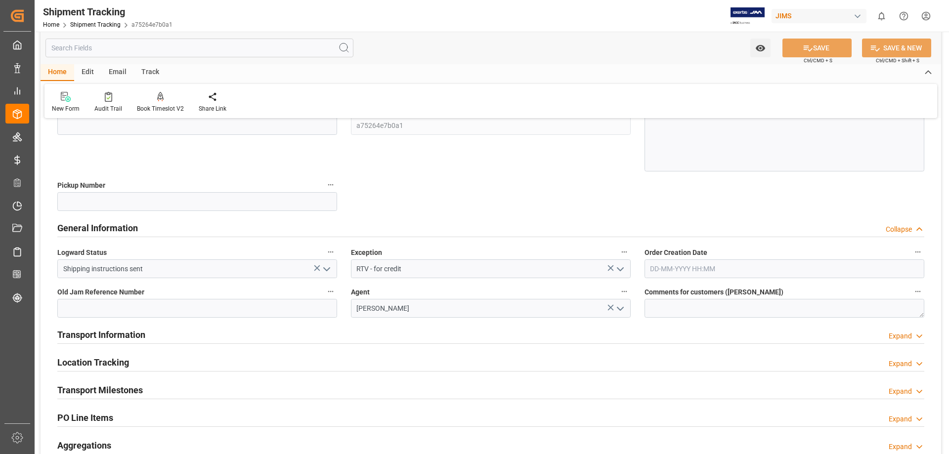
click at [107, 332] on h2 "Transport Information" at bounding box center [101, 334] width 88 height 13
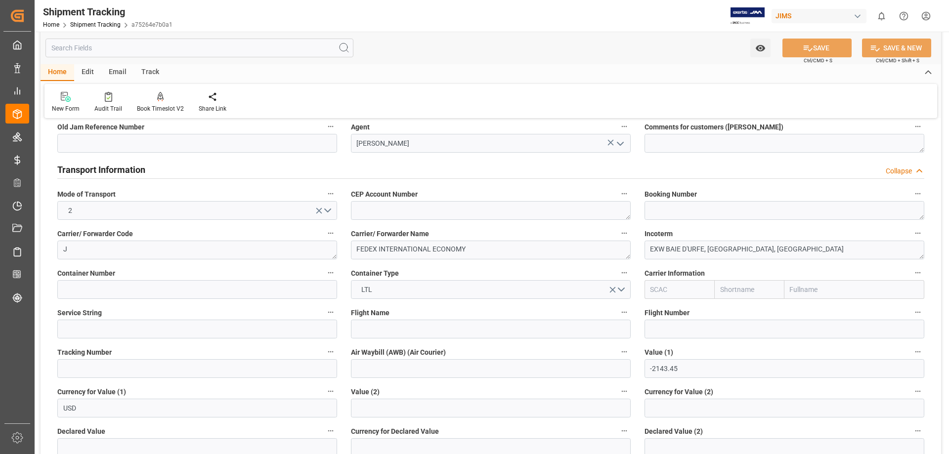
scroll to position [412, 0]
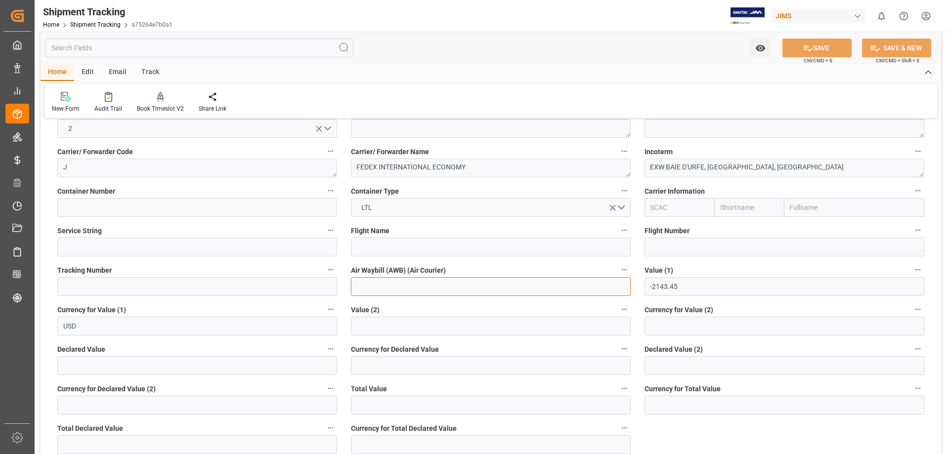
click at [382, 289] on input at bounding box center [491, 286] width 280 height 19
click at [211, 293] on input at bounding box center [197, 286] width 280 height 19
click at [127, 286] on input at bounding box center [197, 286] width 280 height 19
paste input "8838 4978 5146"
type input "8838 4978 5146"
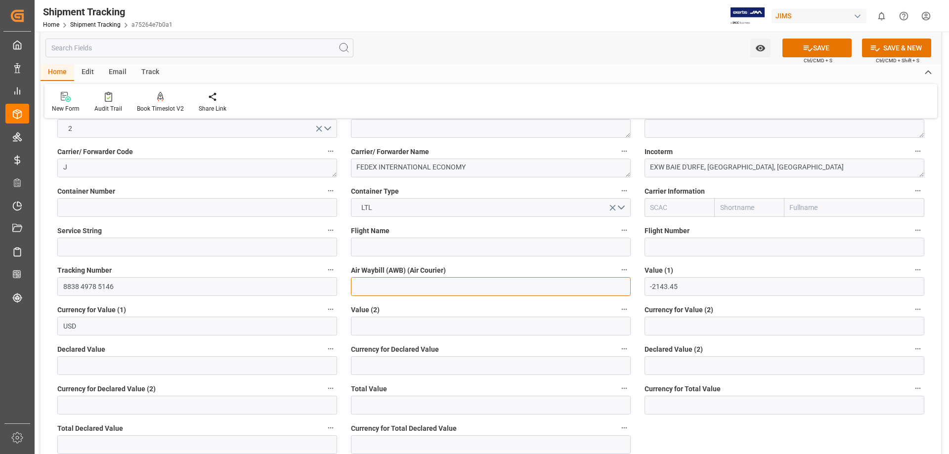
click at [381, 289] on input at bounding box center [491, 286] width 280 height 19
paste input "8838 4978 5146"
click at [375, 288] on input "8838 4978 5146" at bounding box center [491, 286] width 280 height 19
drag, startPoint x: 389, startPoint y: 285, endPoint x: 413, endPoint y: 211, distance: 77.7
click at [391, 284] on input "88384978 5146" at bounding box center [491, 286] width 280 height 19
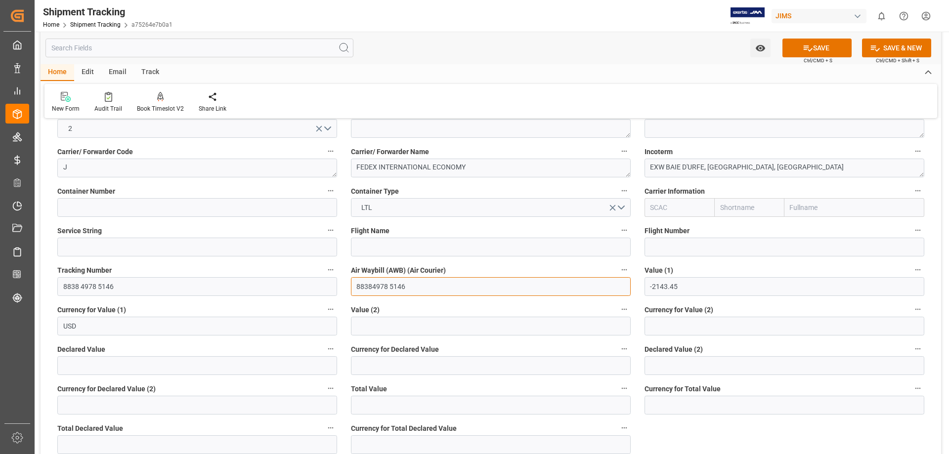
click at [392, 286] on input "88384978 5146" at bounding box center [491, 286] width 280 height 19
drag, startPoint x: 390, startPoint y: 288, endPoint x: 402, endPoint y: 266, distance: 24.8
click at [389, 288] on input "88384978 5146" at bounding box center [491, 286] width 280 height 19
type input "883849785146"
click at [98, 289] on input "8838 4978 5146" at bounding box center [197, 286] width 280 height 19
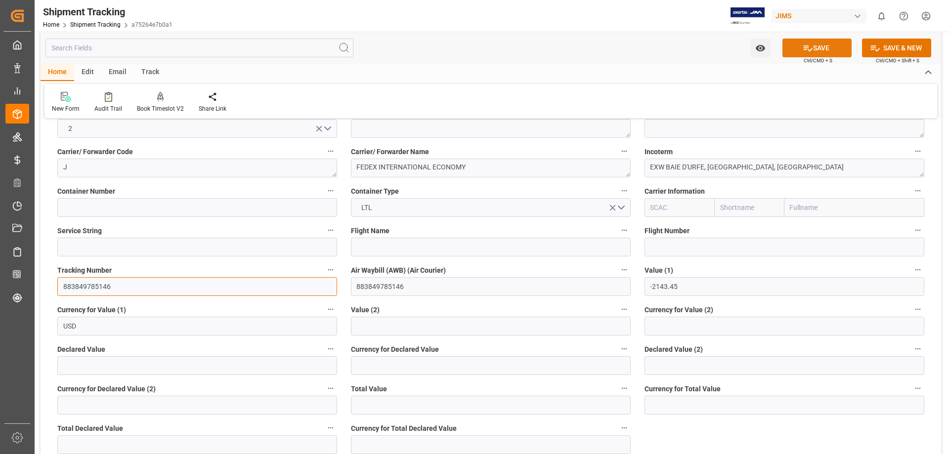
type input "883849785146"
click at [810, 50] on icon at bounding box center [808, 48] width 10 height 10
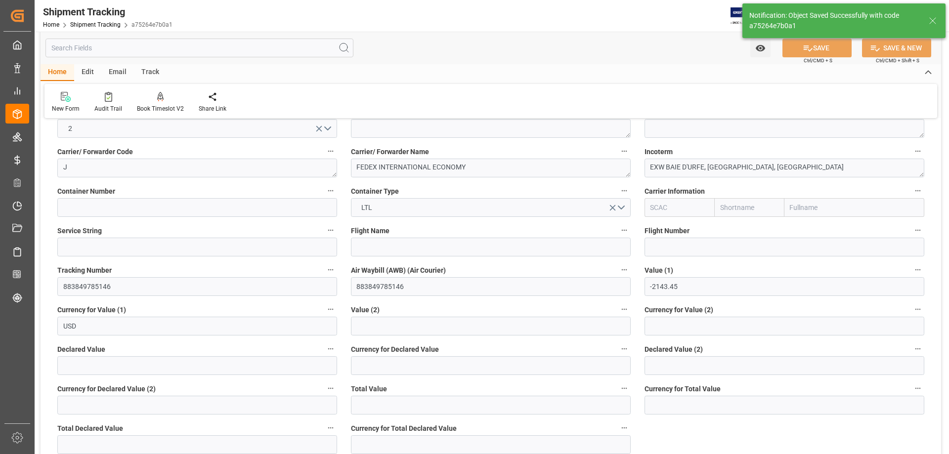
scroll to position [138, 0]
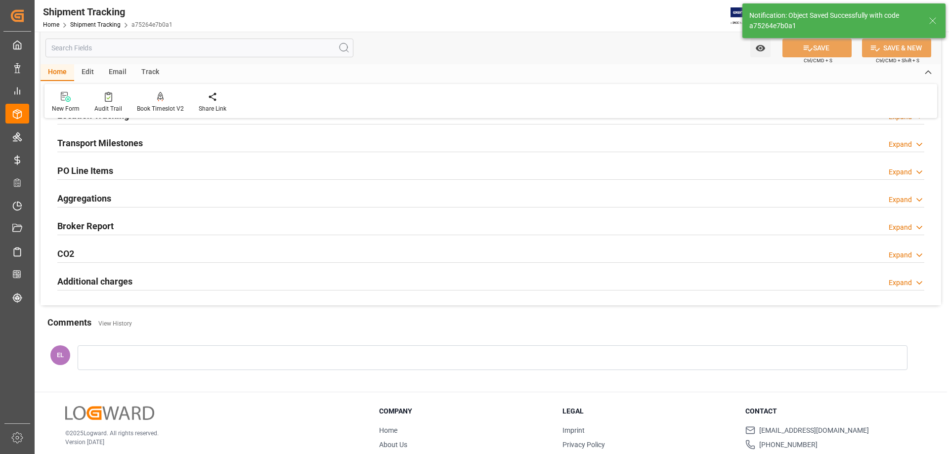
click at [113, 144] on h2 "Transport Milestones" at bounding box center [99, 142] width 85 height 13
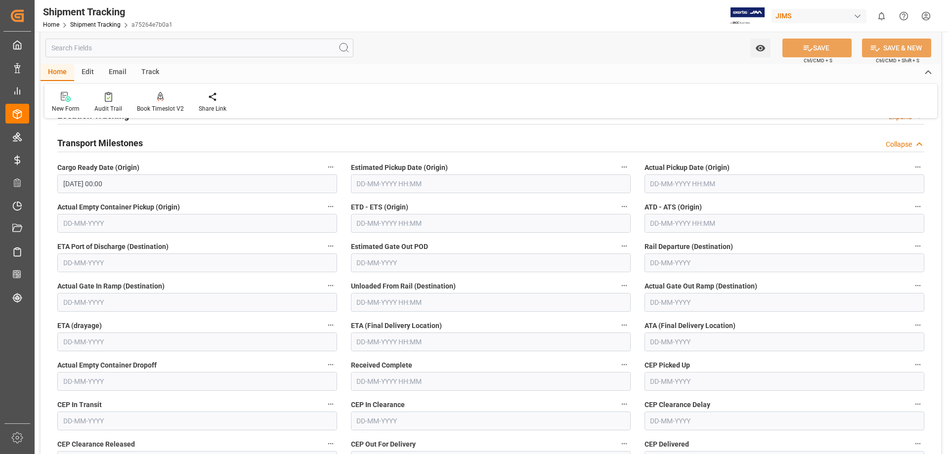
click at [93, 185] on input "04-08-2025 00:00" at bounding box center [197, 183] width 280 height 19
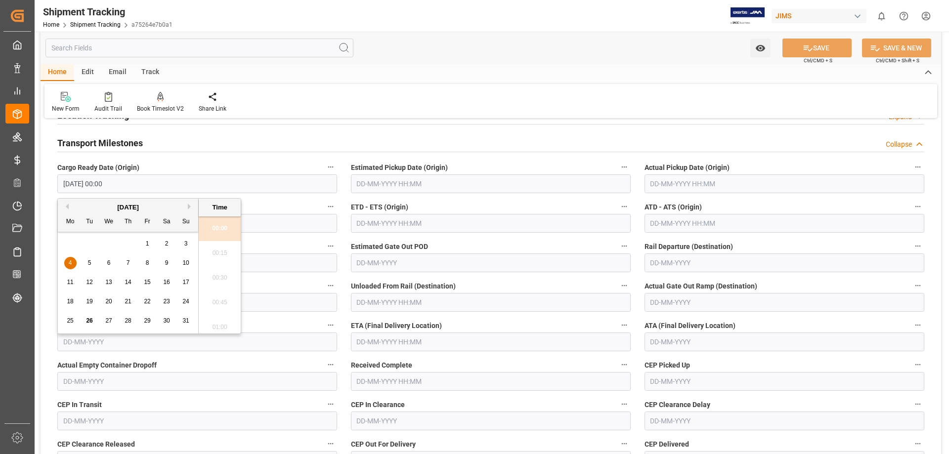
click at [88, 321] on span "26" at bounding box center [89, 320] width 6 height 7
type input "26-08-2025 00:00"
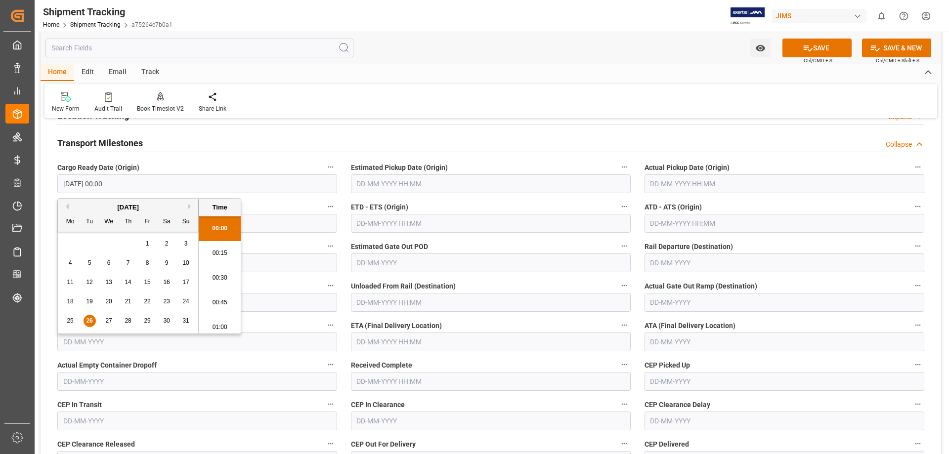
click at [526, 133] on div "Transport Milestones Collapse" at bounding box center [490, 142] width 867 height 19
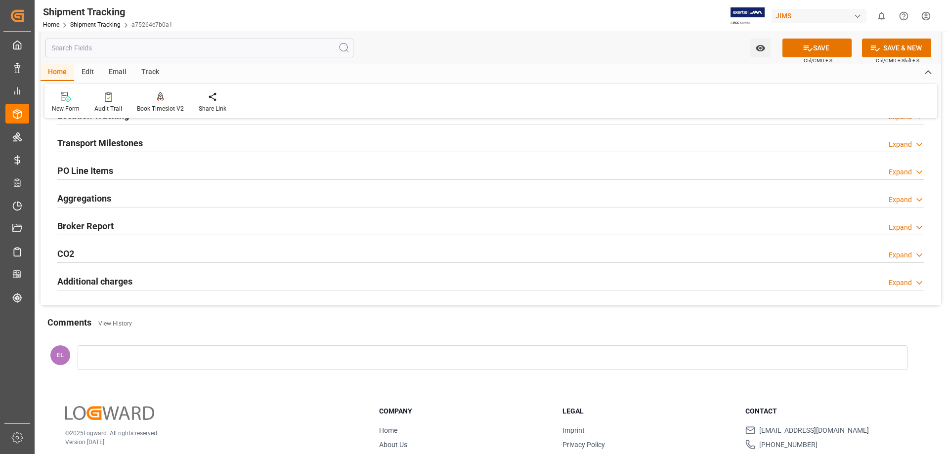
click at [97, 144] on h2 "Transport Milestones" at bounding box center [99, 142] width 85 height 13
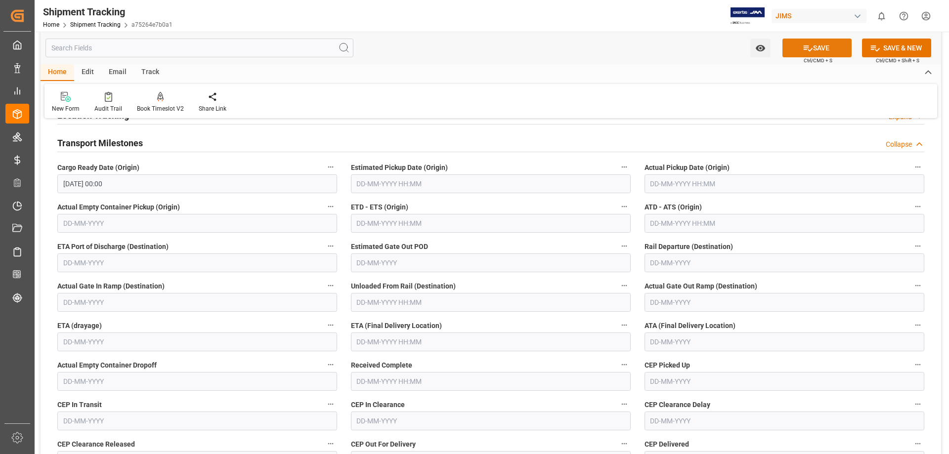
click at [829, 48] on button "SAVE" at bounding box center [816, 48] width 69 height 19
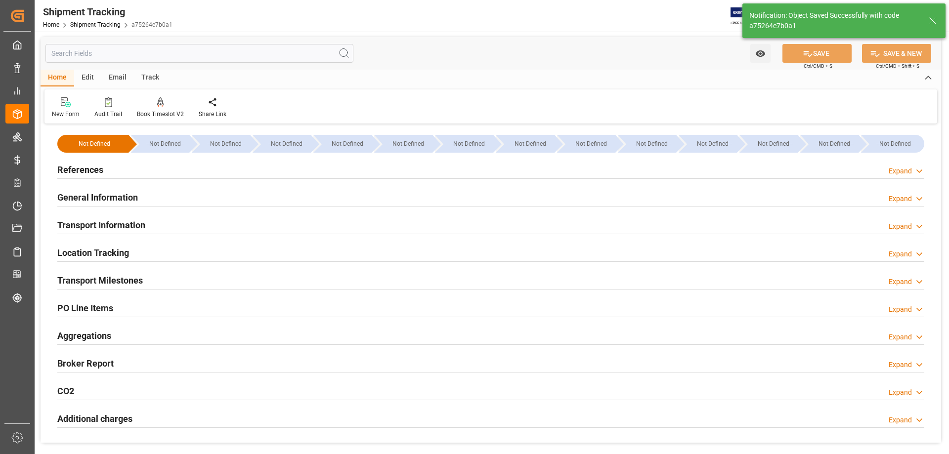
scroll to position [0, 0]
click at [113, 282] on h2 "Transport Milestones" at bounding box center [99, 280] width 85 height 13
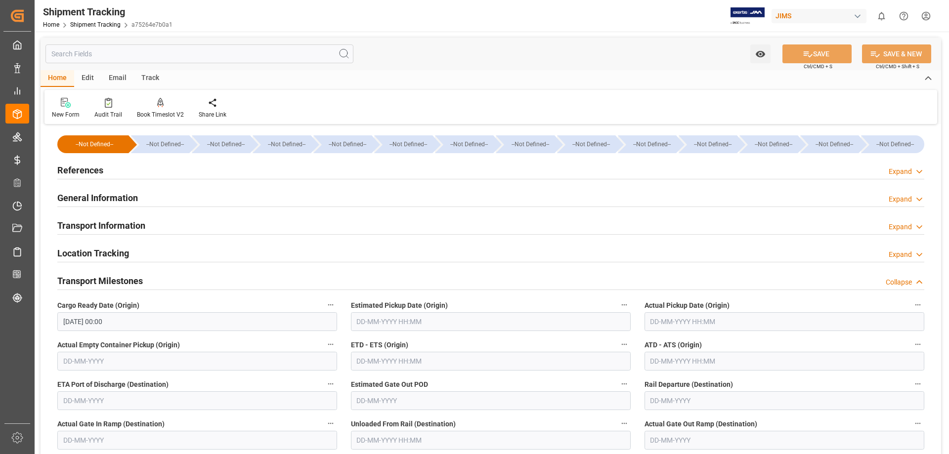
click at [107, 281] on h2 "Transport Milestones" at bounding box center [99, 280] width 85 height 13
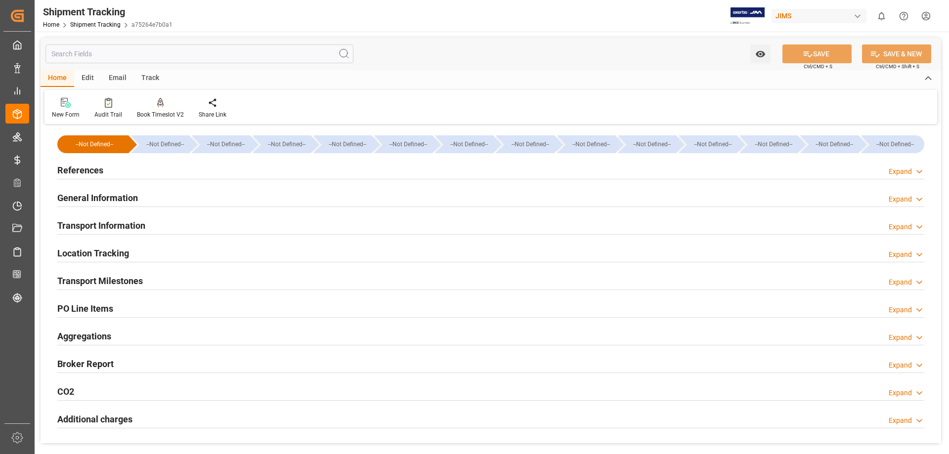
click at [106, 224] on h2 "Transport Information" at bounding box center [101, 225] width 88 height 13
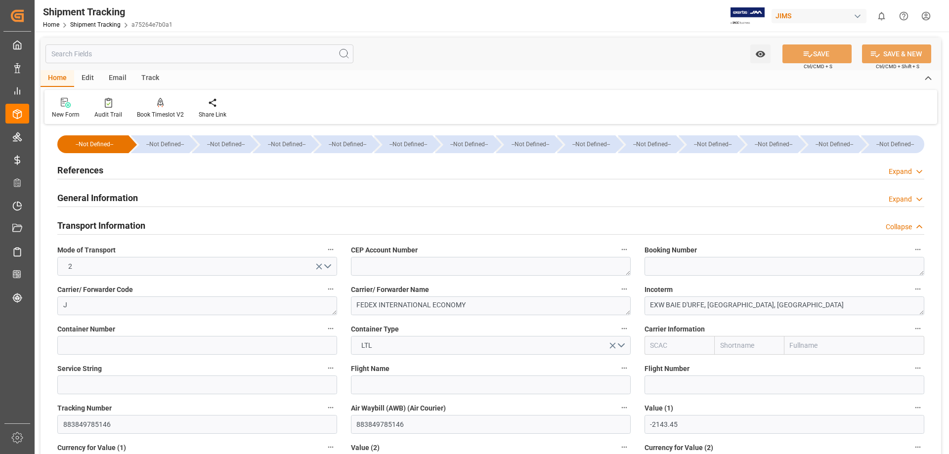
click at [108, 223] on h2 "Transport Information" at bounding box center [101, 225] width 88 height 13
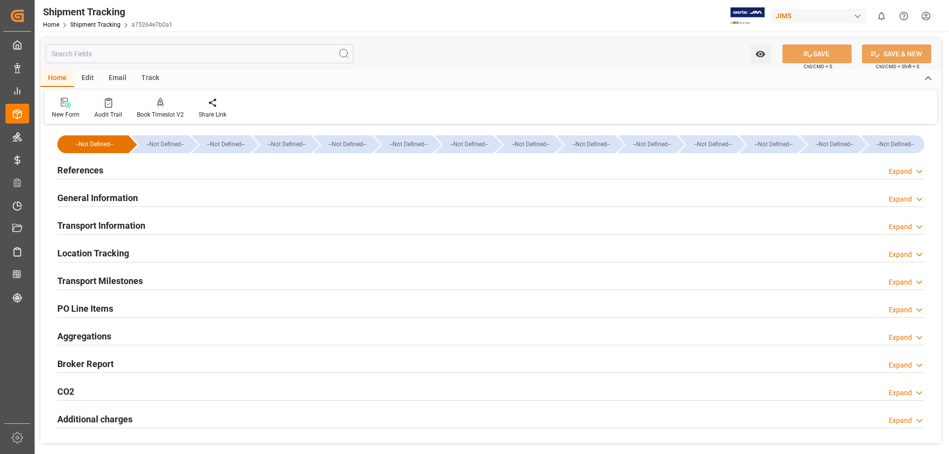
click at [108, 223] on h2 "Transport Information" at bounding box center [101, 225] width 88 height 13
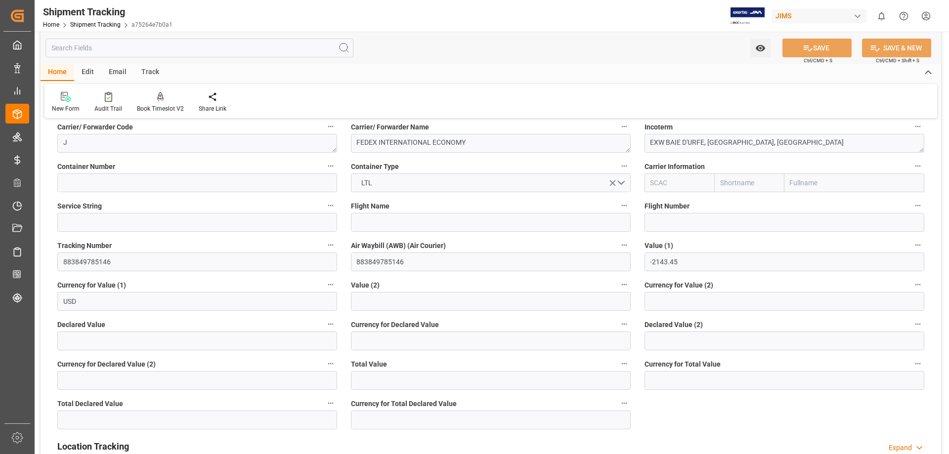
scroll to position [165, 0]
drag, startPoint x: 111, startPoint y: 264, endPoint x: 49, endPoint y: 261, distance: 61.8
click at [49, 261] on div "--Not Defined-- --Not Defined-- --Not Defined-- --Not Defined-- --Not Defined--…" at bounding box center [491, 298] width 900 height 672
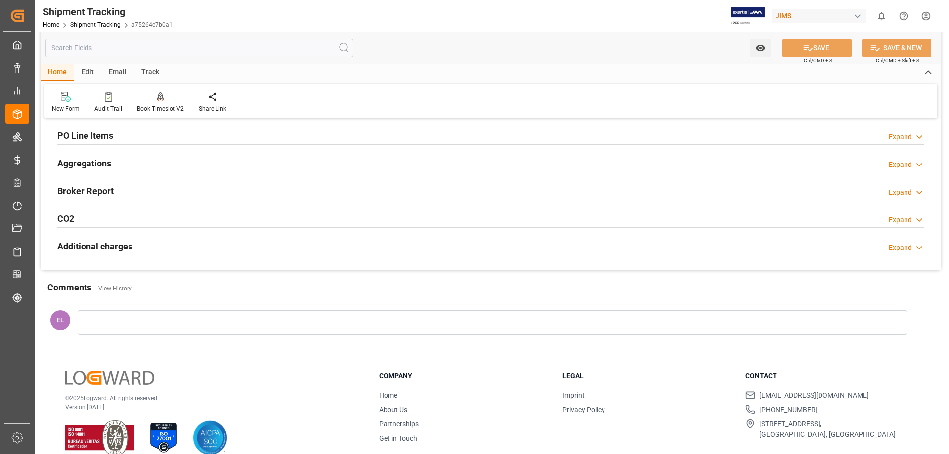
scroll to position [544, 0]
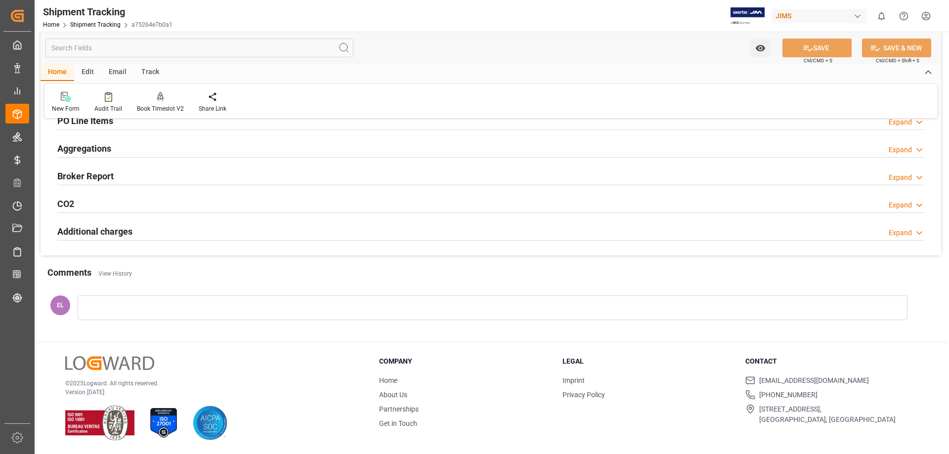
click at [80, 230] on h2 "Additional charges" at bounding box center [94, 231] width 75 height 13
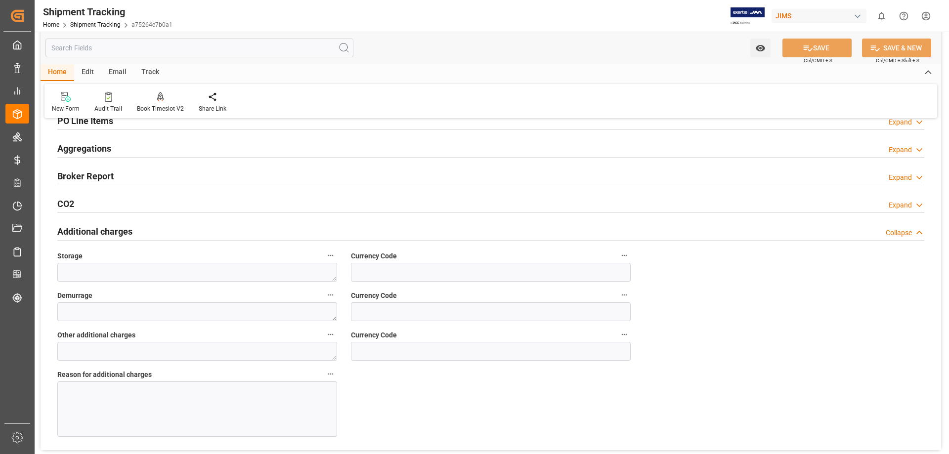
click at [80, 230] on h2 "Additional charges" at bounding box center [94, 231] width 75 height 13
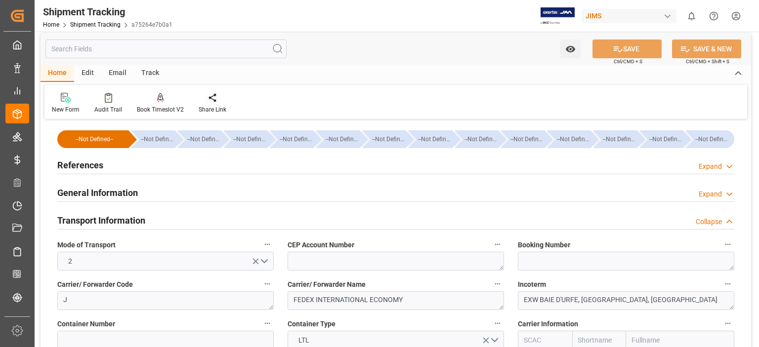
scroll to position [0, 0]
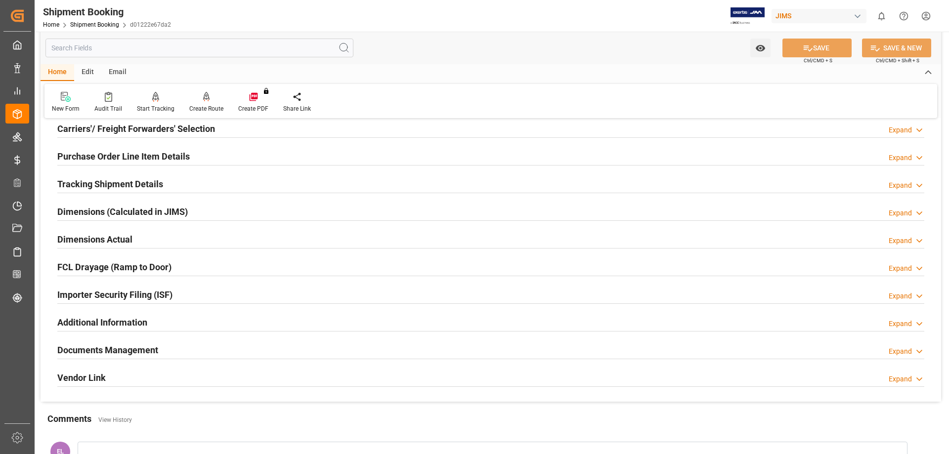
scroll to position [247, 0]
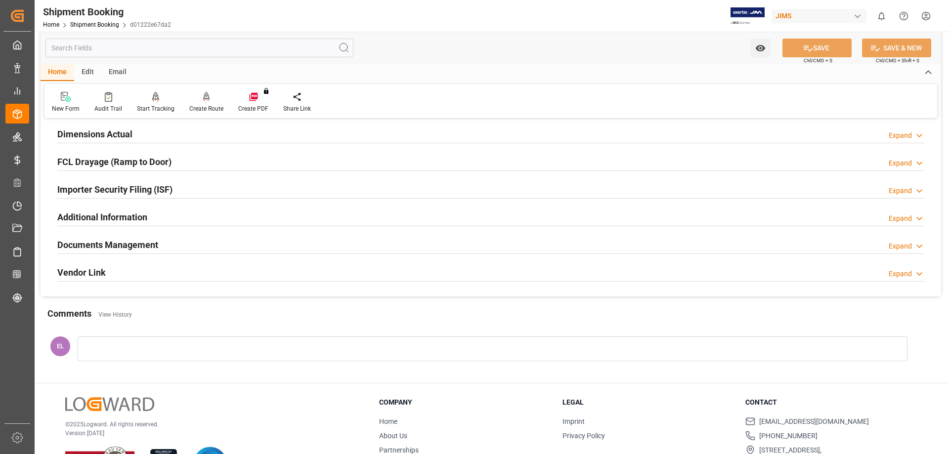
click at [150, 241] on h2 "Documents Management" at bounding box center [107, 244] width 101 height 13
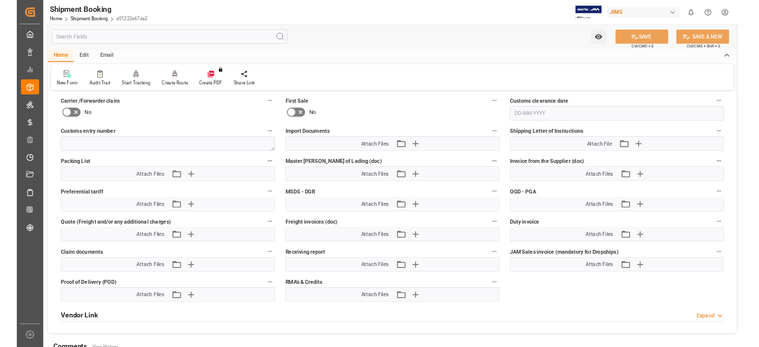
scroll to position [494, 0]
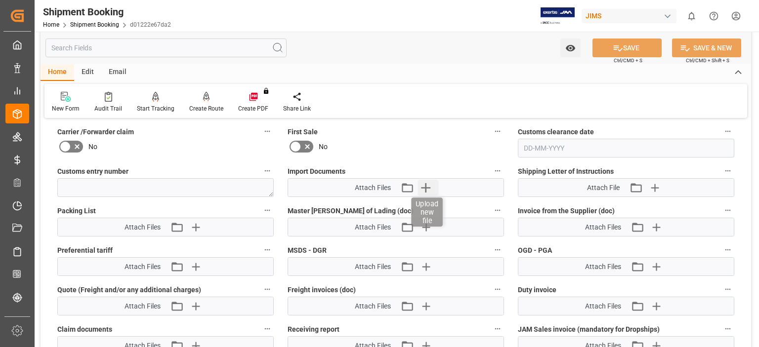
click at [423, 183] on icon "button" at bounding box center [426, 188] width 16 height 16
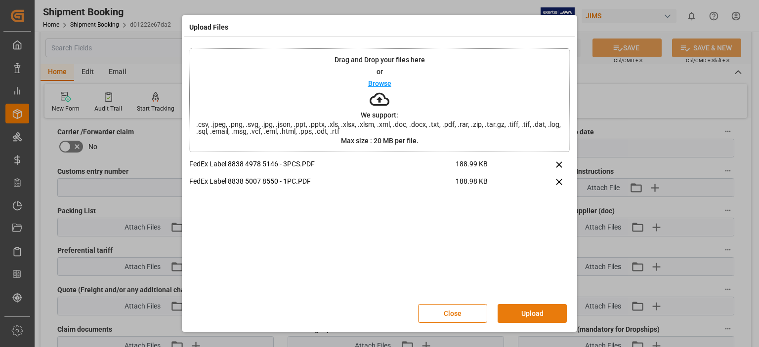
click at [537, 316] on button "Upload" at bounding box center [532, 313] width 69 height 19
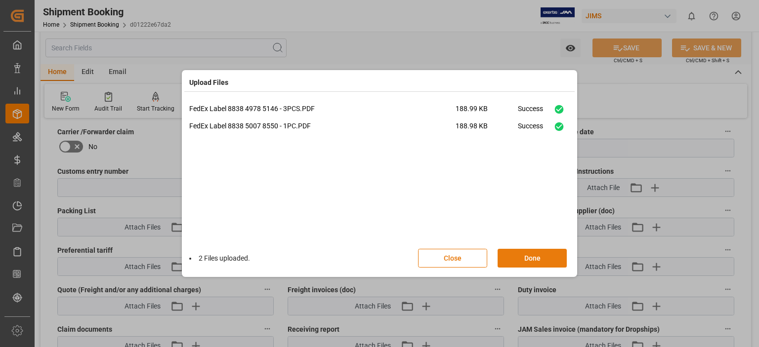
click at [525, 261] on button "Done" at bounding box center [532, 258] width 69 height 19
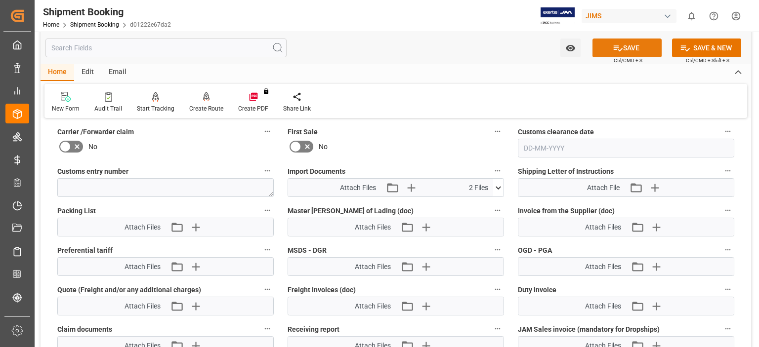
click at [620, 45] on icon at bounding box center [618, 48] width 10 height 10
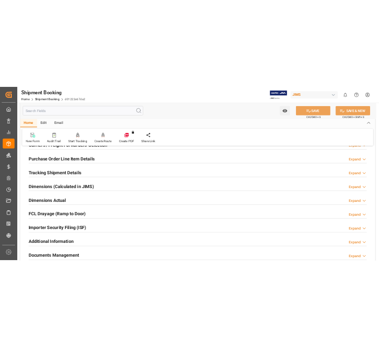
scroll to position [147, 0]
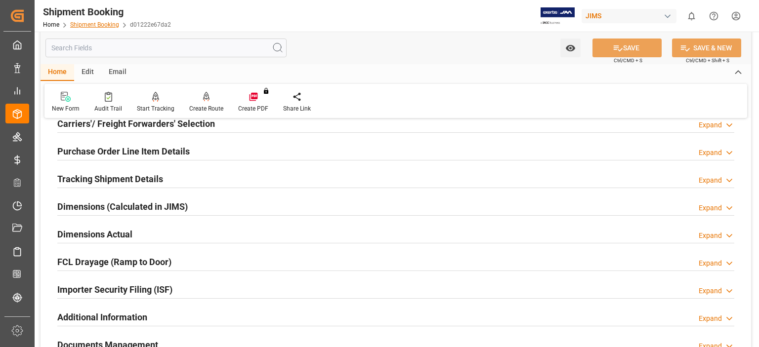
click at [103, 25] on link "Shipment Booking" at bounding box center [94, 24] width 49 height 7
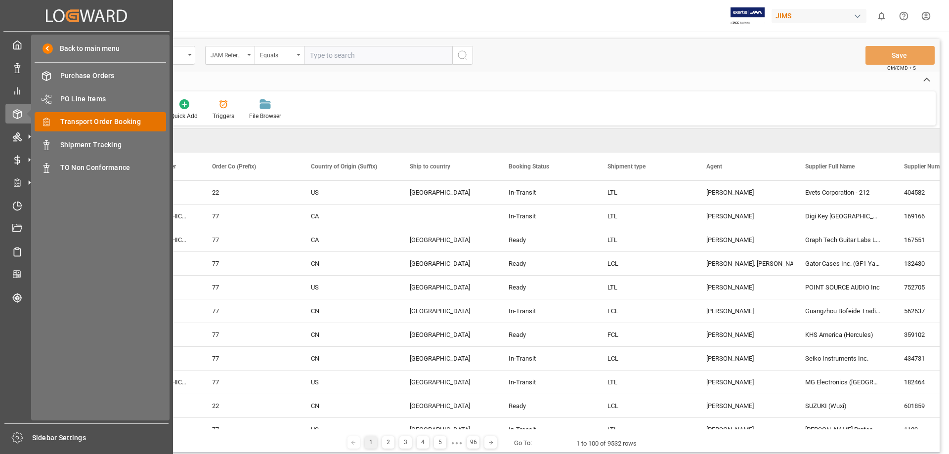
click at [73, 124] on span "Transport Order Booking" at bounding box center [113, 122] width 106 height 10
click at [81, 119] on span "Transport Order Booking" at bounding box center [113, 122] width 106 height 10
click at [132, 120] on span "Transport Order Booking" at bounding box center [113, 122] width 106 height 10
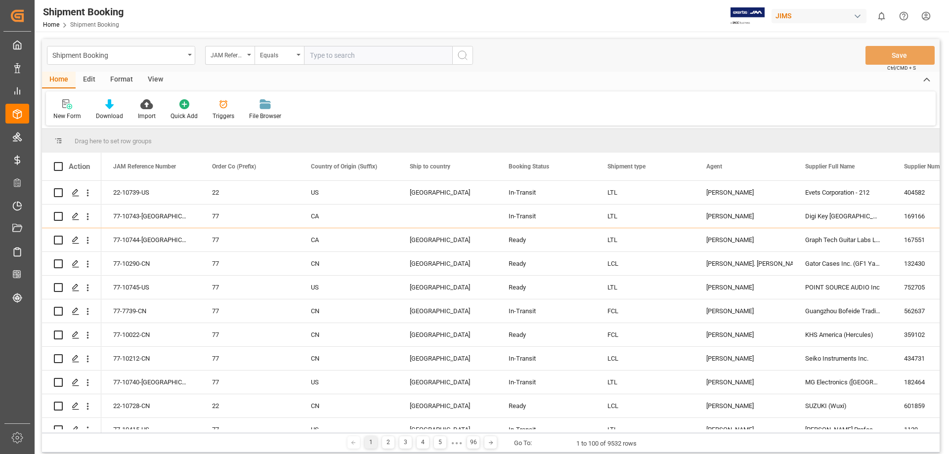
click at [334, 58] on input "text" at bounding box center [378, 55] width 148 height 19
type input "77-10637-us"
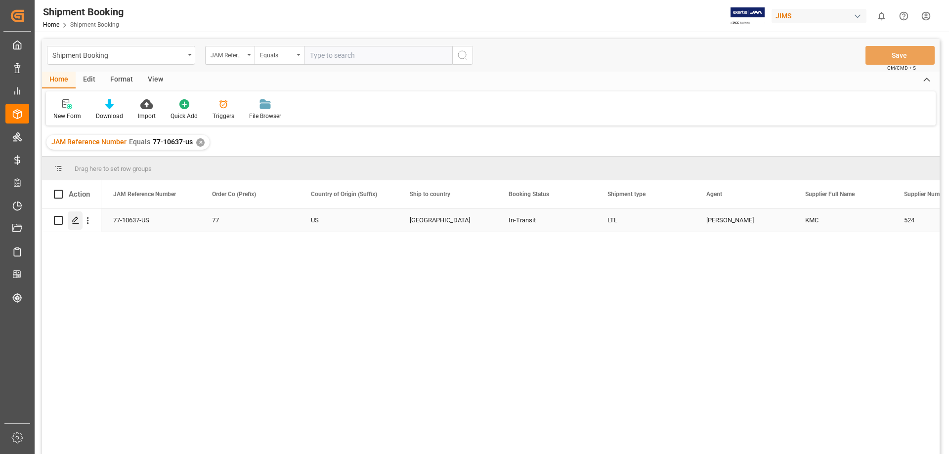
click at [75, 222] on polygon "Press SPACE to select this row." at bounding box center [75, 219] width 5 height 5
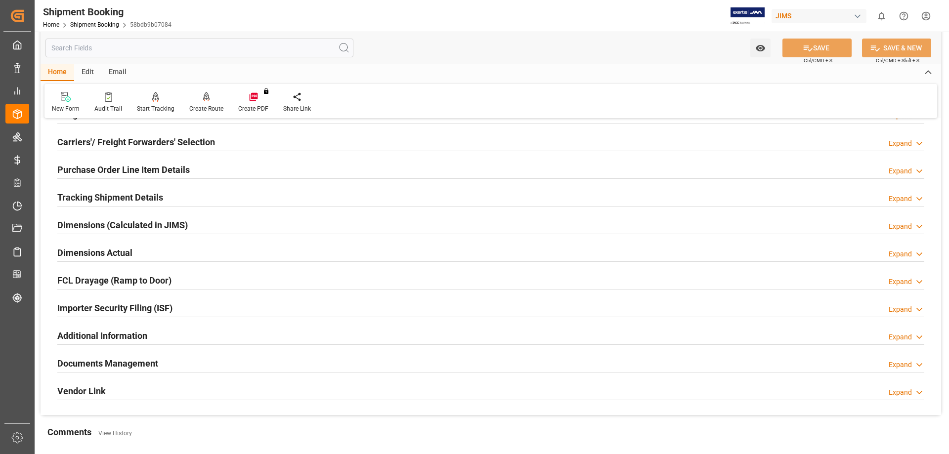
scroll to position [165, 0]
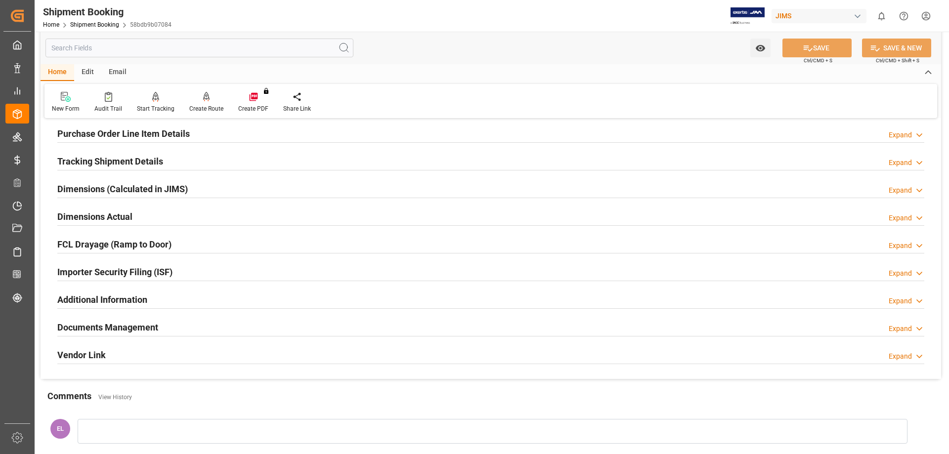
click at [151, 326] on h2 "Documents Management" at bounding box center [107, 327] width 101 height 13
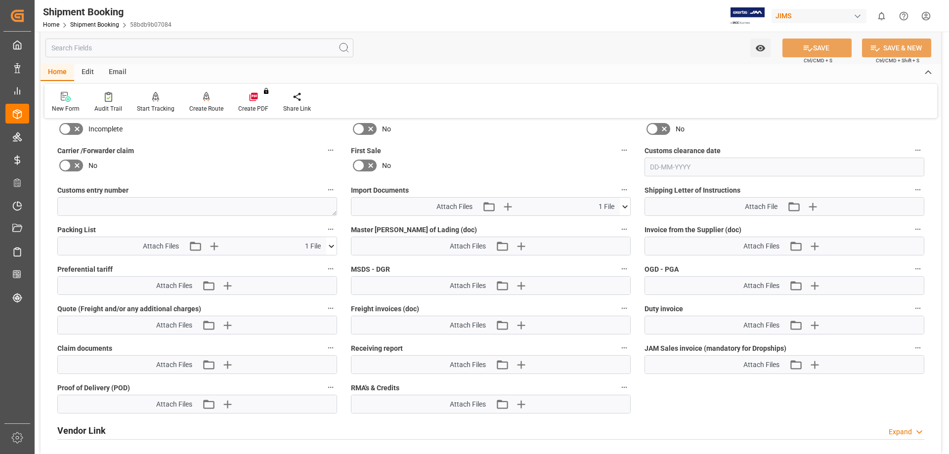
scroll to position [494, 0]
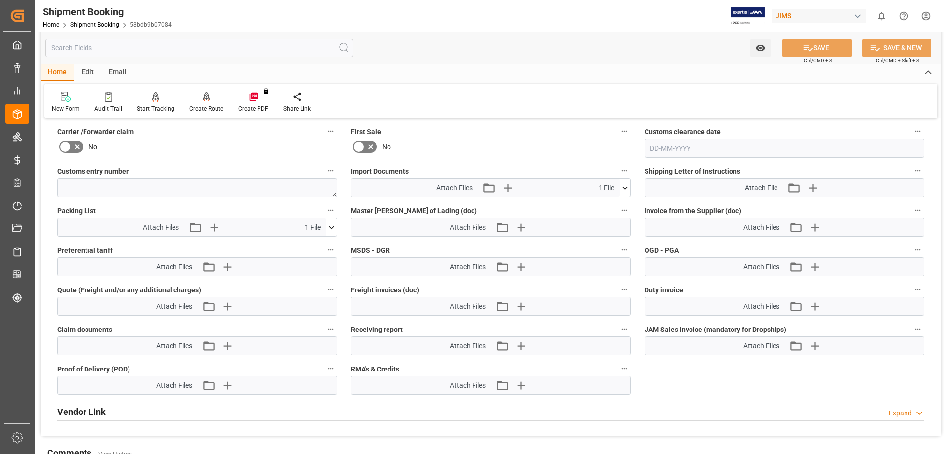
click at [329, 227] on icon at bounding box center [331, 227] width 10 height 10
click at [324, 244] on icon at bounding box center [326, 246] width 10 height 10
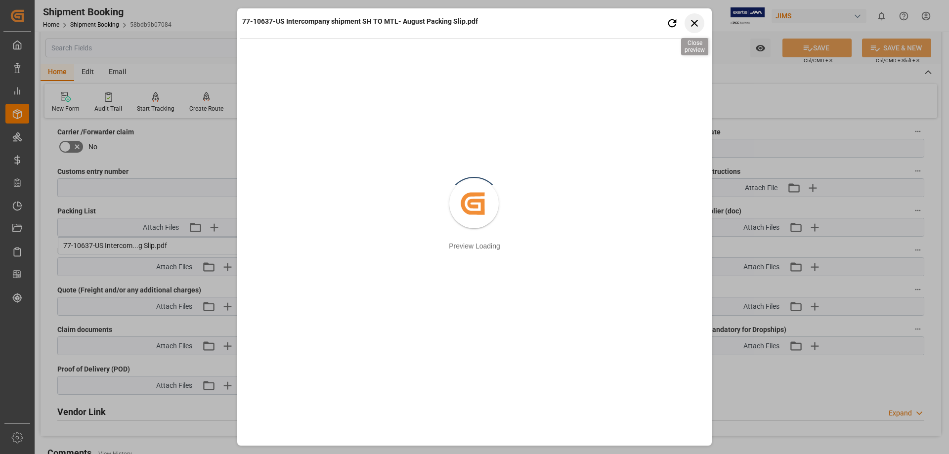
click at [694, 22] on icon "button" at bounding box center [694, 23] width 12 height 12
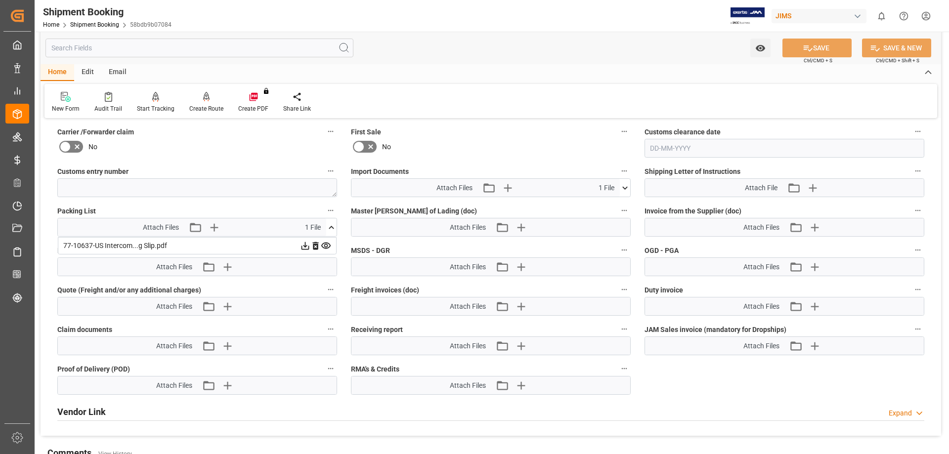
click at [465, 67] on div "Home Edit Email" at bounding box center [491, 72] width 900 height 17
click at [483, 63] on div "Watch Option SAVE Ctrl/CMD + S SAVE & NEW Ctrl/CMD + Shift + S" at bounding box center [491, 48] width 900 height 33
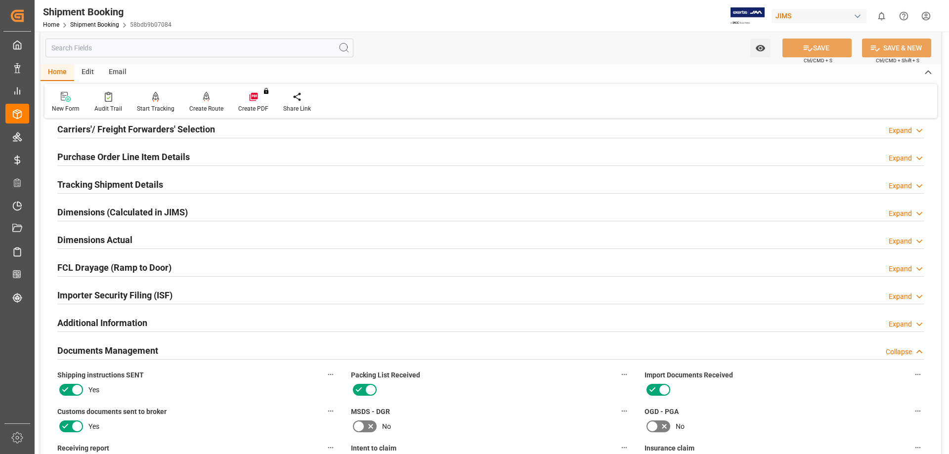
scroll to position [165, 0]
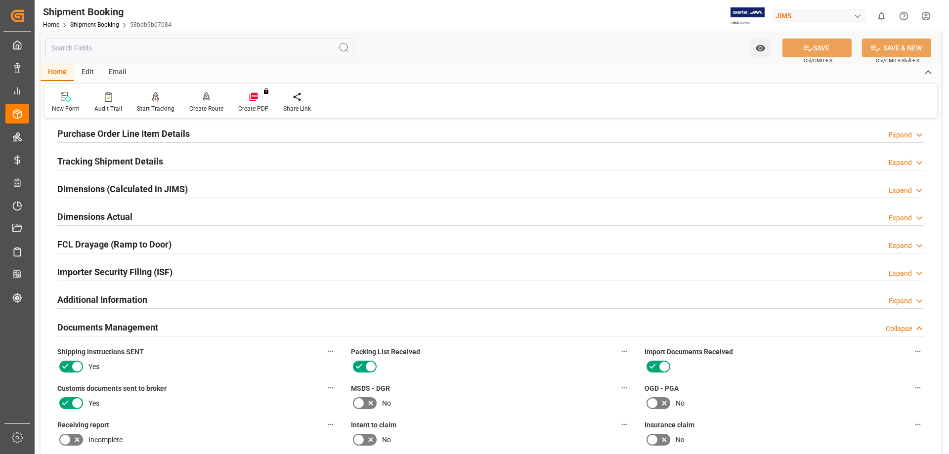
click at [133, 159] on h2 "Tracking Shipment Details" at bounding box center [110, 161] width 106 height 13
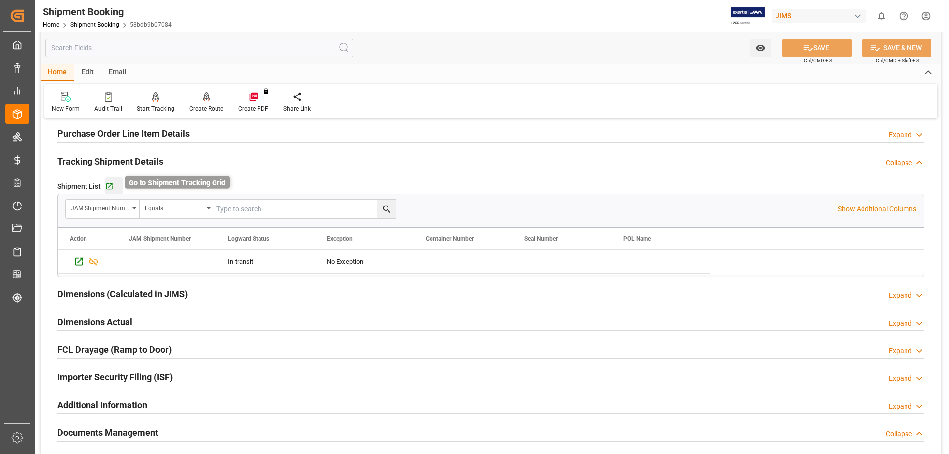
click at [108, 183] on icon "button" at bounding box center [109, 186] width 6 height 6
click at [96, 25] on link "Shipment Booking" at bounding box center [94, 24] width 49 height 7
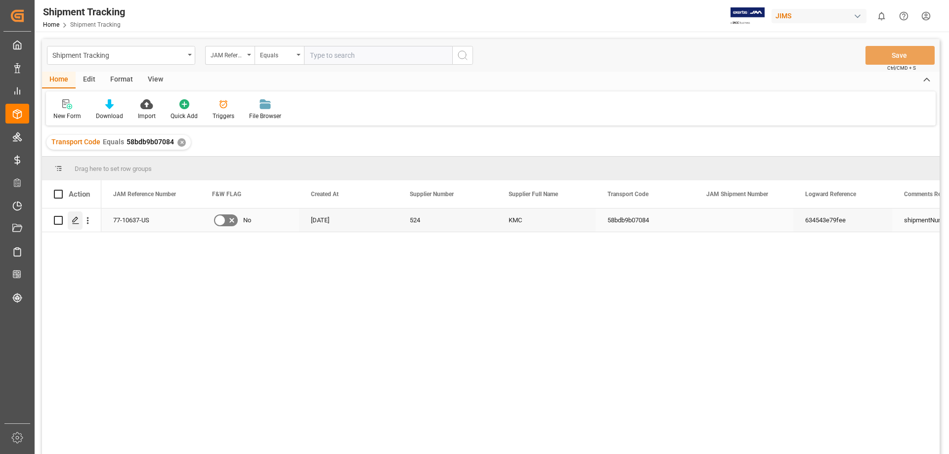
click at [74, 223] on icon "Press SPACE to select this row." at bounding box center [76, 220] width 8 height 8
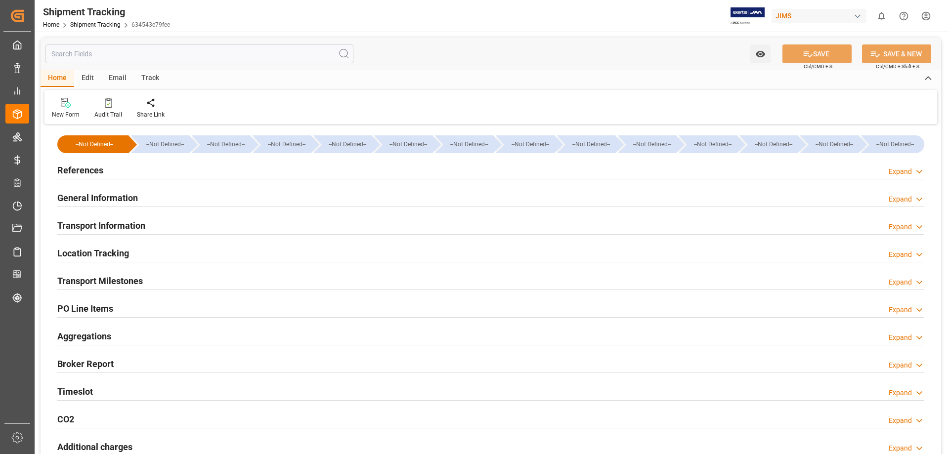
type input "[DATE] 00:00"
click at [138, 276] on h2 "Transport Milestones" at bounding box center [99, 280] width 85 height 13
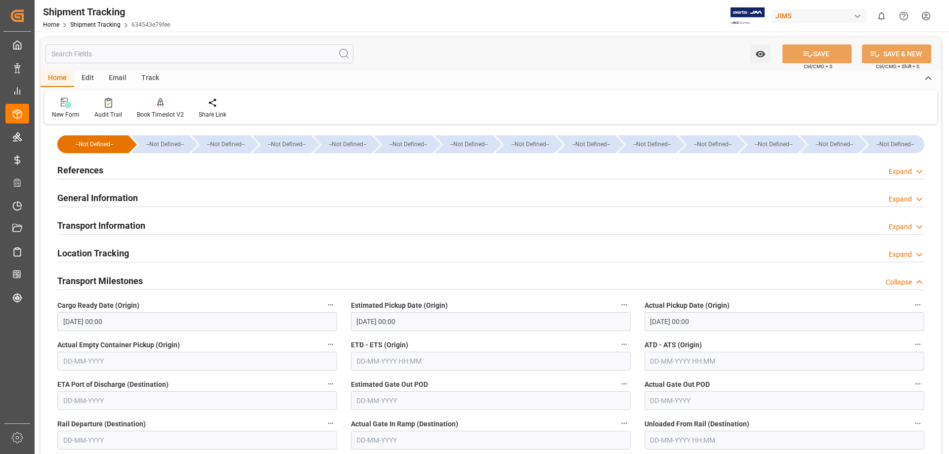
click at [122, 228] on h2 "Transport Information" at bounding box center [101, 225] width 88 height 13
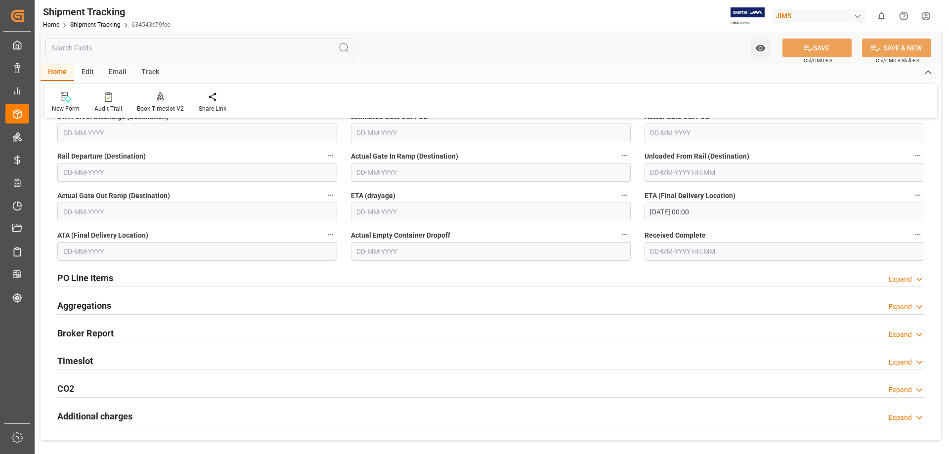
scroll to position [577, 0]
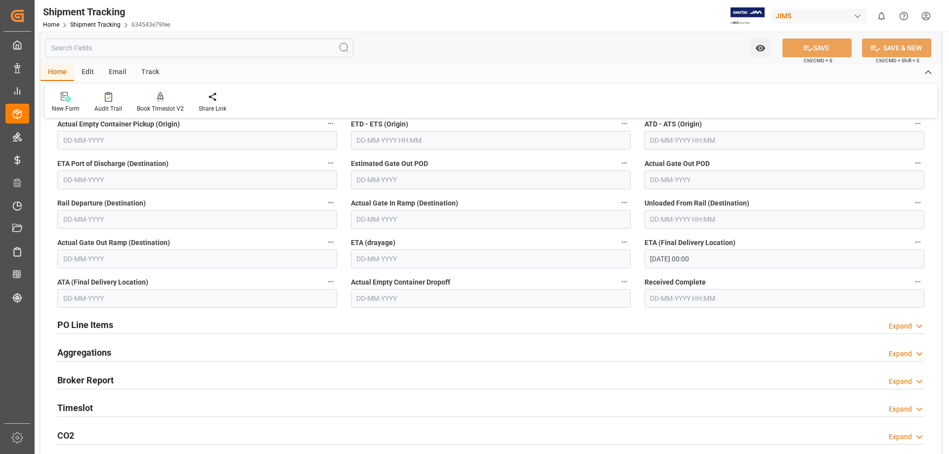
click at [109, 326] on h2 "PO Line Items" at bounding box center [85, 324] width 56 height 13
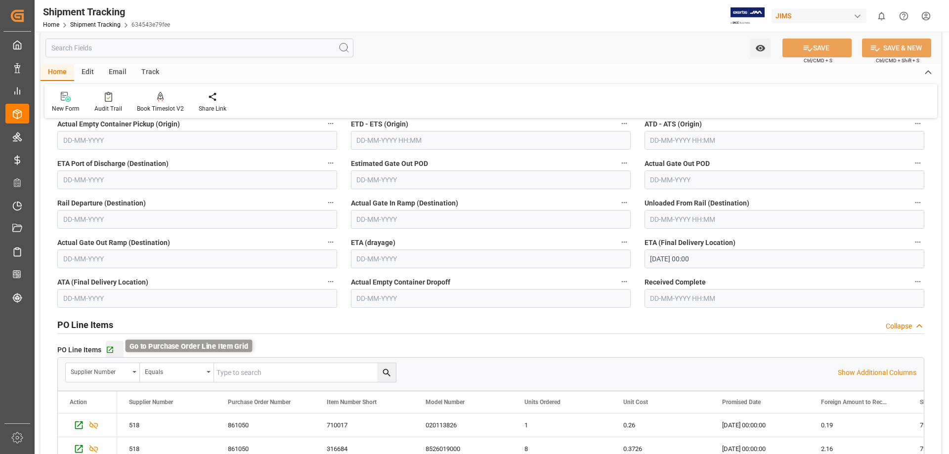
click at [107, 346] on icon "button" at bounding box center [110, 350] width 8 height 8
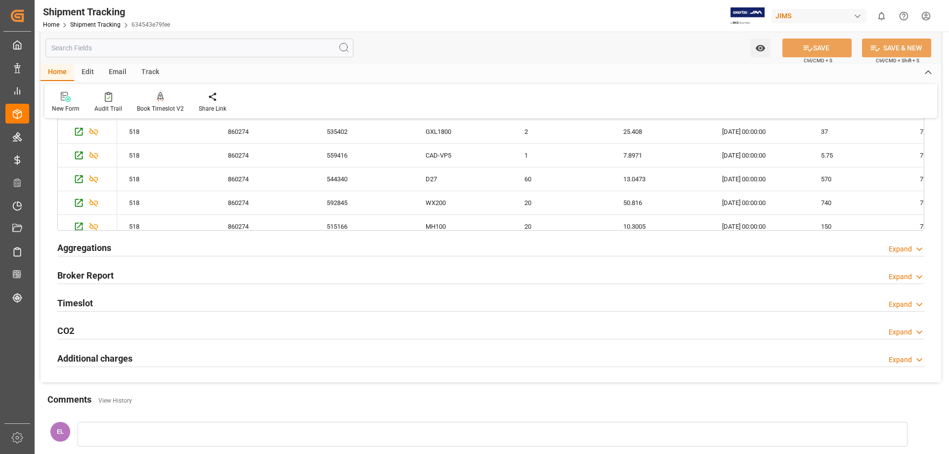
scroll to position [988, 0]
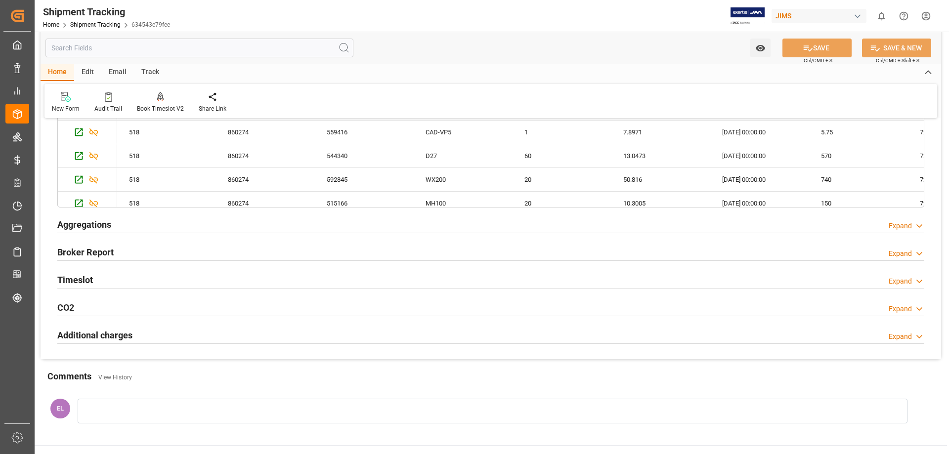
click at [86, 221] on h2 "Aggregations" at bounding box center [84, 224] width 54 height 13
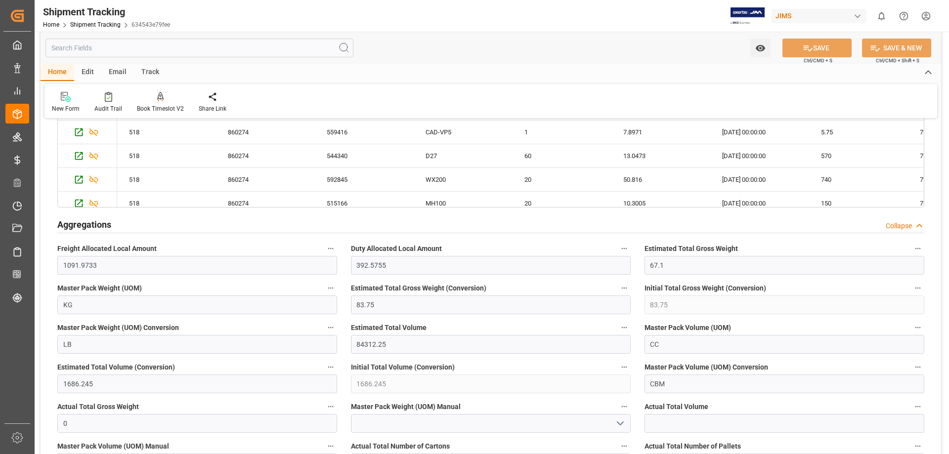
click at [86, 221] on h2 "Aggregations" at bounding box center [84, 224] width 54 height 13
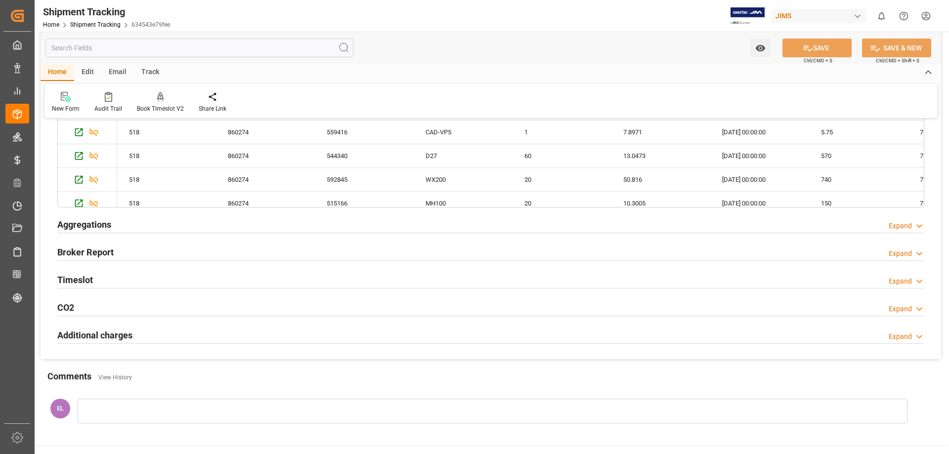
click at [100, 252] on h2 "Broker Report" at bounding box center [85, 252] width 56 height 13
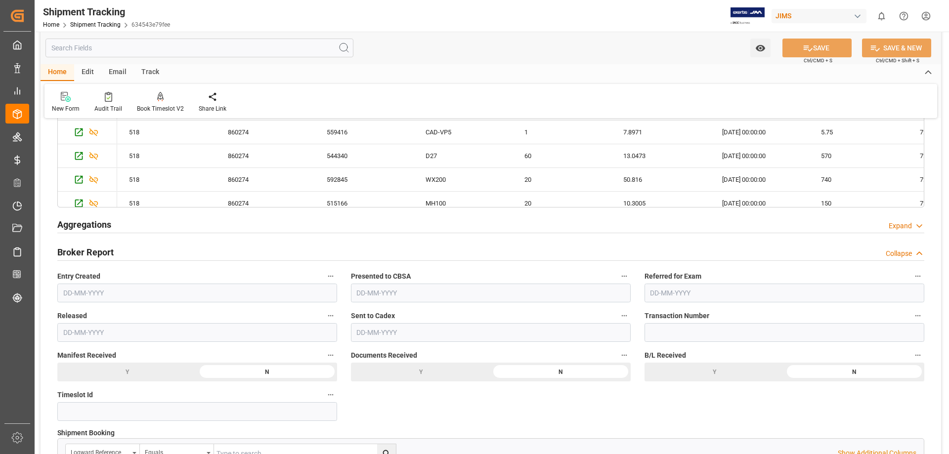
click at [100, 252] on h2 "Broker Report" at bounding box center [85, 252] width 56 height 13
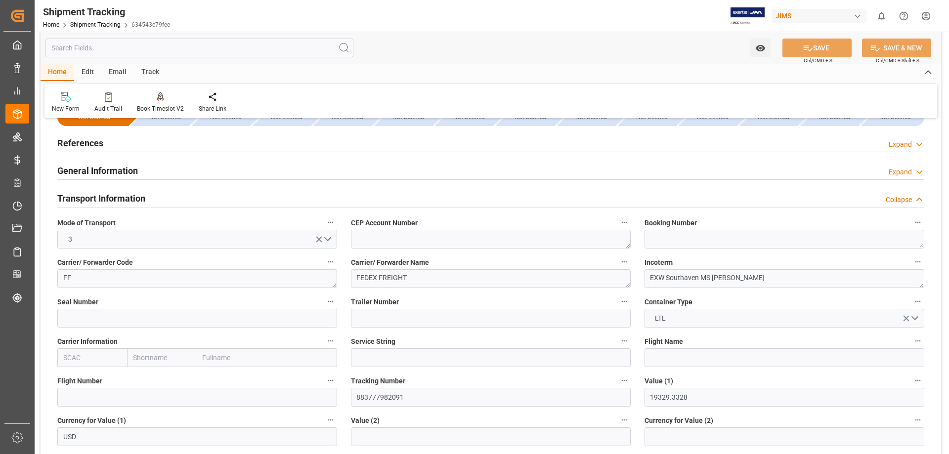
scroll to position [0, 0]
